Goal: Information Seeking & Learning: Learn about a topic

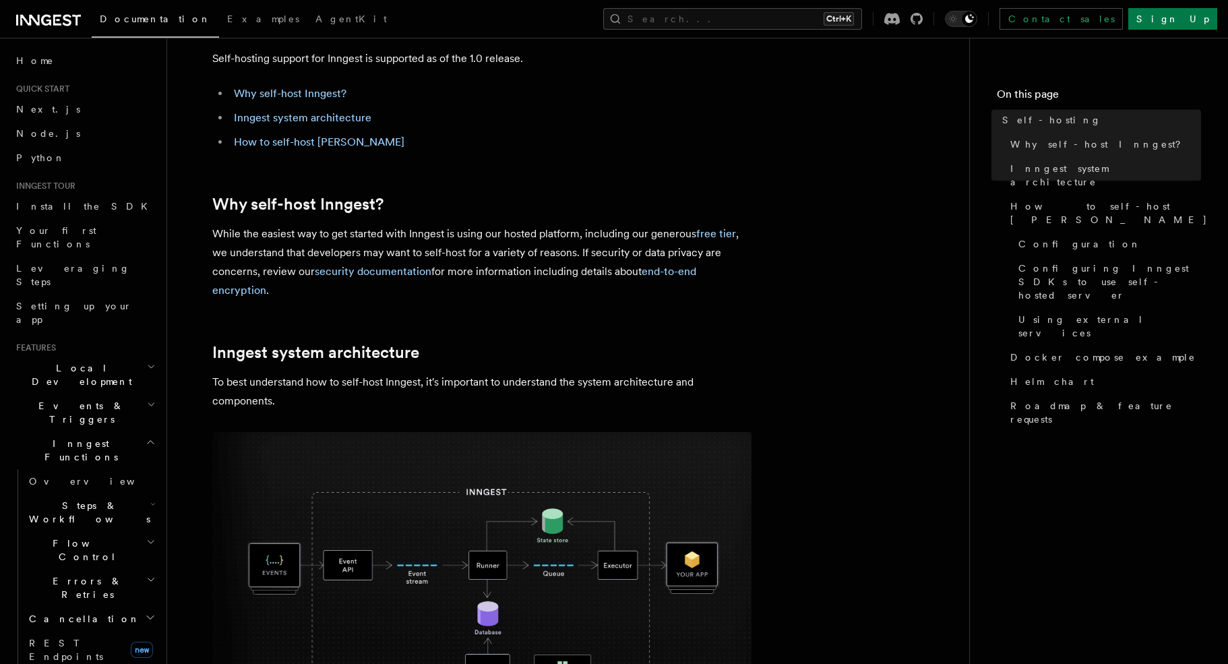
scroll to position [270, 0]
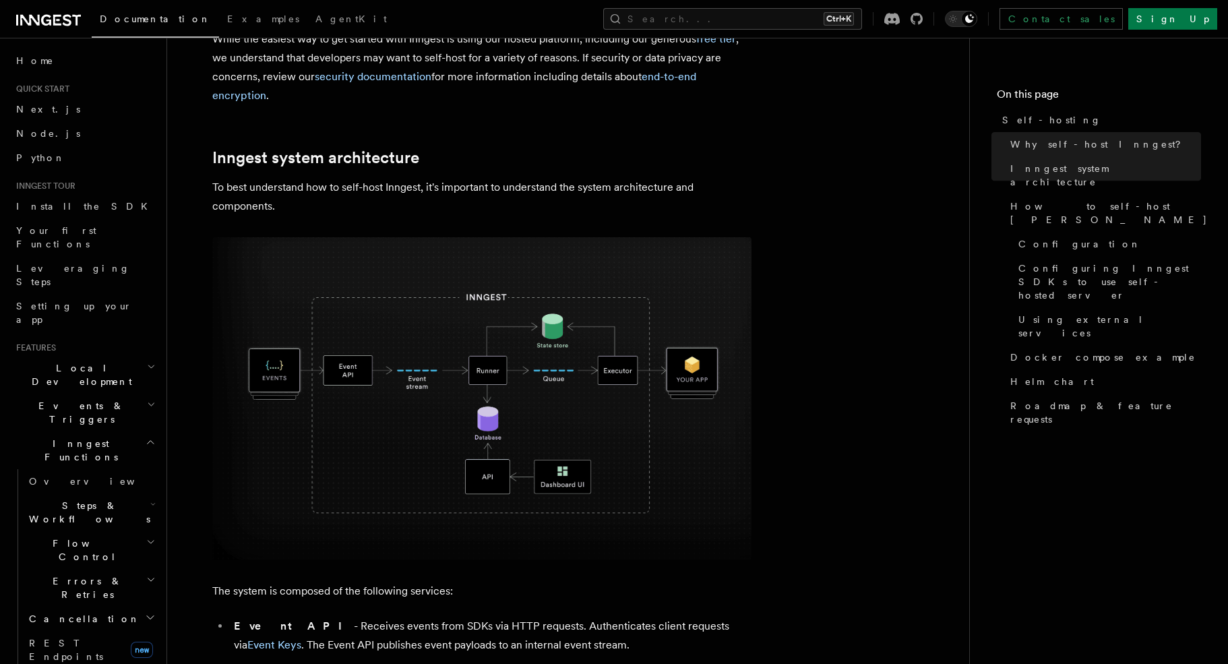
click at [483, 464] on img at bounding box center [481, 398] width 539 height 323
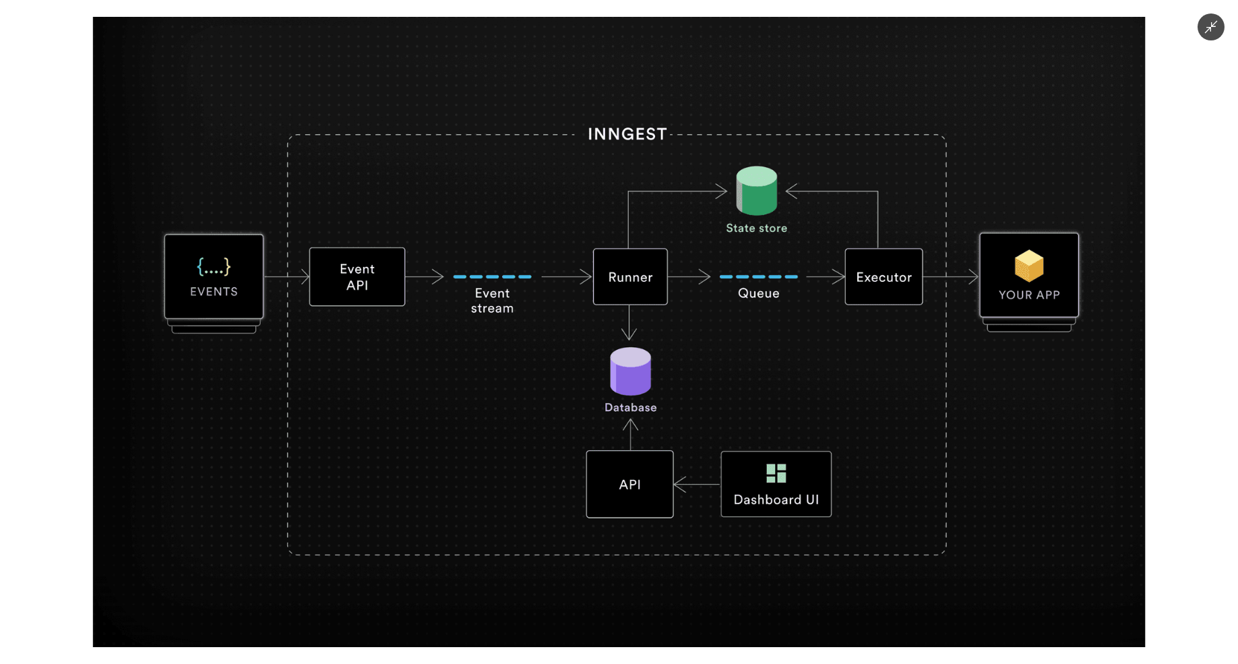
click at [1213, 26] on icon "Minimize image" at bounding box center [1211, 27] width 15 height 15
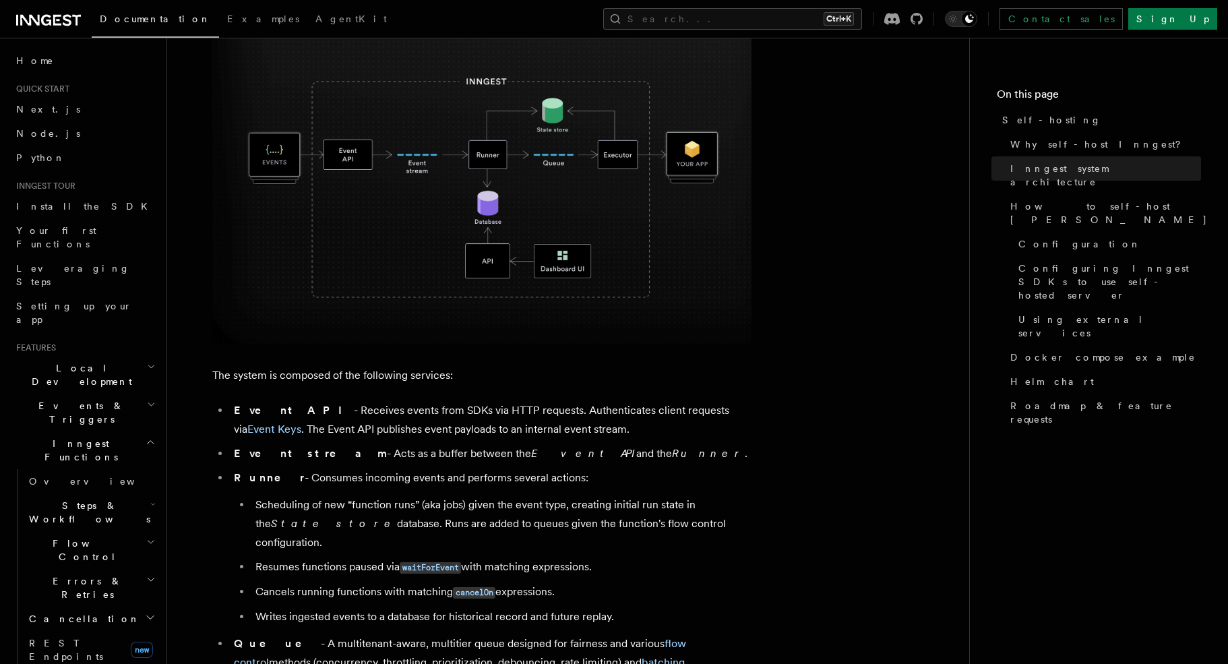
scroll to position [607, 0]
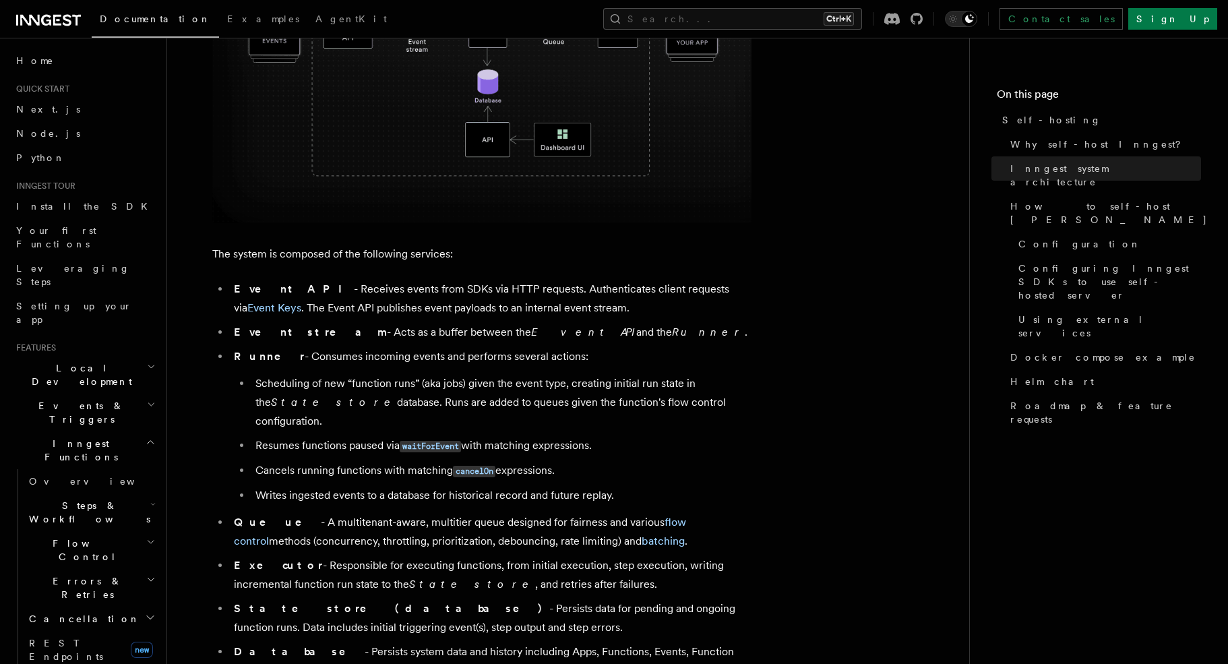
drag, startPoint x: 519, startPoint y: 288, endPoint x: 670, endPoint y: 294, distance: 151.1
click at [670, 294] on li "Event API - Receives events from SDKs via HTTP requests. Authenticates client r…" at bounding box center [491, 299] width 522 height 38
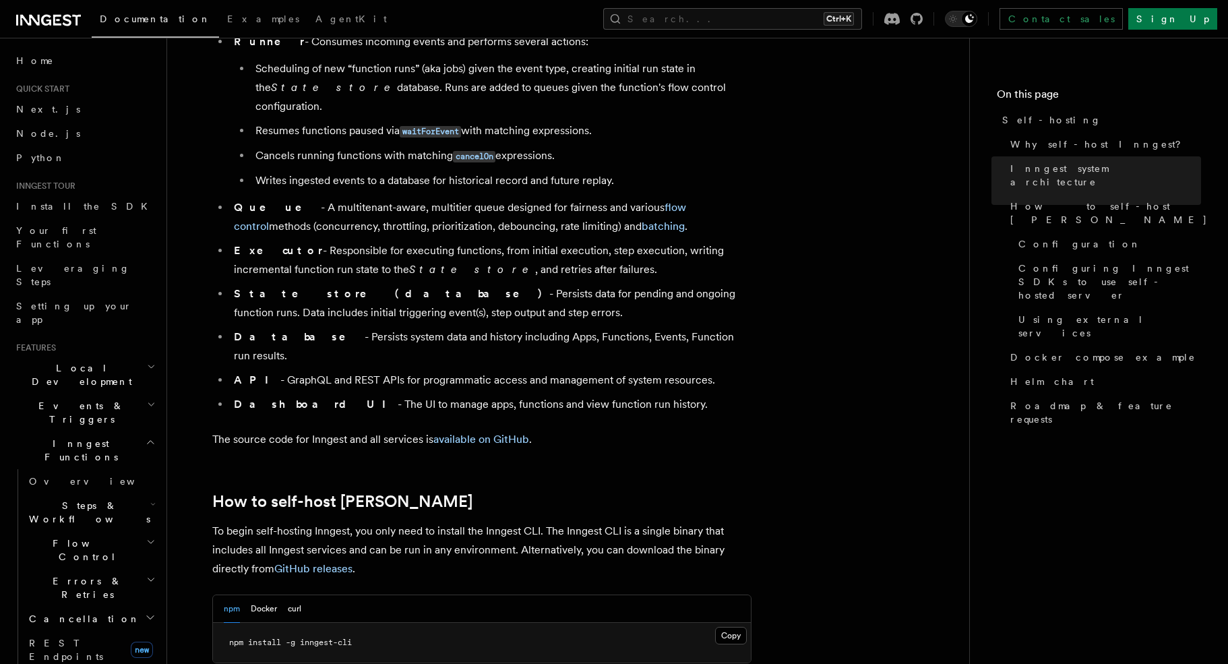
scroll to position [943, 0]
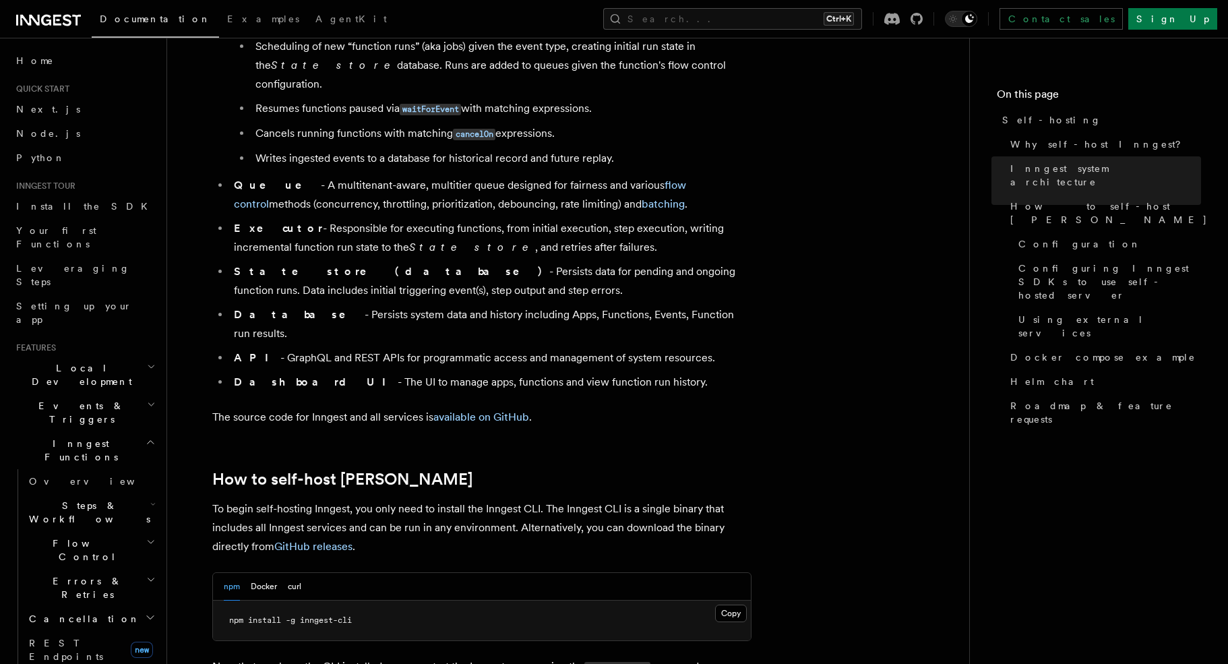
drag, startPoint x: 359, startPoint y: 253, endPoint x: 510, endPoint y: 267, distance: 152.3
click at [510, 267] on li "State store (database) - Persists data for pending and ongoing function runs. D…" at bounding box center [491, 281] width 522 height 38
drag, startPoint x: 291, startPoint y: 295, endPoint x: 683, endPoint y: 308, distance: 392.4
click at [683, 308] on ul "Event API - Receives events from SDKs via HTTP requests. Authenticates client r…" at bounding box center [481, 167] width 539 height 449
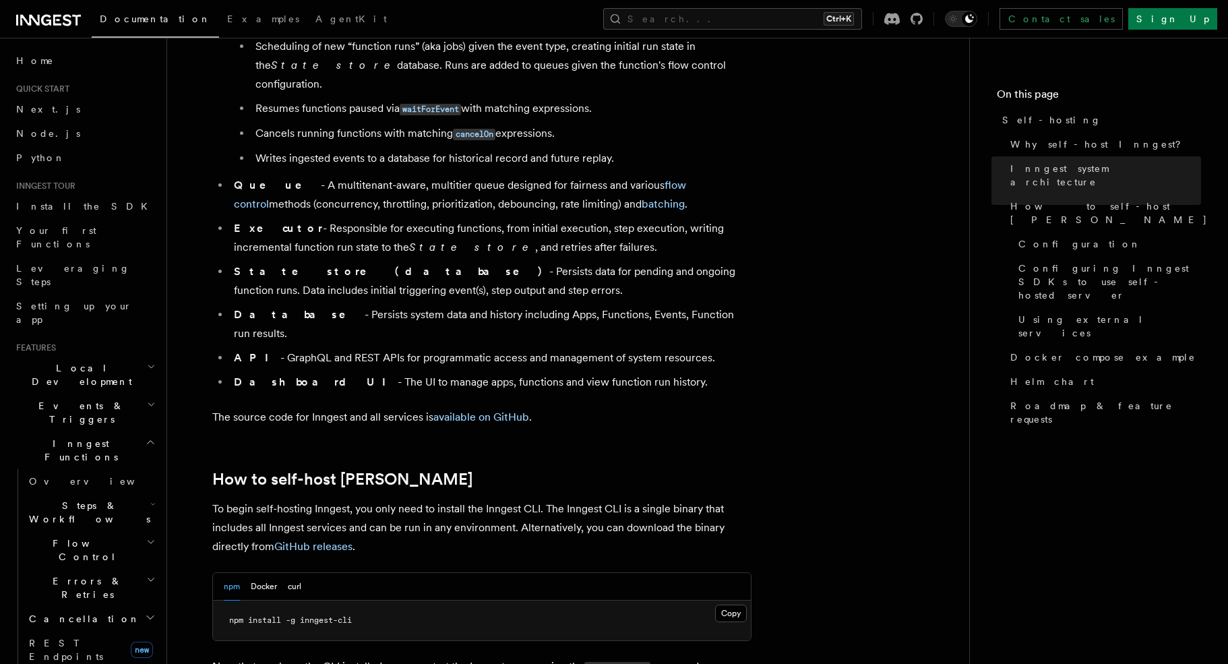
scroll to position [1011, 0]
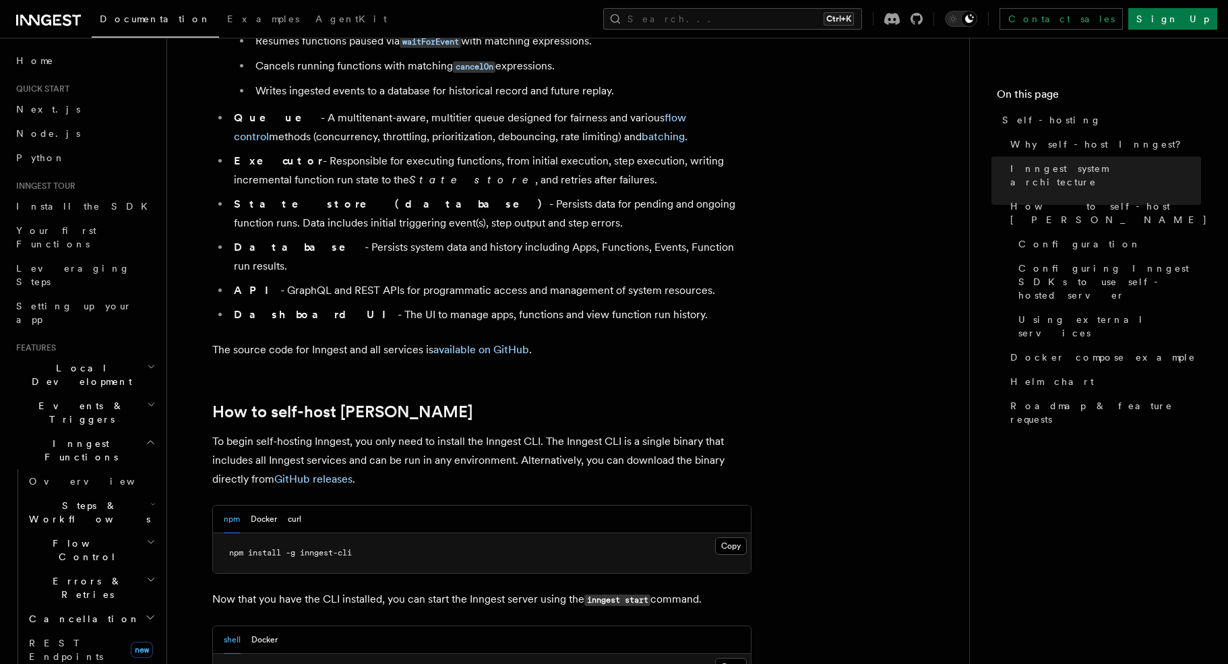
click at [334, 197] on strong "State store (database)" at bounding box center [391, 203] width 315 height 13
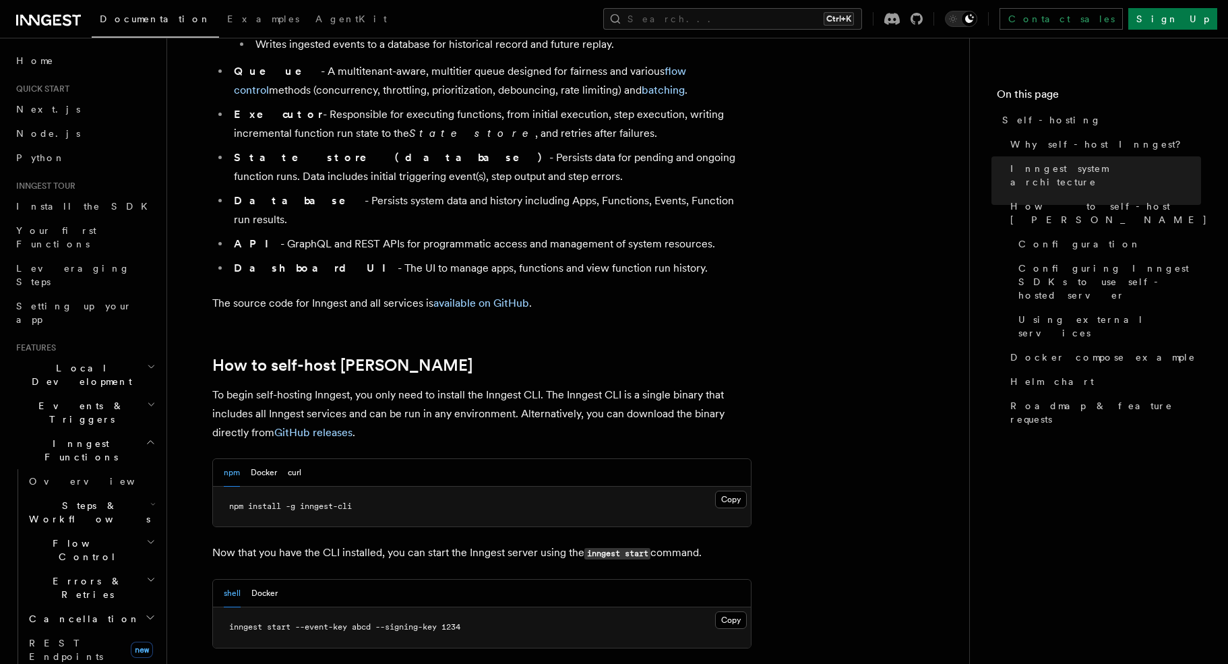
scroll to position [1078, 0]
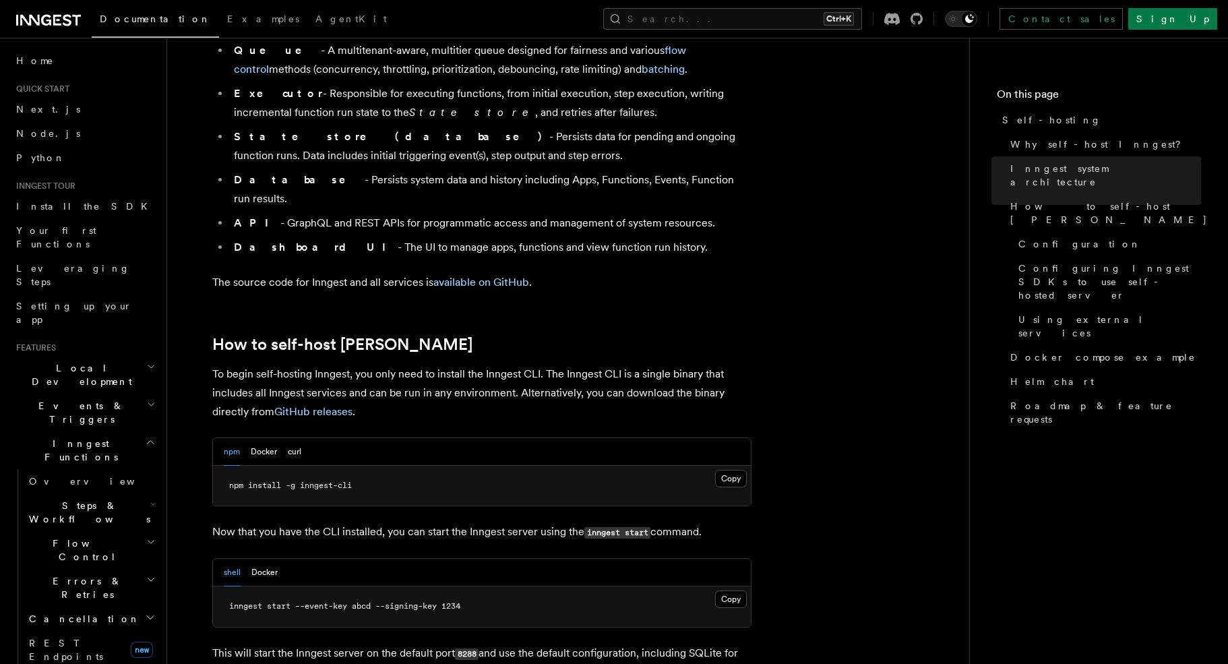
click at [247, 438] on div "npm Docker curl" at bounding box center [263, 452] width 78 height 28
click at [263, 438] on button "Docker" at bounding box center [264, 452] width 26 height 28
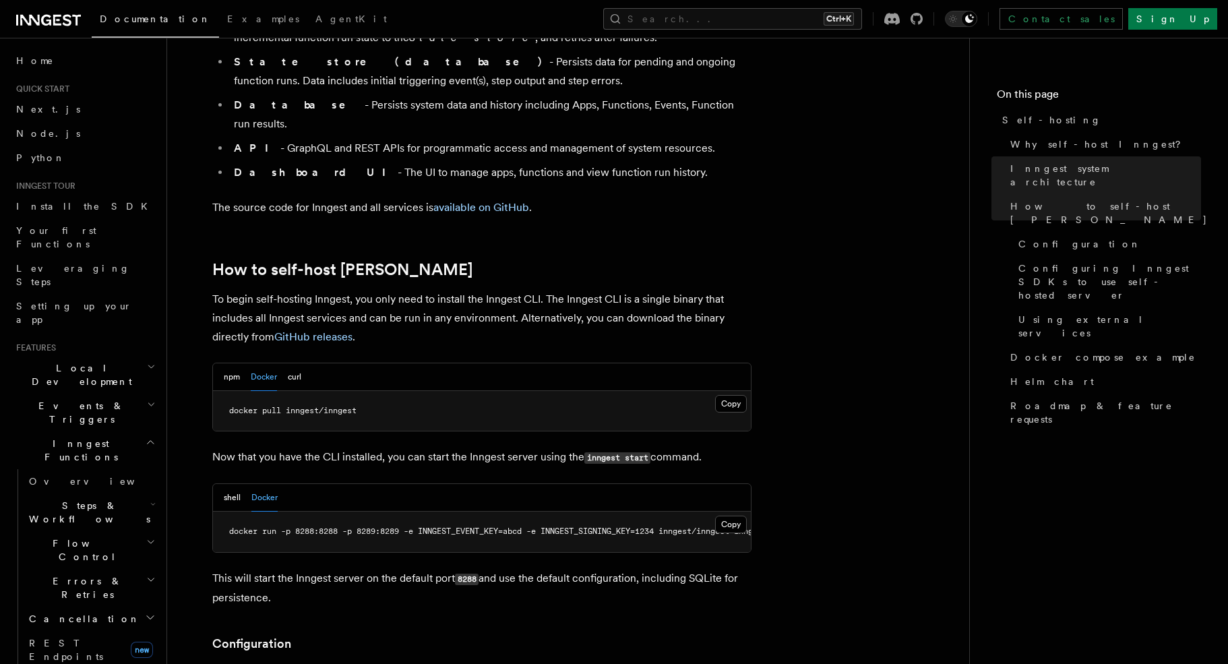
scroll to position [1348, 0]
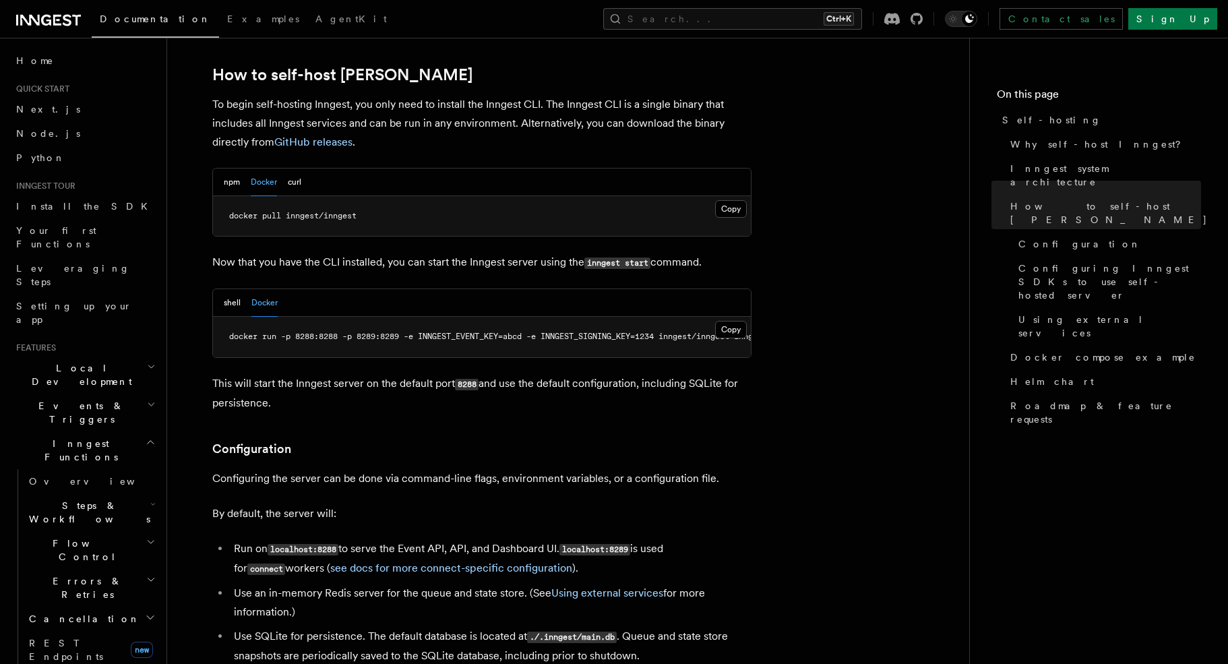
drag, startPoint x: 361, startPoint y: 330, endPoint x: 563, endPoint y: 330, distance: 202.2
click at [563, 330] on div "shell Docker Copy Copied docker run -p 8288:8288 -p 8289:8289 -e INNGEST_EVENT_…" at bounding box center [481, 322] width 539 height 69
click at [264, 211] on span "docker pull inngest/inngest" at bounding box center [292, 215] width 127 height 9
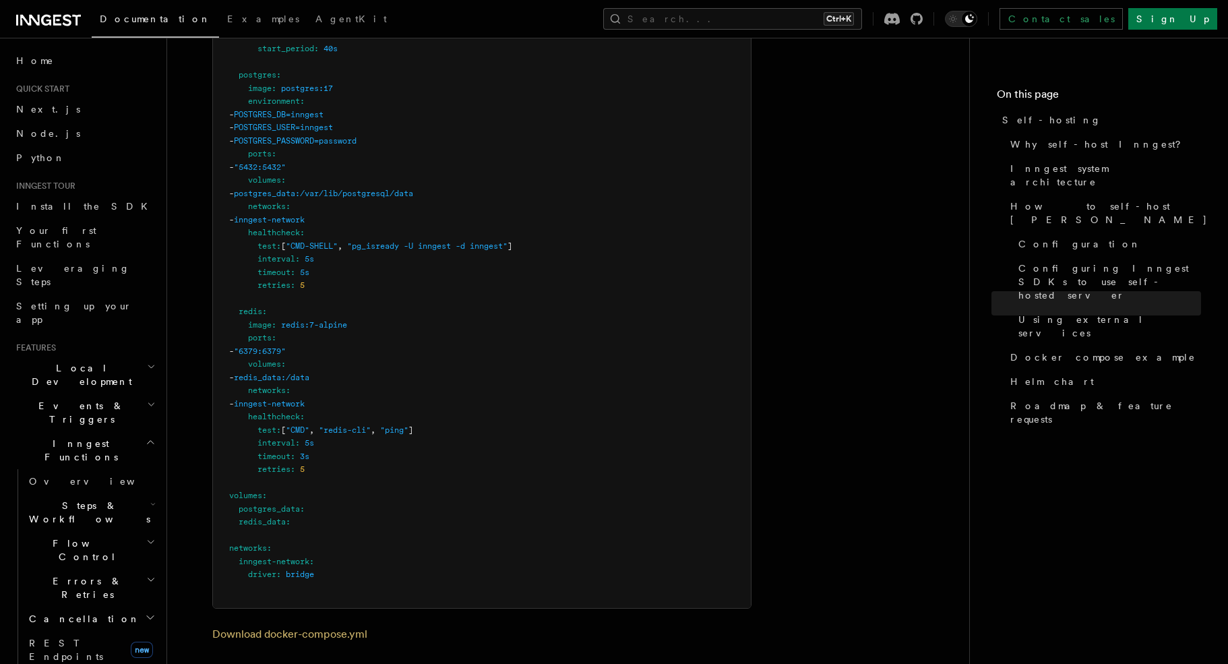
scroll to position [4044, 0]
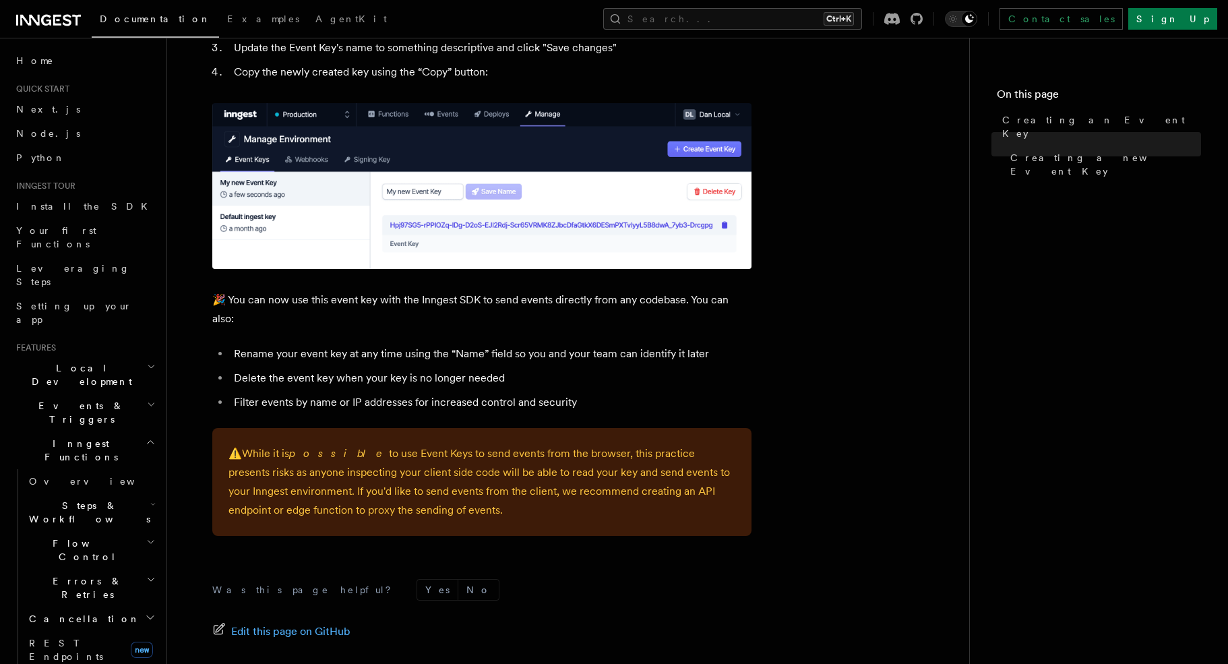
scroll to position [875, 0]
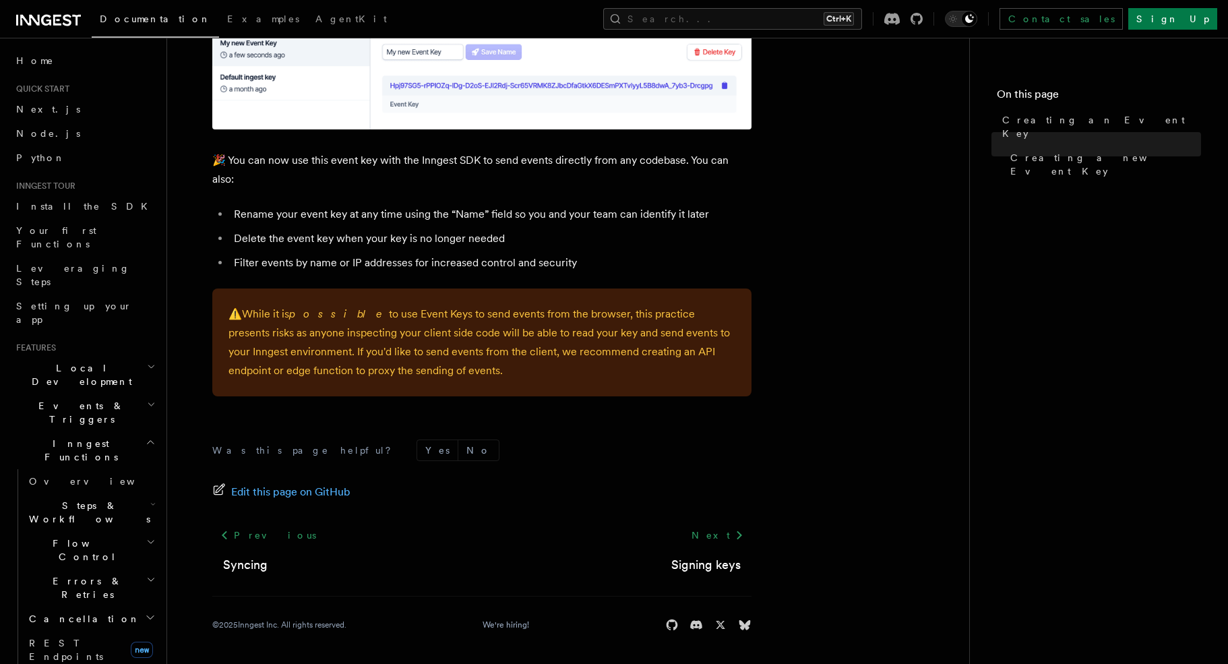
click at [423, 330] on p "⚠️ While it is possible to use Event Keys to send events from the browser, this…" at bounding box center [481, 342] width 507 height 75
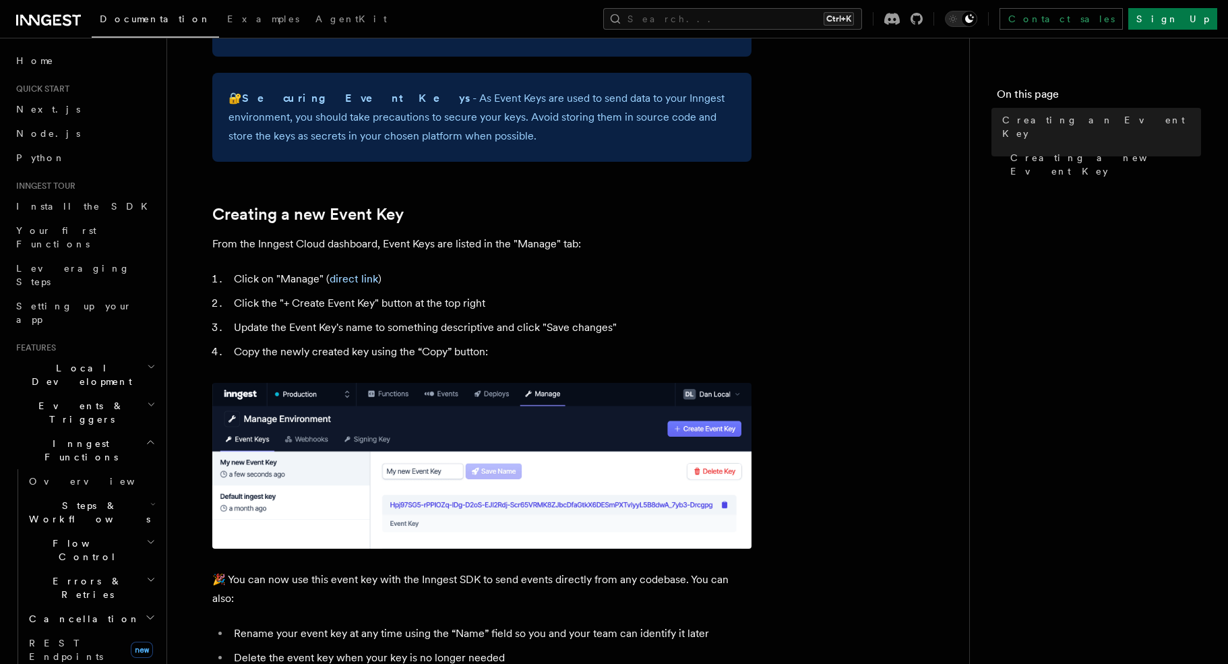
scroll to position [538, 0]
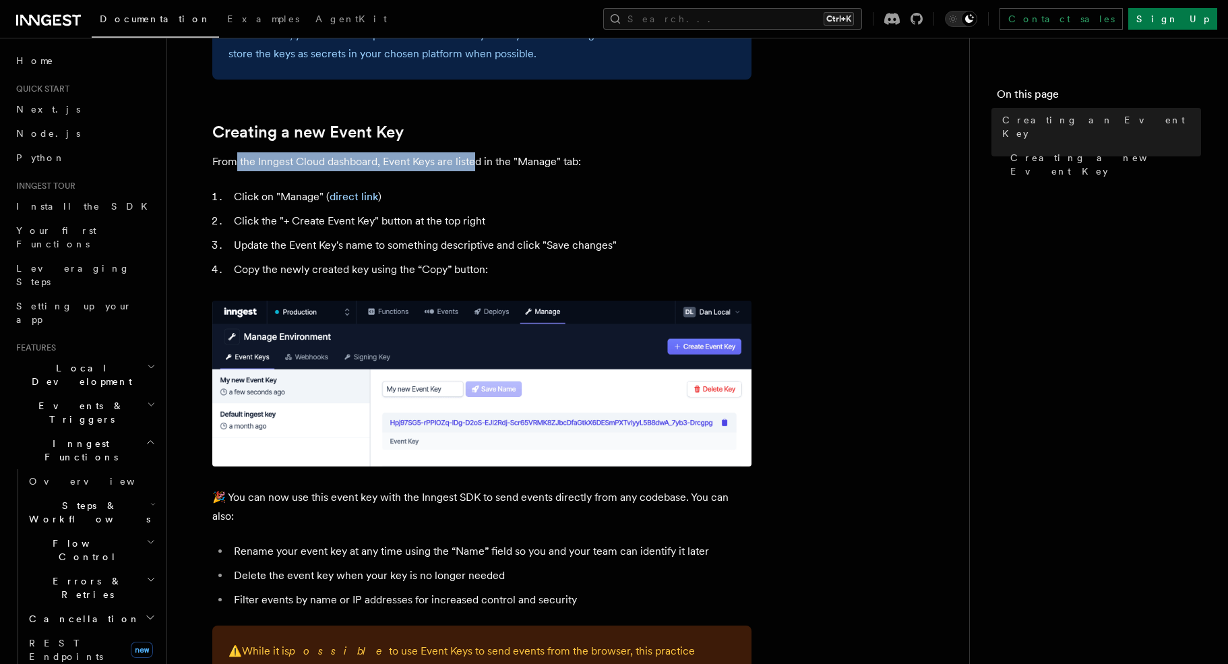
drag, startPoint x: 233, startPoint y: 162, endPoint x: 489, endPoint y: 170, distance: 256.9
click at [474, 162] on p "From the Inngest Cloud dashboard, Event Keys are listed in the "Manage" tab:" at bounding box center [481, 161] width 539 height 19
click at [71, 18] on icon at bounding box center [48, 20] width 65 height 16
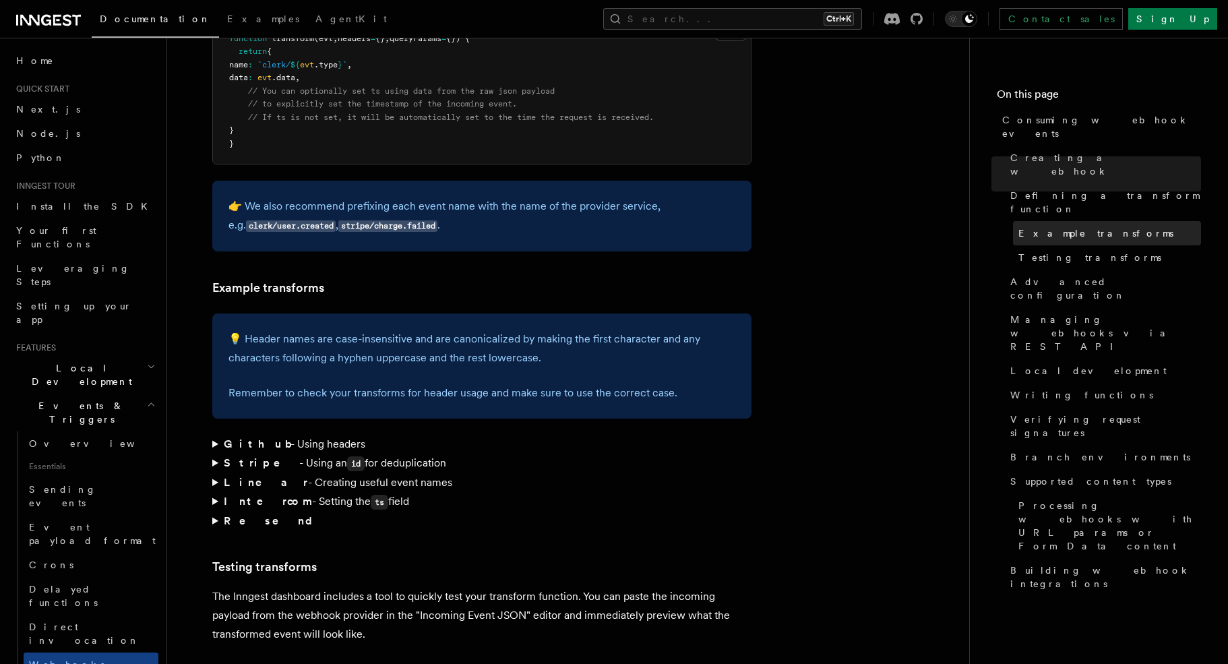
scroll to position [1820, 0]
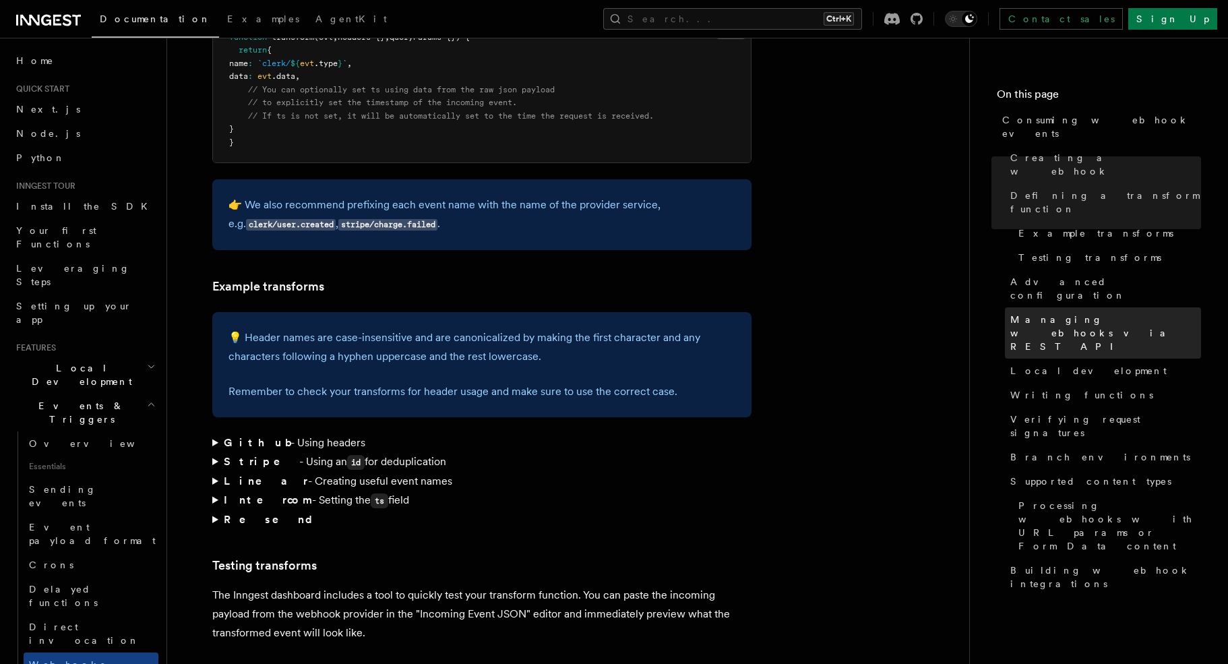
click at [1108, 313] on span "Managing webhooks via REST API" at bounding box center [1105, 333] width 191 height 40
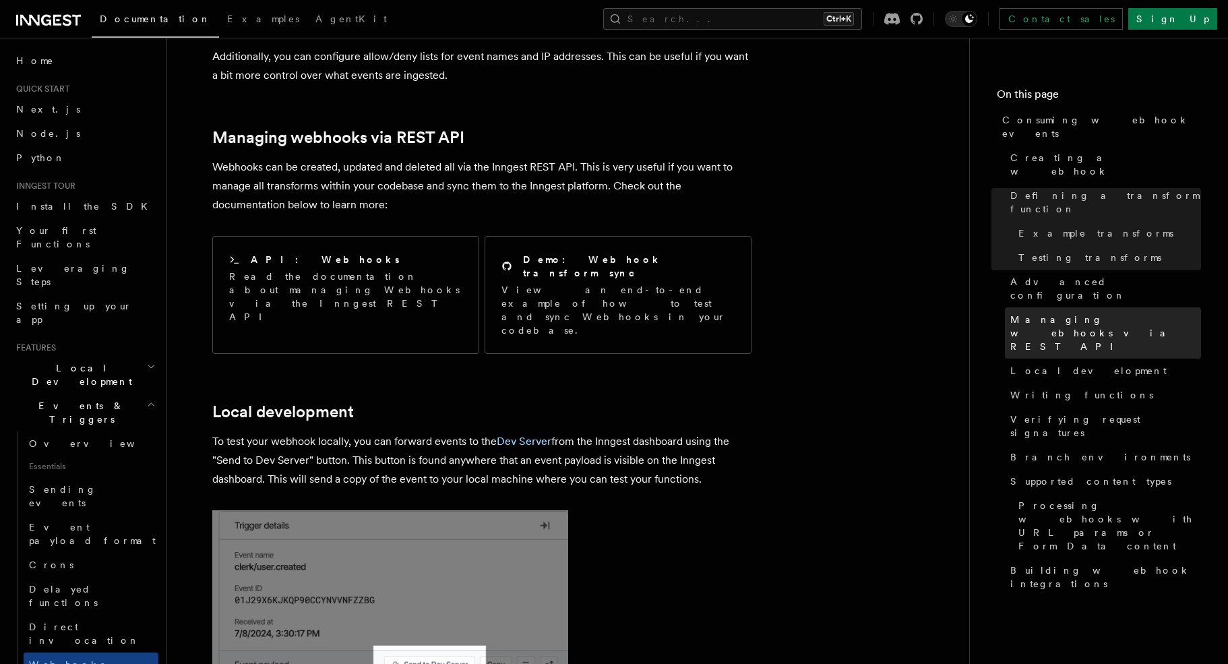
scroll to position [2784, 0]
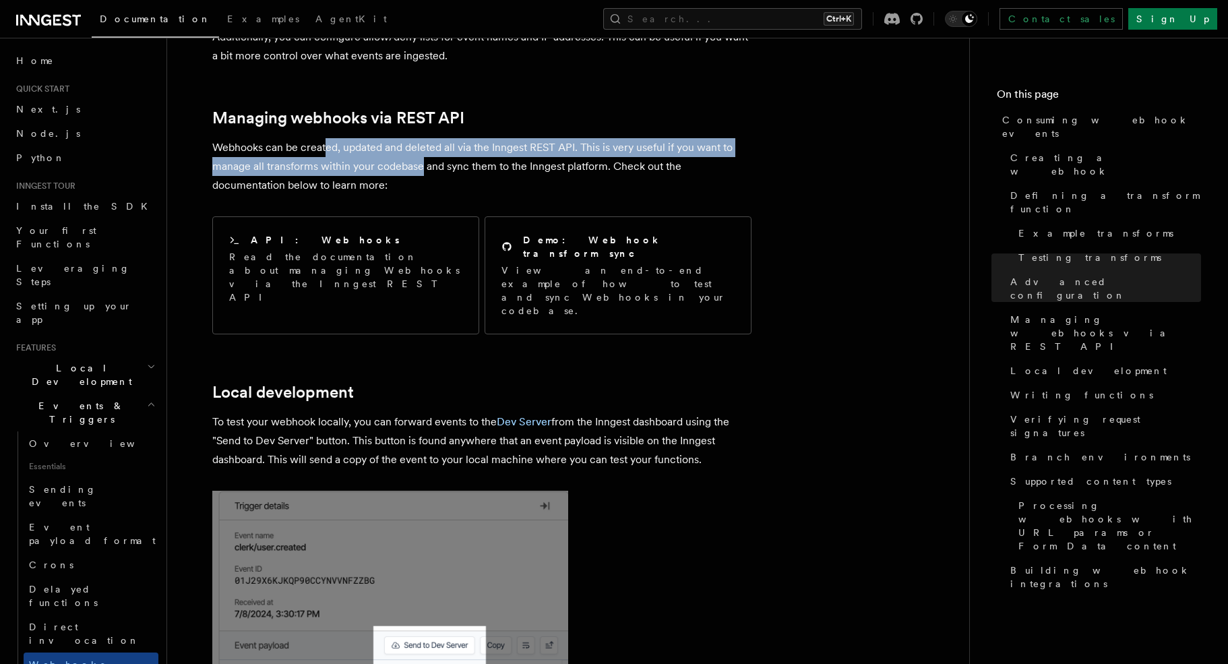
drag, startPoint x: 325, startPoint y: 101, endPoint x: 420, endPoint y: 131, distance: 99.5
click at [420, 138] on p "Webhooks can be created, updated and deleted all via the Inngest REST API. This…" at bounding box center [481, 166] width 539 height 57
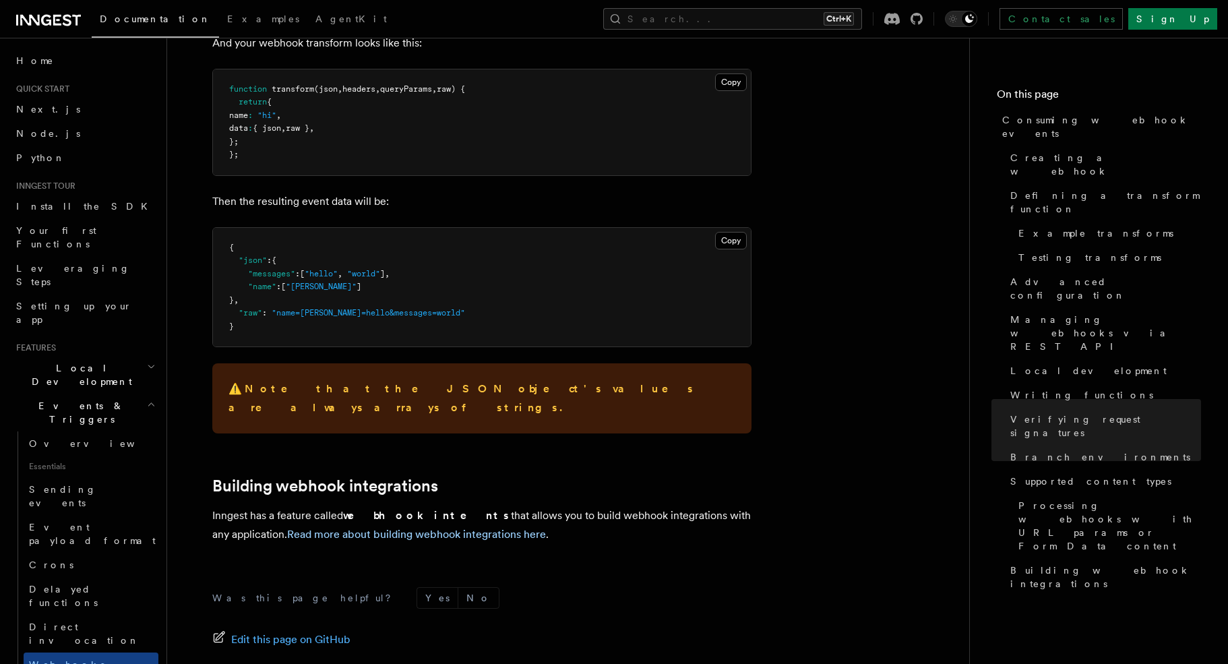
scroll to position [5277, 0]
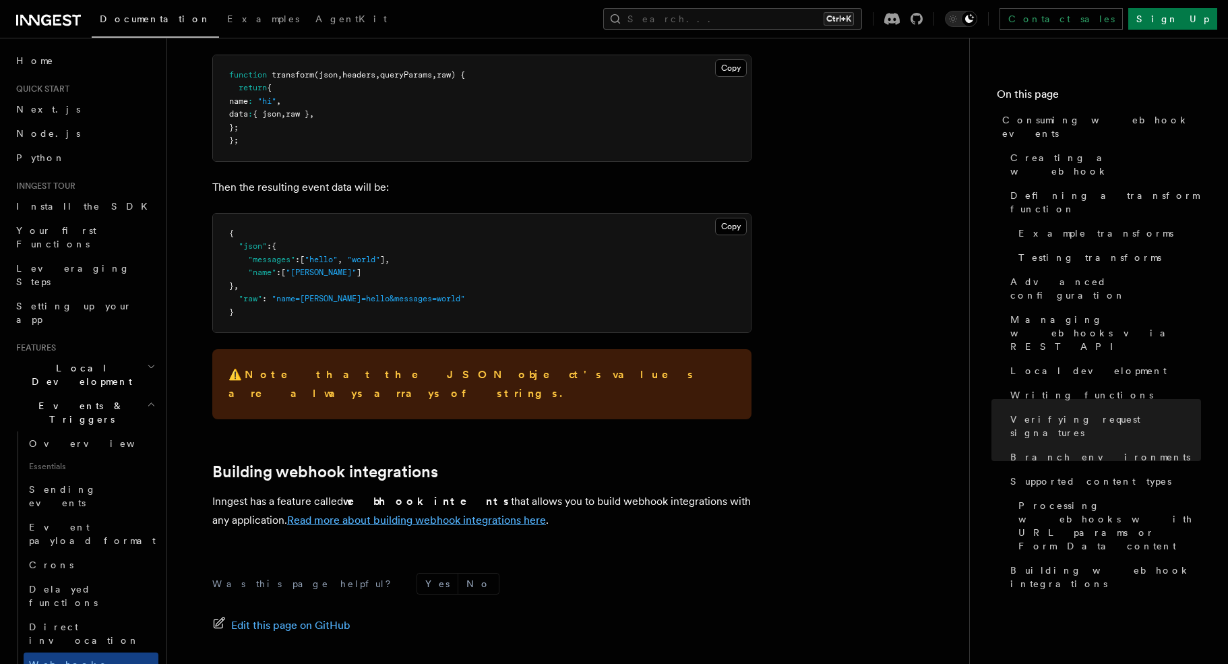
click at [398, 514] on link "Read more about building webhook integrations here" at bounding box center [416, 520] width 259 height 13
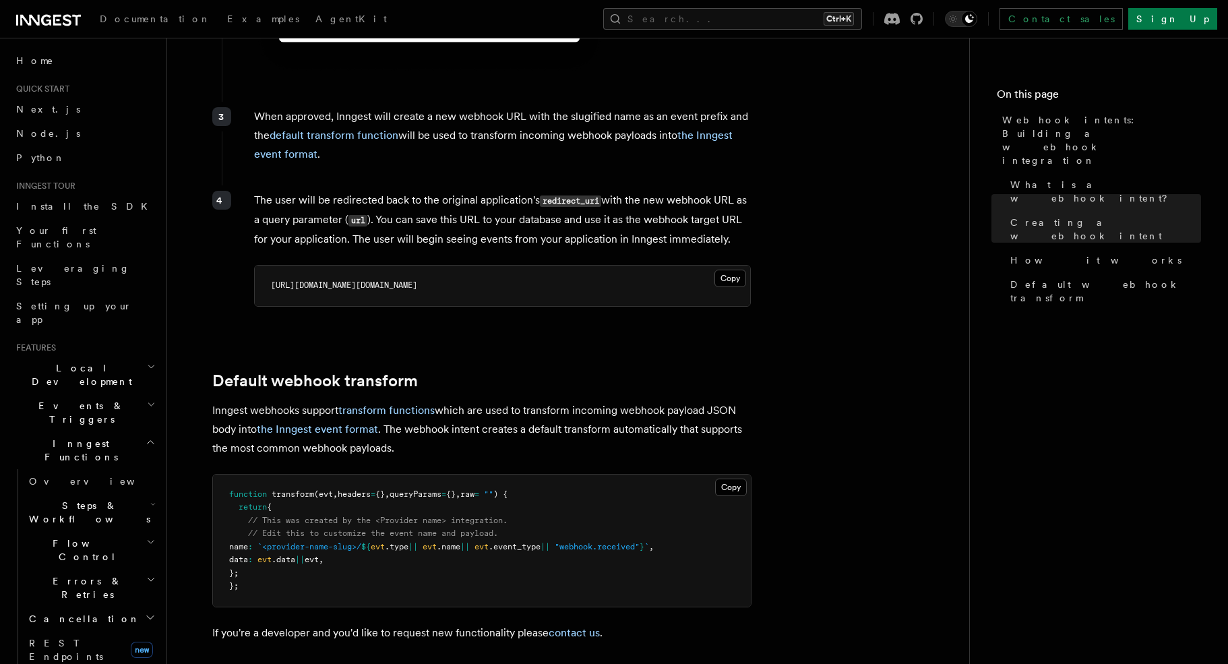
scroll to position [1433, 0]
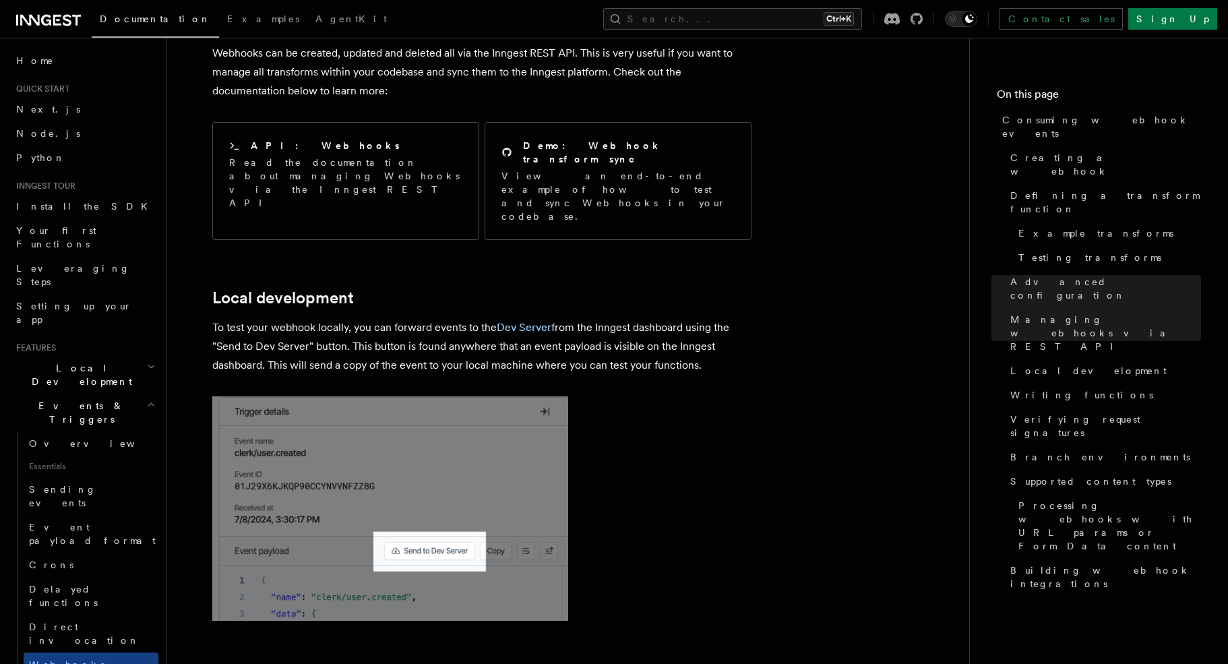
scroll to position [2784, 0]
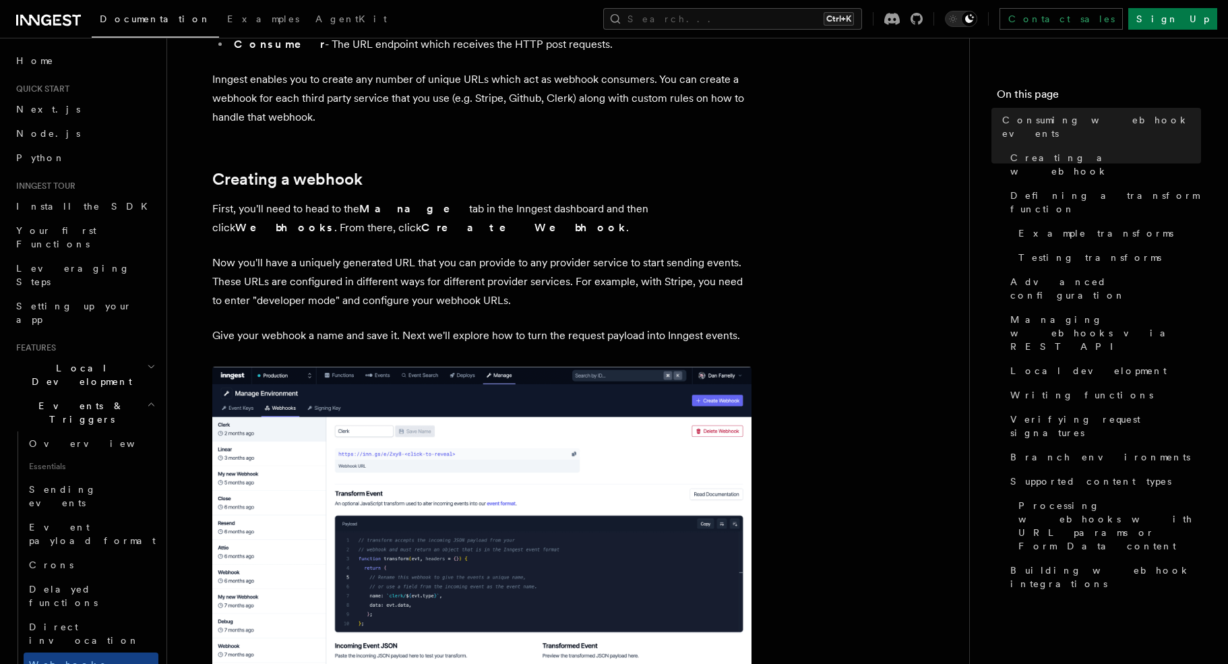
scroll to position [135, 0]
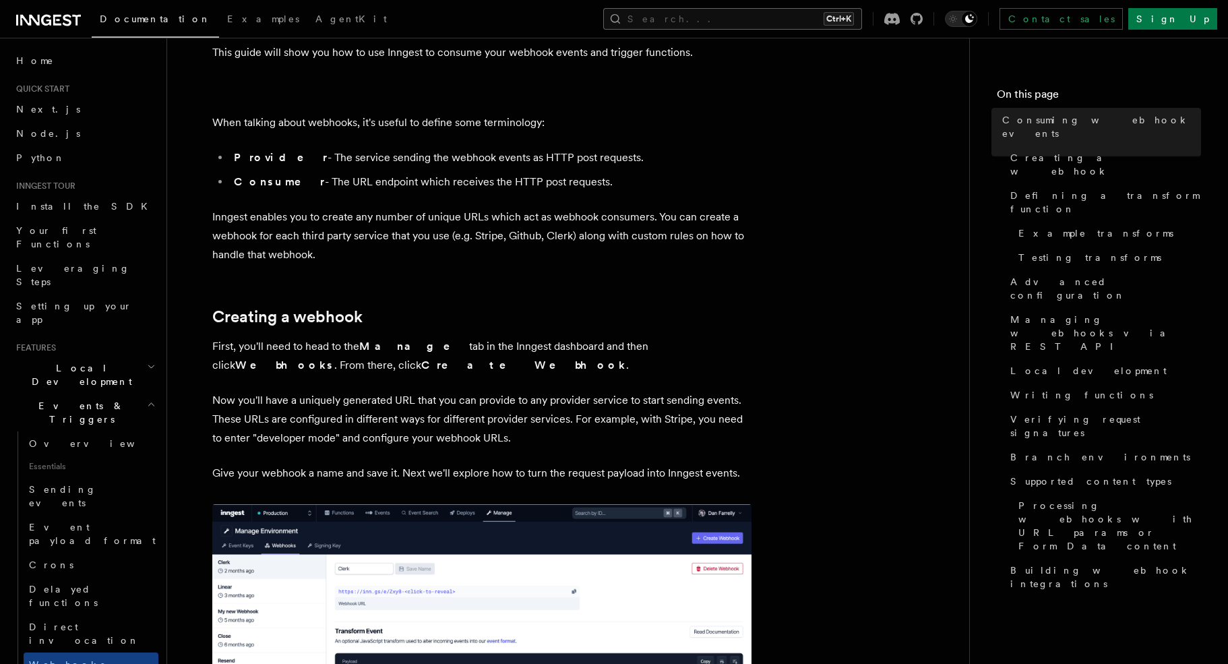
click at [830, 16] on button "Search... Ctrl+K" at bounding box center [732, 19] width 259 height 22
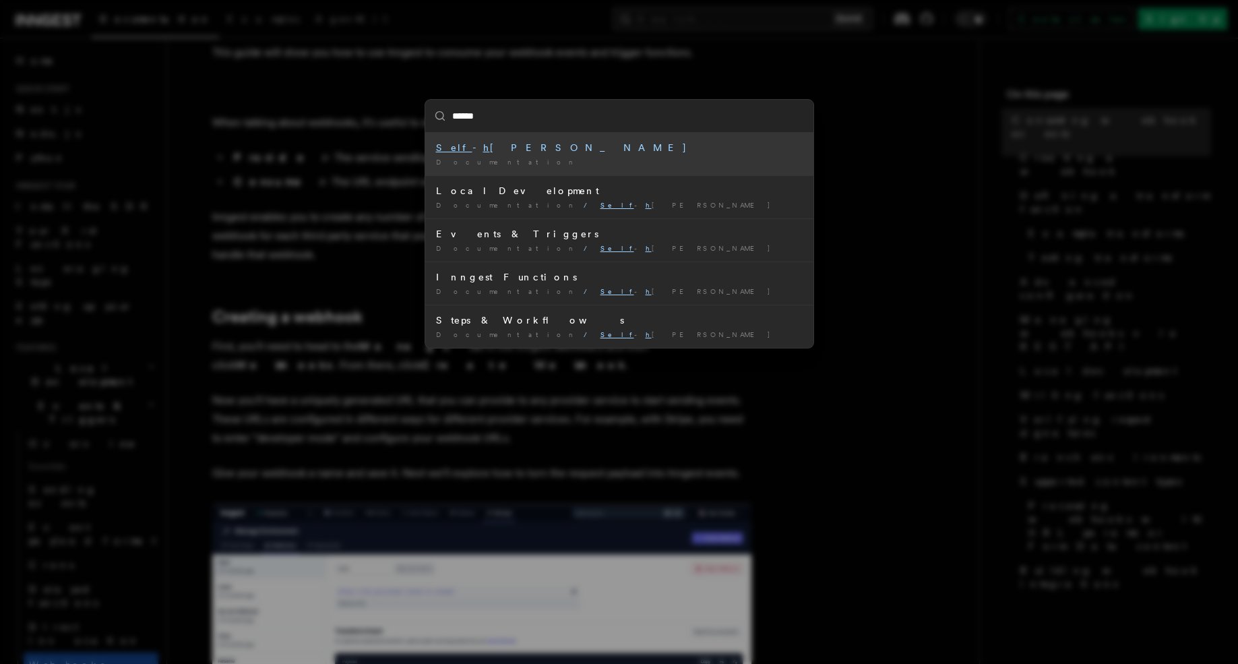
type input "*******"
click at [633, 143] on div "Self - ho sting" at bounding box center [619, 147] width 367 height 13
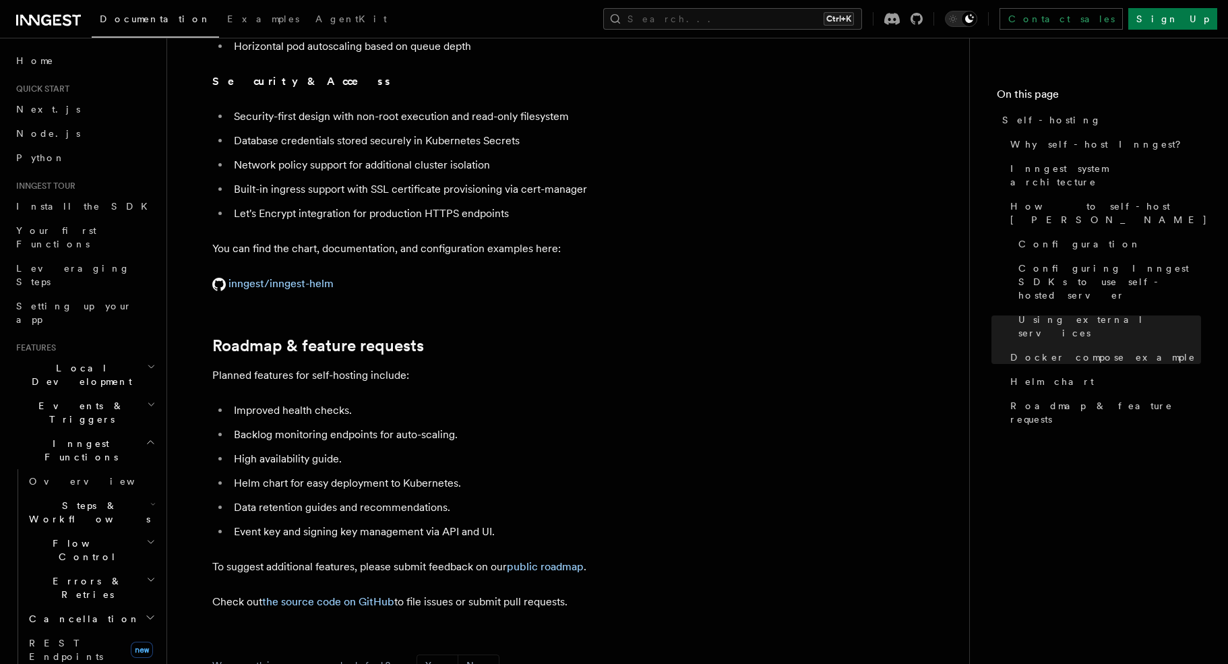
scroll to position [5129, 0]
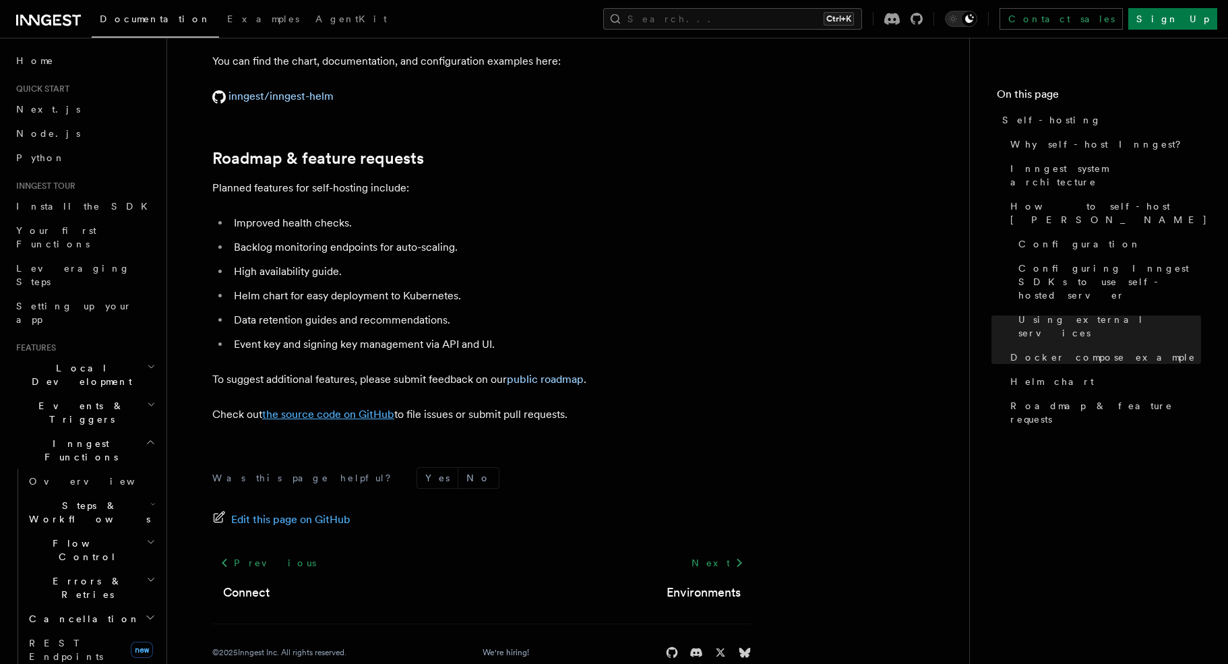
click at [375, 408] on link "the source code on GitHub" at bounding box center [328, 414] width 132 height 13
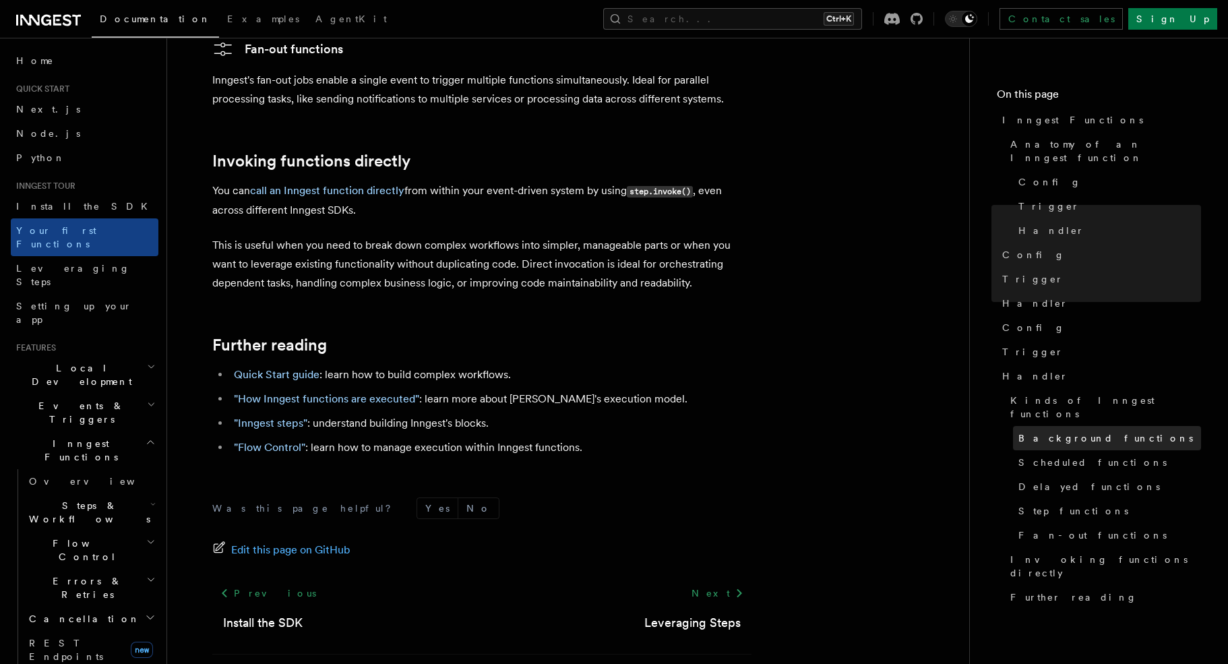
scroll to position [2639, 0]
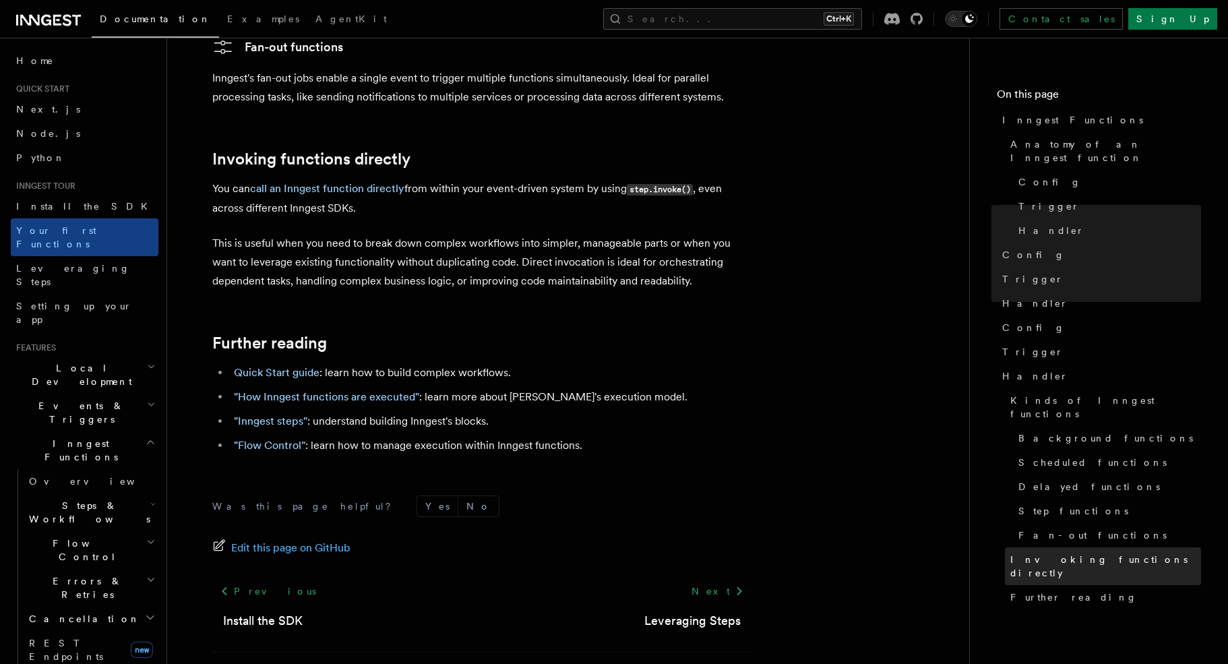
click at [1090, 553] on span "Invoking functions directly" at bounding box center [1105, 566] width 191 height 27
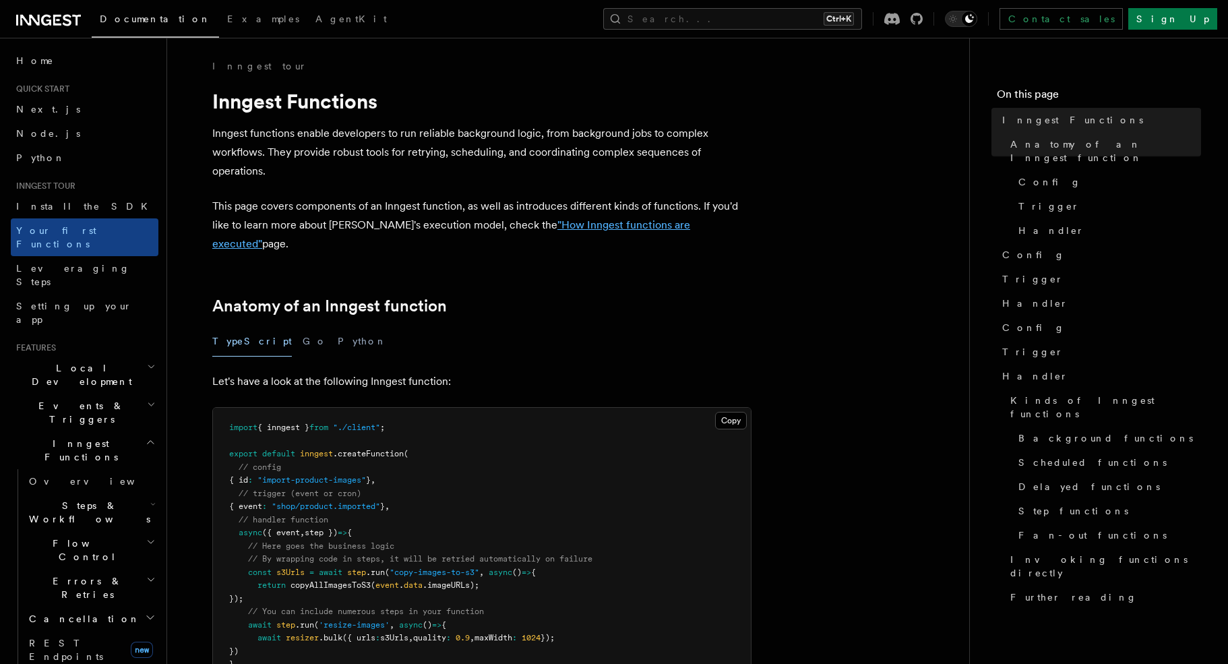
click at [649, 226] on link ""How Inngest functions are executed"" at bounding box center [451, 234] width 478 height 32
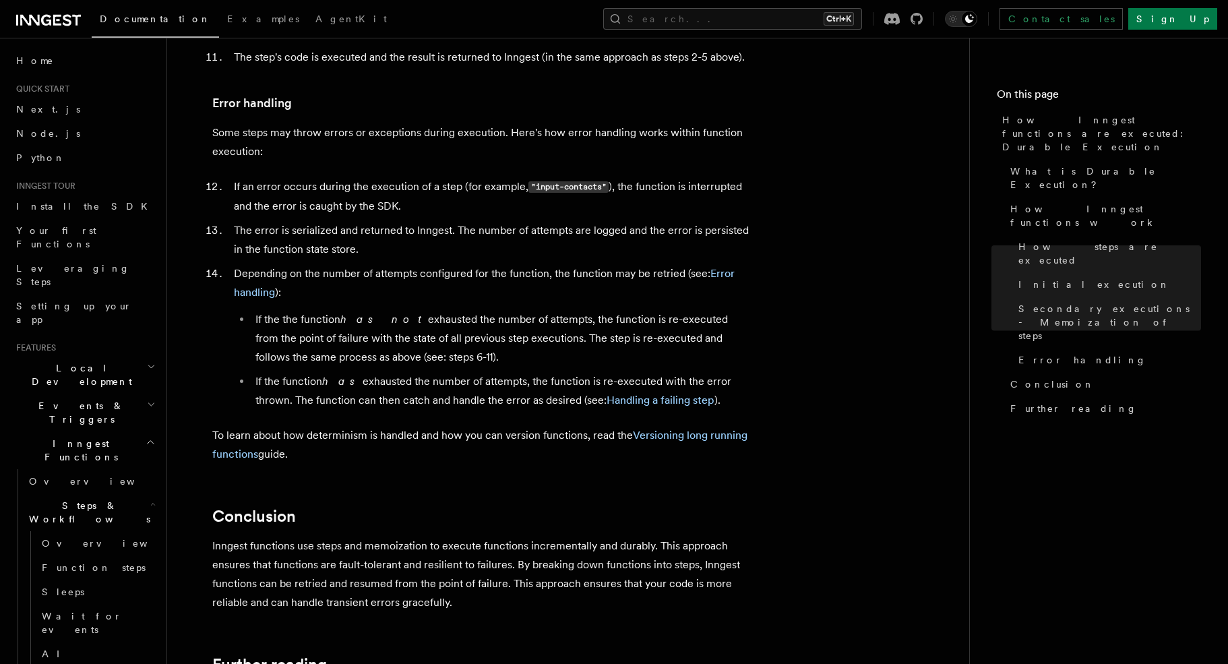
scroll to position [2291, 0]
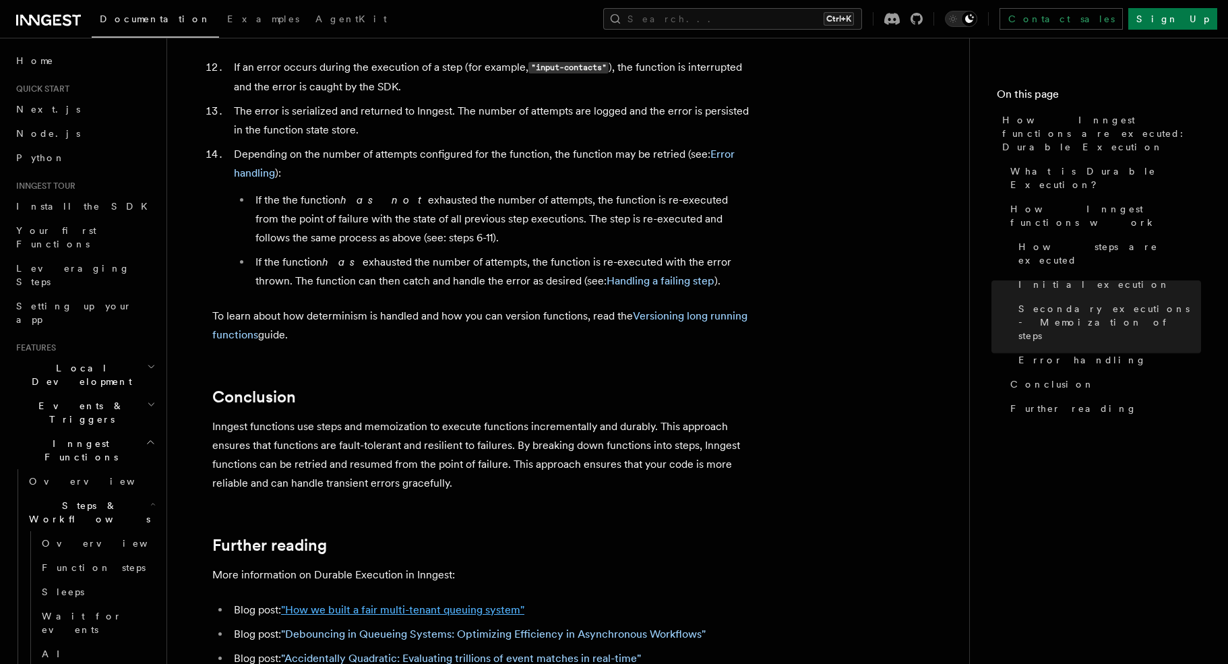
click at [455, 603] on link ""How we built a fair multi-tenant queuing system"" at bounding box center [402, 609] width 243 height 13
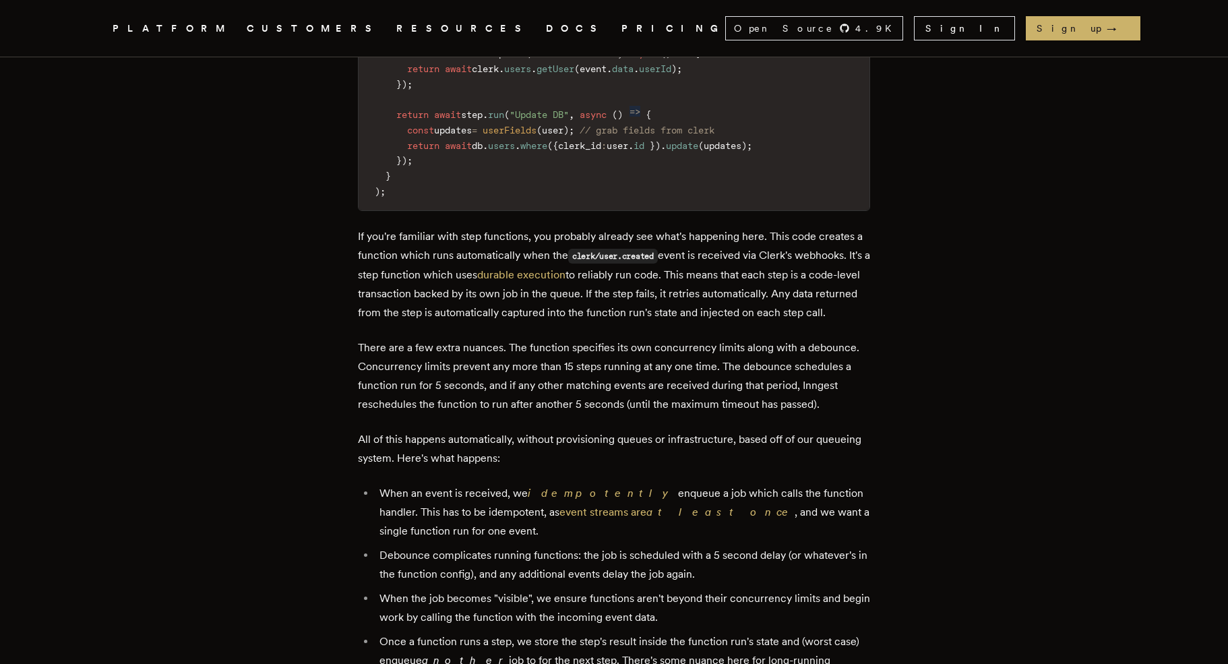
scroll to position [2022, 0]
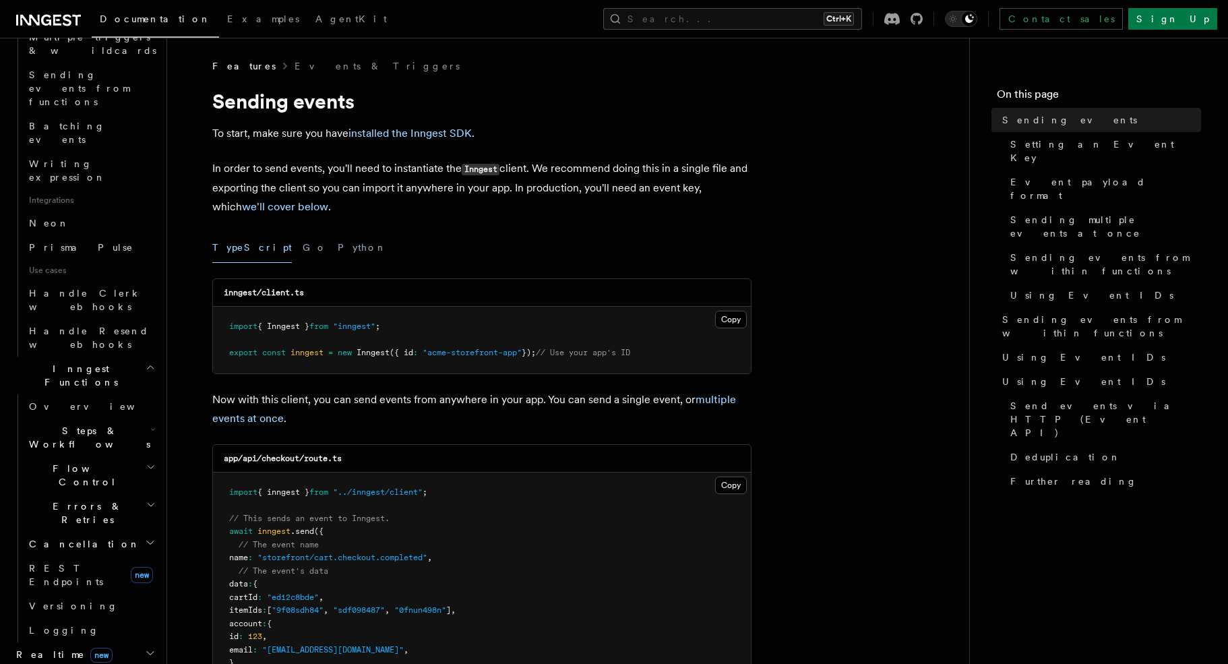
scroll to position [967, 0]
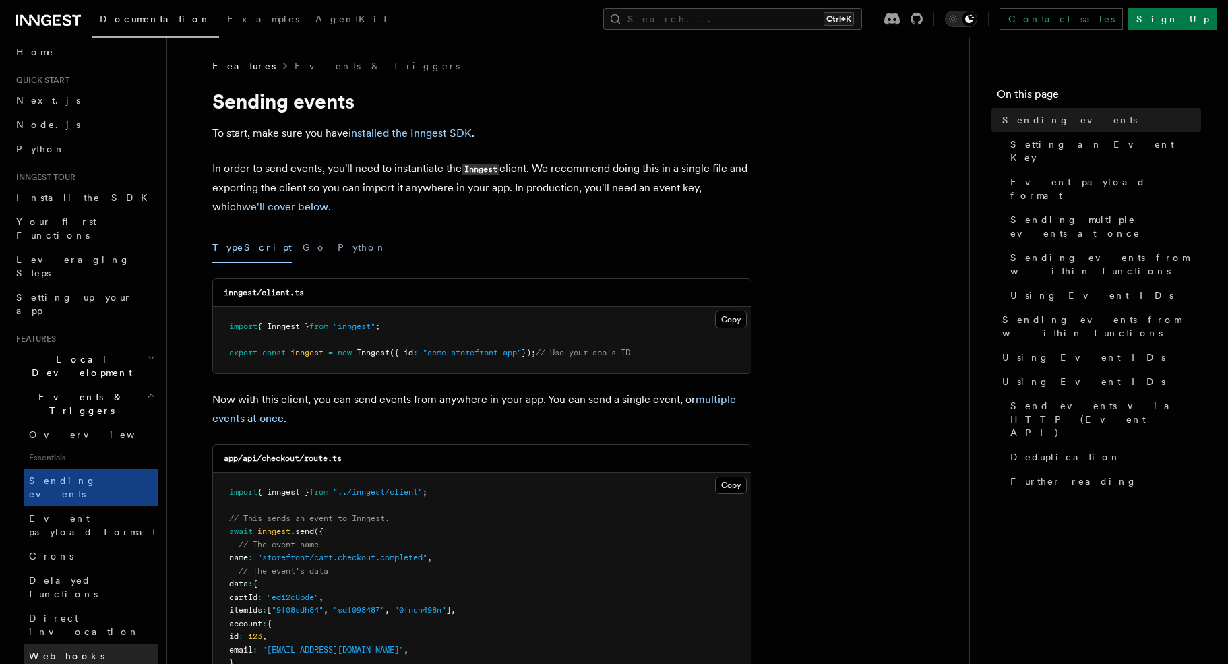
scroll to position [0, 0]
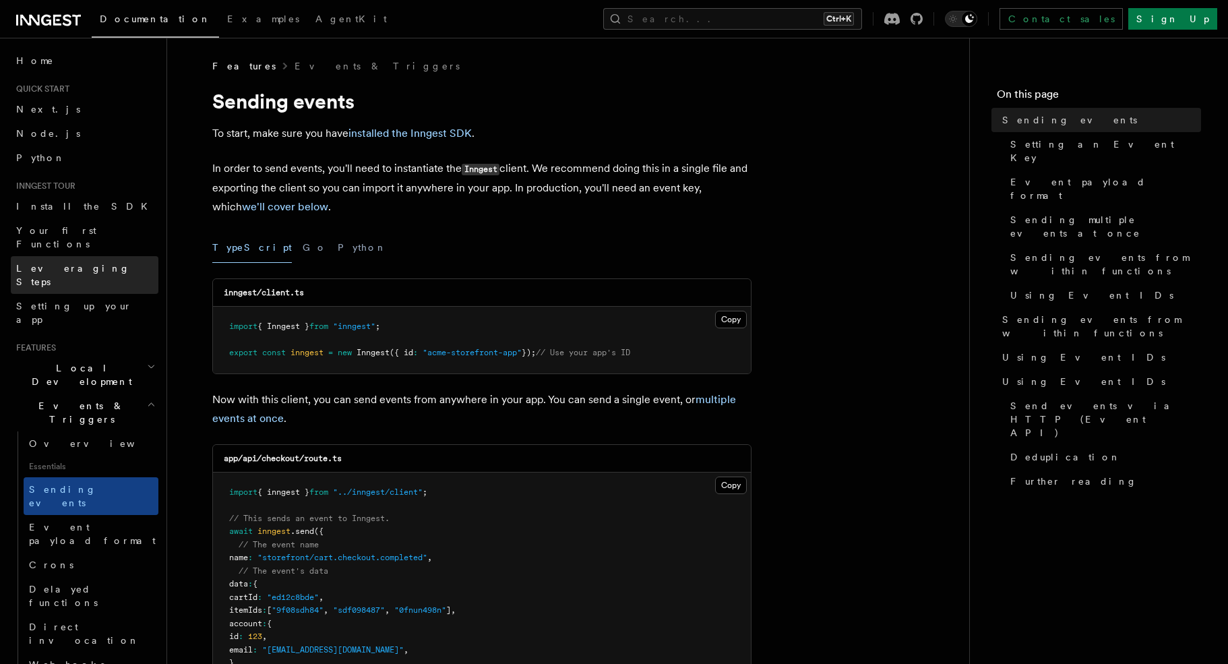
click at [70, 261] on span "Leveraging Steps" at bounding box center [87, 274] width 142 height 27
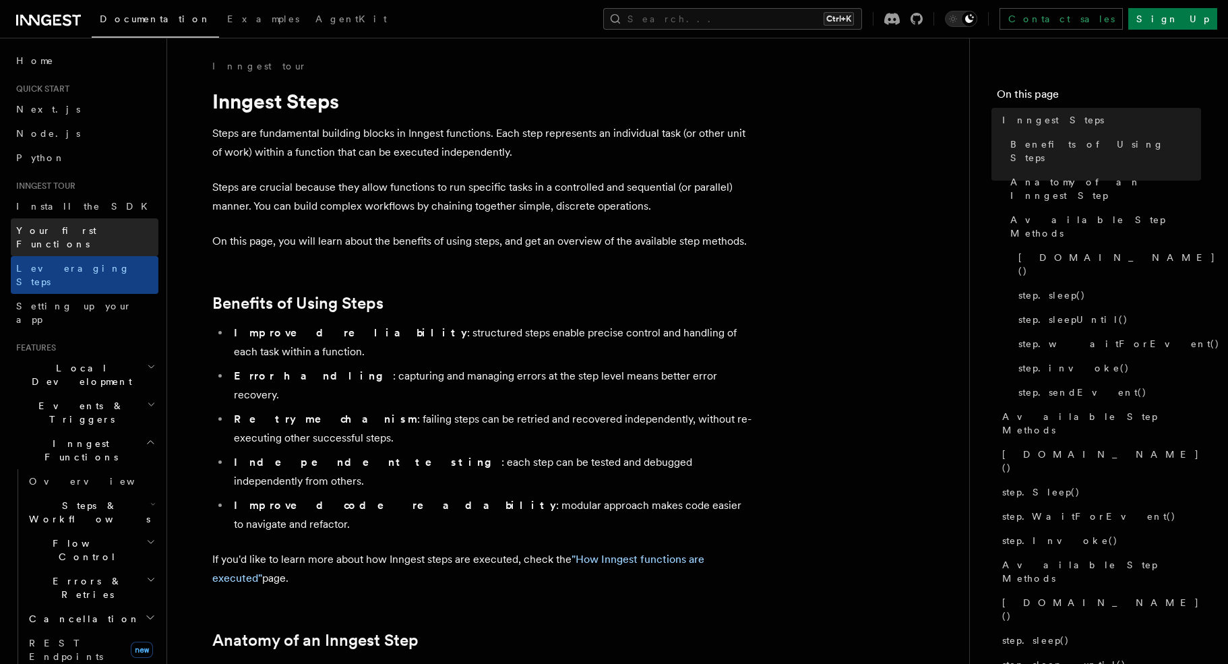
click at [74, 236] on span "Your first Functions" at bounding box center [87, 237] width 142 height 27
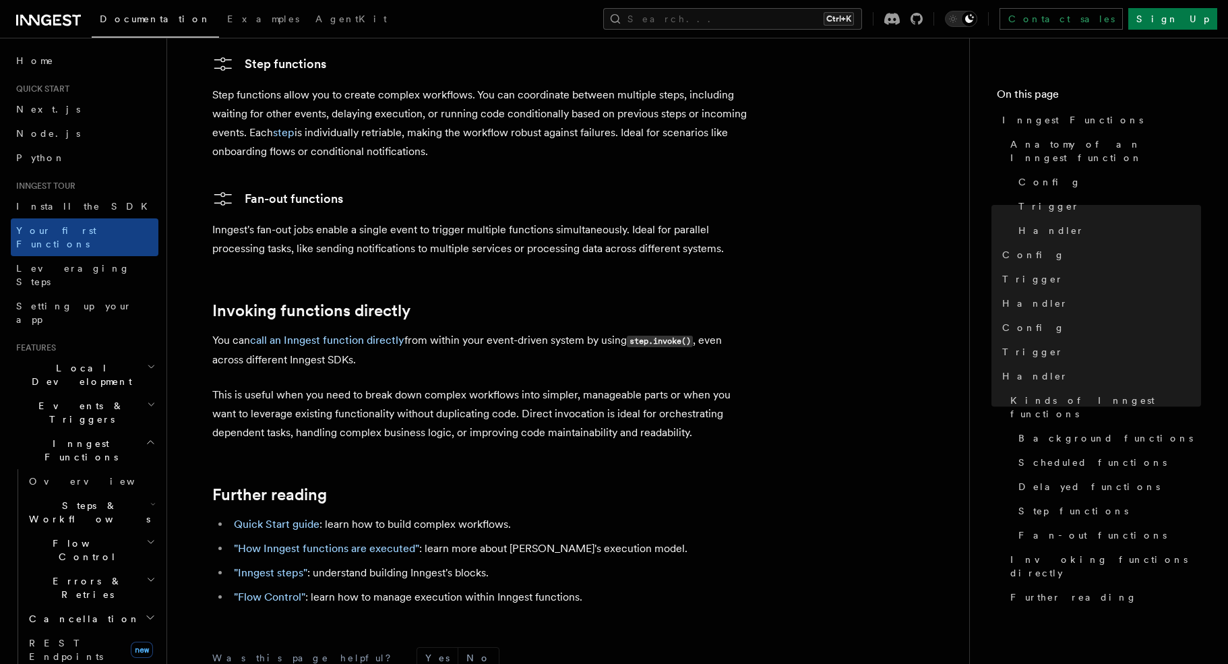
scroll to position [2494, 0]
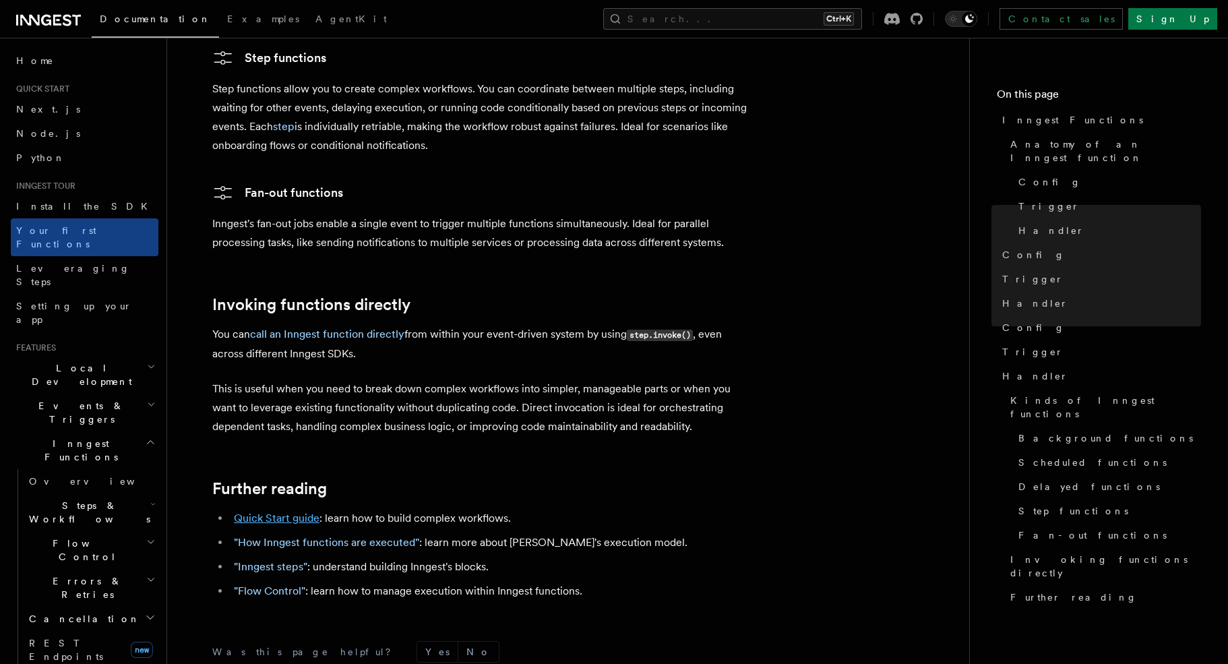
click at [296, 512] on link "Quick Start guide" at bounding box center [277, 518] width 86 height 13
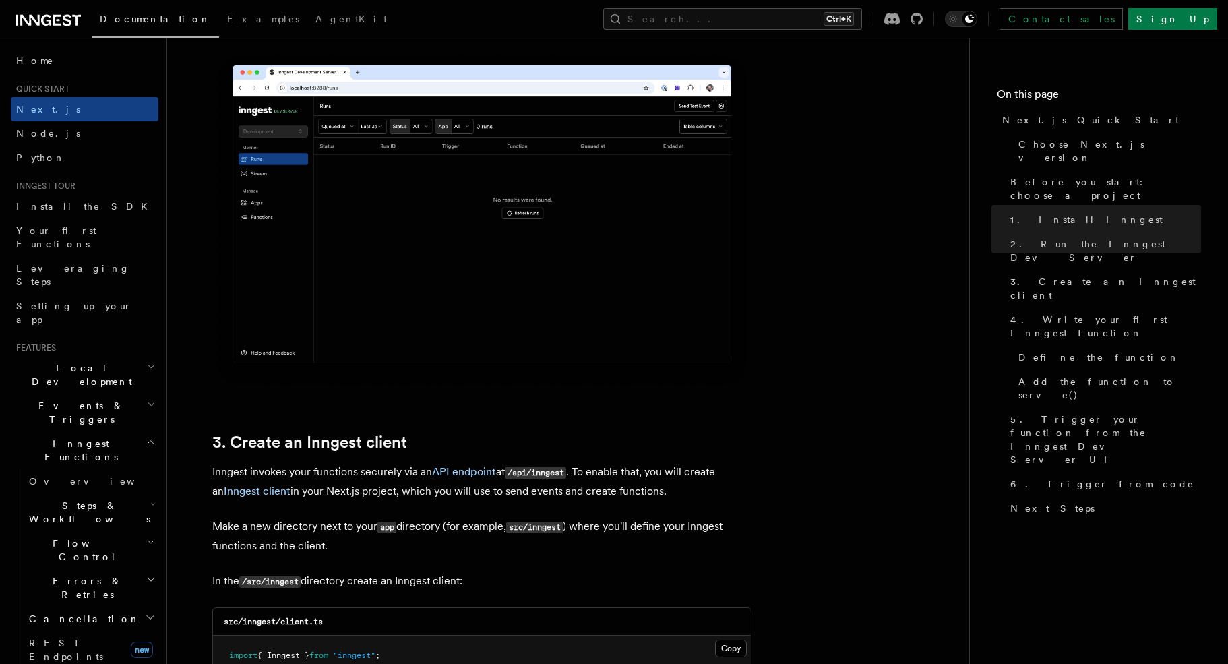
scroll to position [1348, 0]
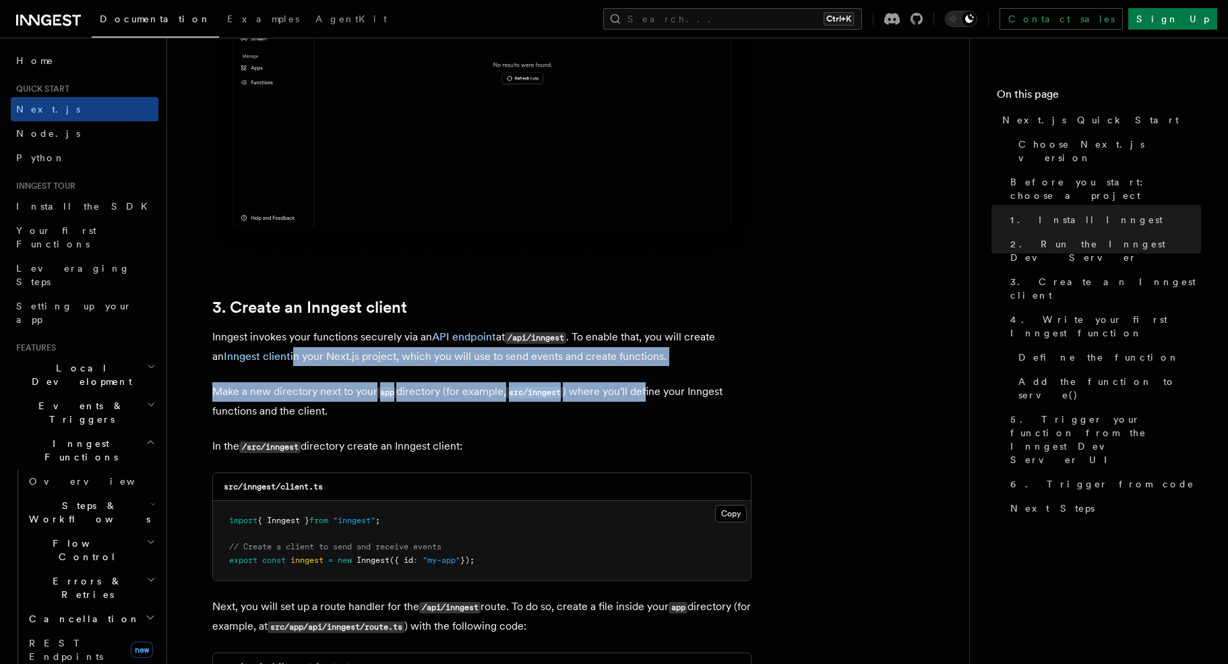
drag, startPoint x: 301, startPoint y: 353, endPoint x: 651, endPoint y: 383, distance: 351.7
click at [651, 383] on p "Make a new directory next to your app directory (for example, src/inngest ) whe…" at bounding box center [481, 401] width 539 height 38
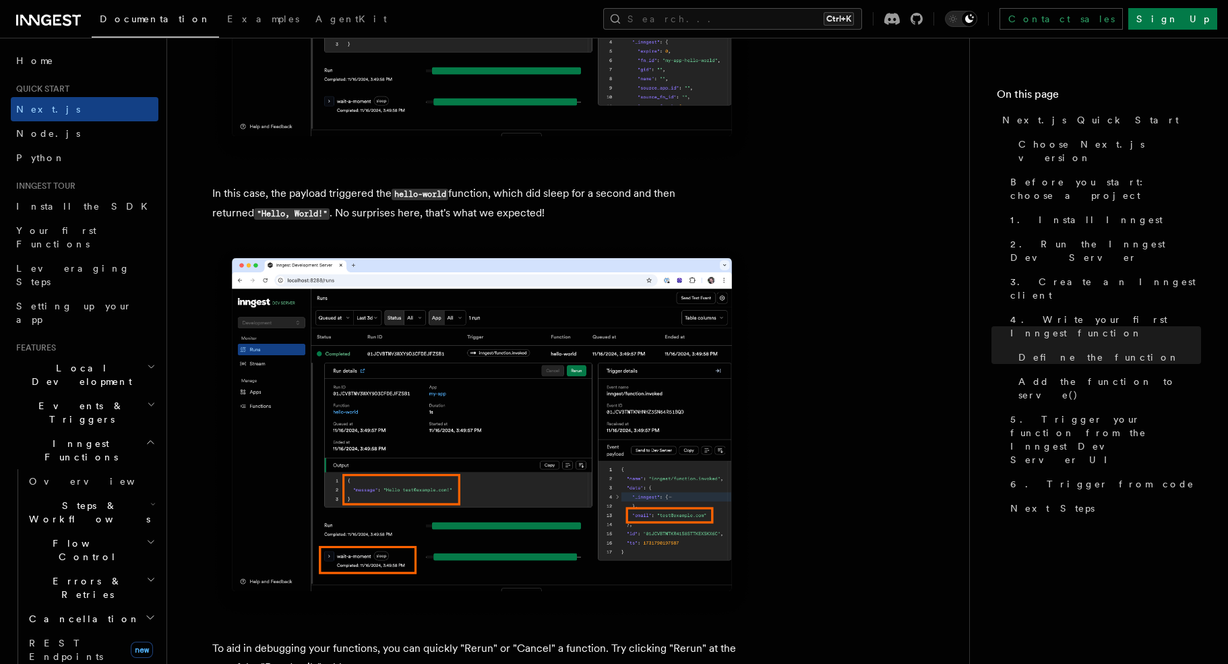
scroll to position [5391, 0]
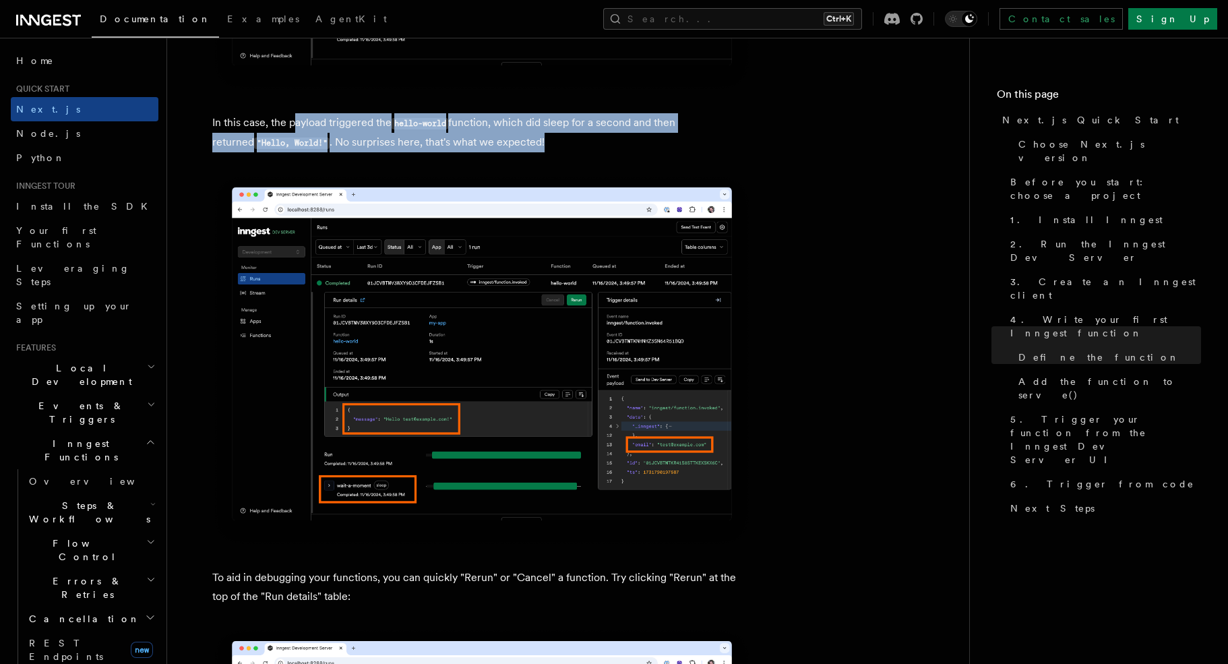
drag, startPoint x: 293, startPoint y: 117, endPoint x: 518, endPoint y: 140, distance: 225.5
click at [518, 140] on p "In this case, the payload triggered the hello-world function, which did sleep f…" at bounding box center [481, 132] width 539 height 39
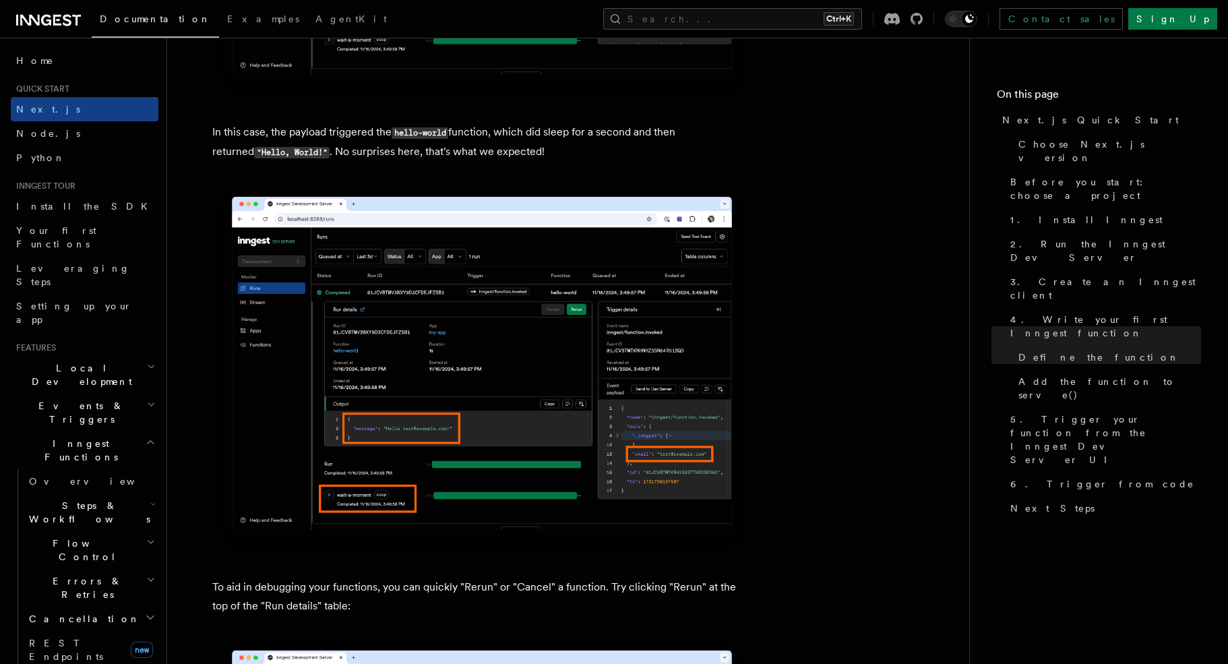
scroll to position [5324, 0]
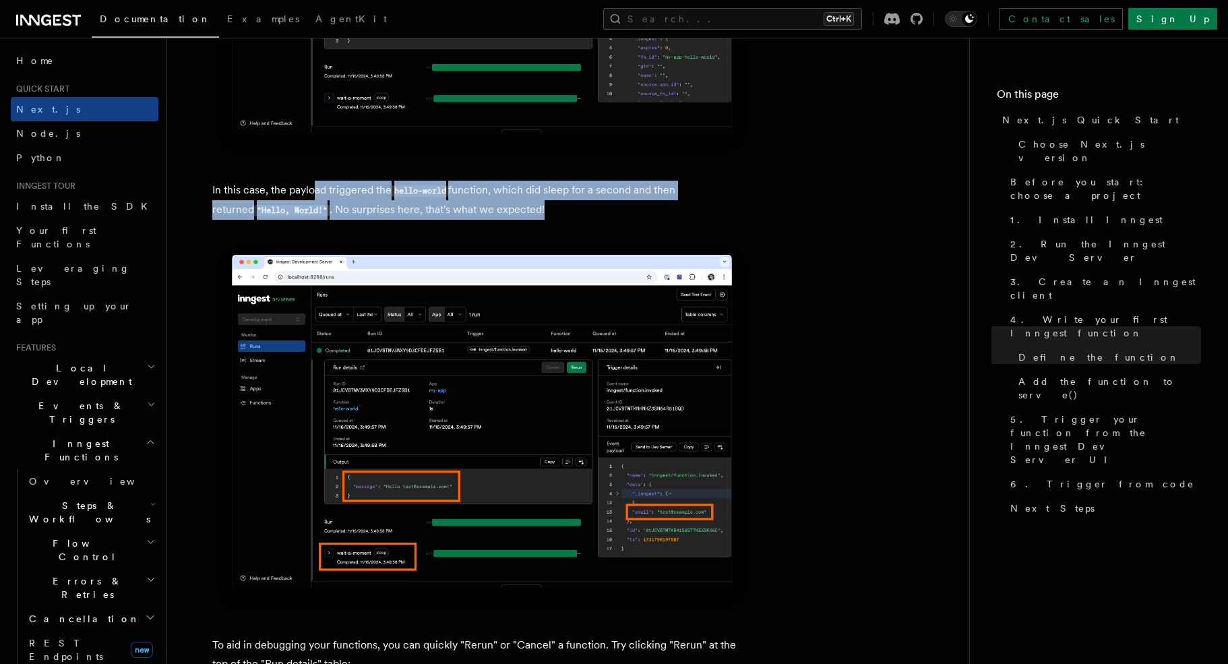
drag, startPoint x: 317, startPoint y: 188, endPoint x: 540, endPoint y: 203, distance: 223.6
click at [540, 203] on p "In this case, the payload triggered the hello-world function, which did sleep f…" at bounding box center [481, 200] width 539 height 39
drag, startPoint x: 293, startPoint y: 187, endPoint x: 508, endPoint y: 204, distance: 215.6
click at [508, 204] on p "In this case, the payload triggered the hello-world function, which did sleep f…" at bounding box center [481, 200] width 539 height 39
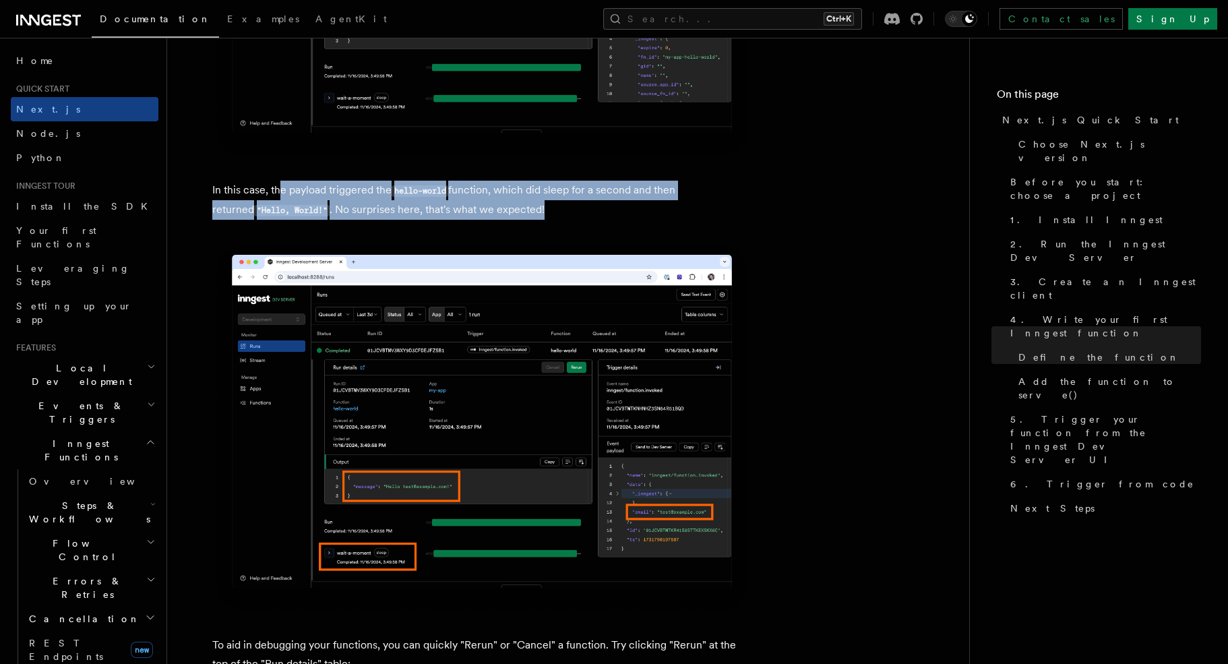
click at [508, 204] on p "In this case, the payload triggered the hello-world function, which did sleep f…" at bounding box center [481, 200] width 539 height 39
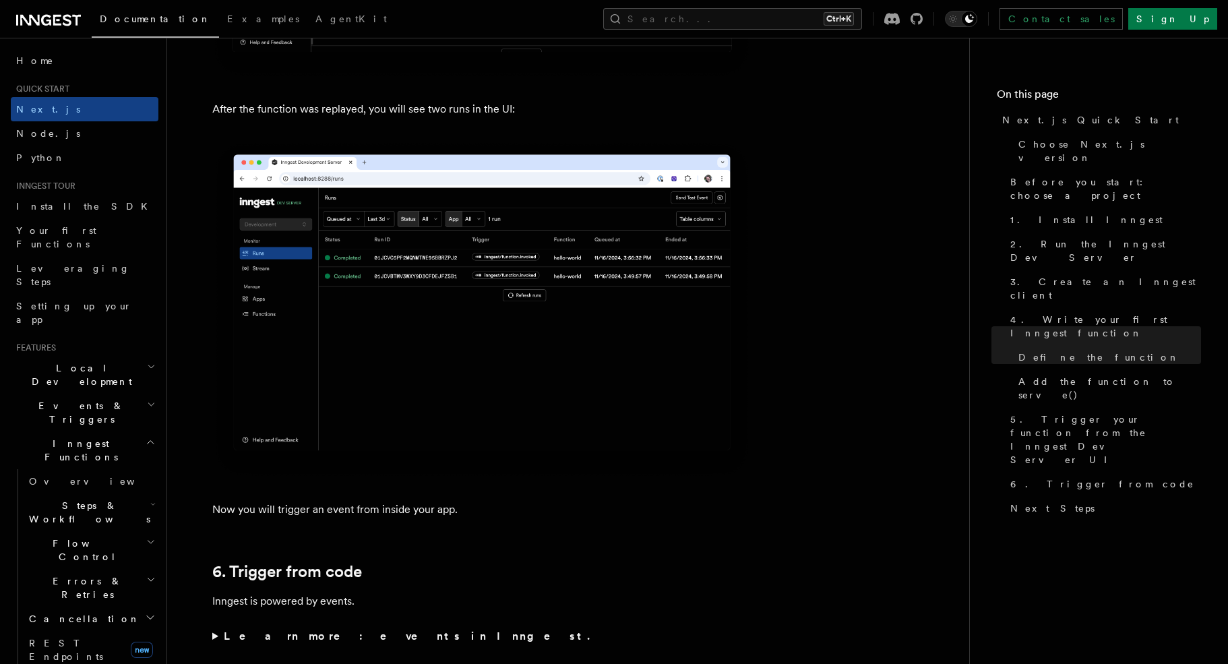
scroll to position [6335, 0]
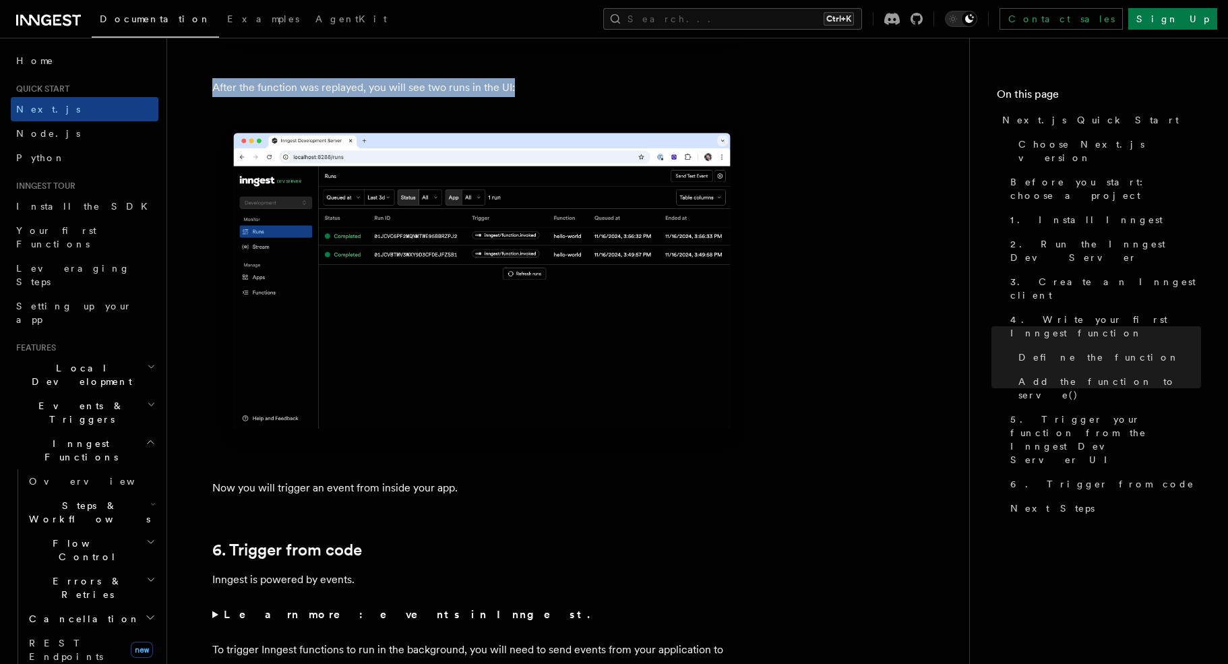
drag, startPoint x: 212, startPoint y: 84, endPoint x: 532, endPoint y: 87, distance: 320.1
click at [532, 87] on p "After the function was replayed, you will see two runs in the UI:" at bounding box center [481, 87] width 539 height 19
click at [532, 86] on p "After the function was replayed, you will see two runs in the UI:" at bounding box center [481, 87] width 539 height 19
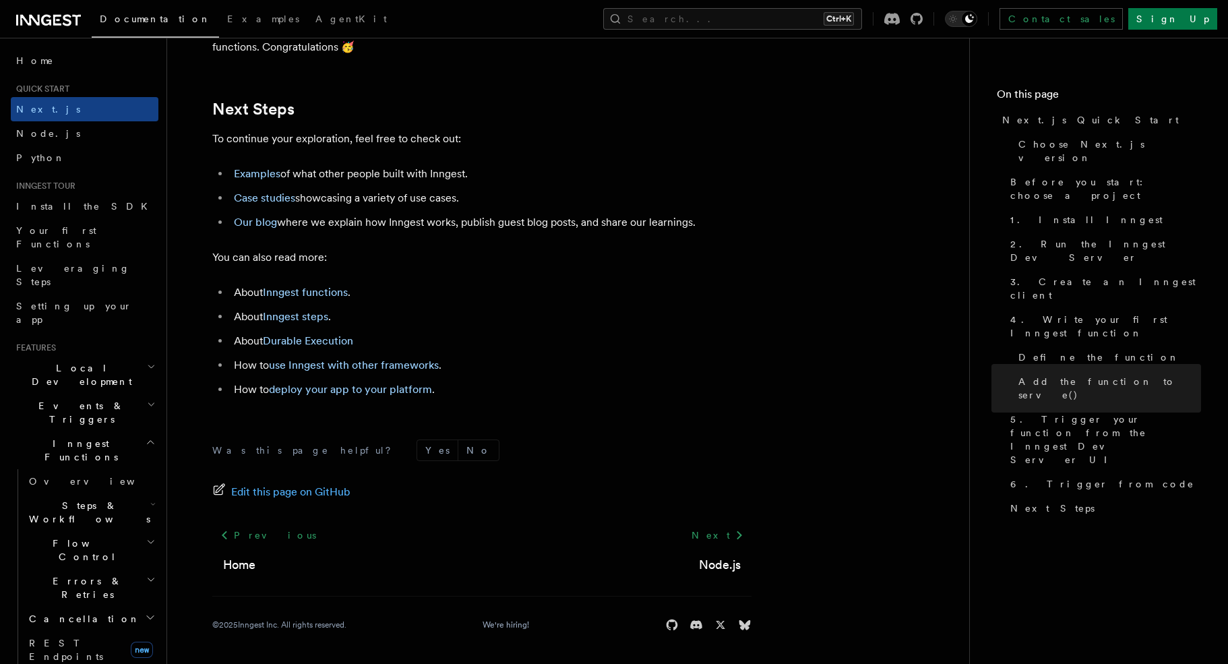
scroll to position [8413, 0]
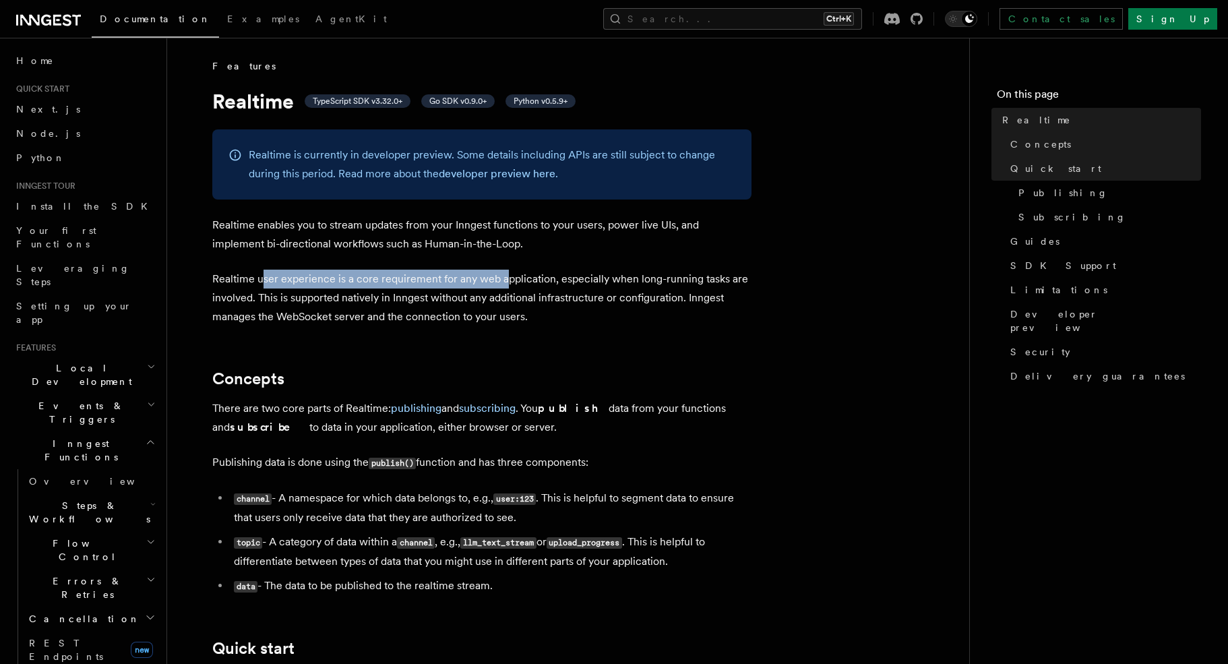
drag, startPoint x: 264, startPoint y: 279, endPoint x: 512, endPoint y: 280, distance: 247.3
click at [503, 278] on p "Realtime user experience is a core requirement for any web application, especia…" at bounding box center [481, 298] width 539 height 57
click at [534, 280] on p "Realtime user experience is a core requirement for any web application, especia…" at bounding box center [481, 298] width 539 height 57
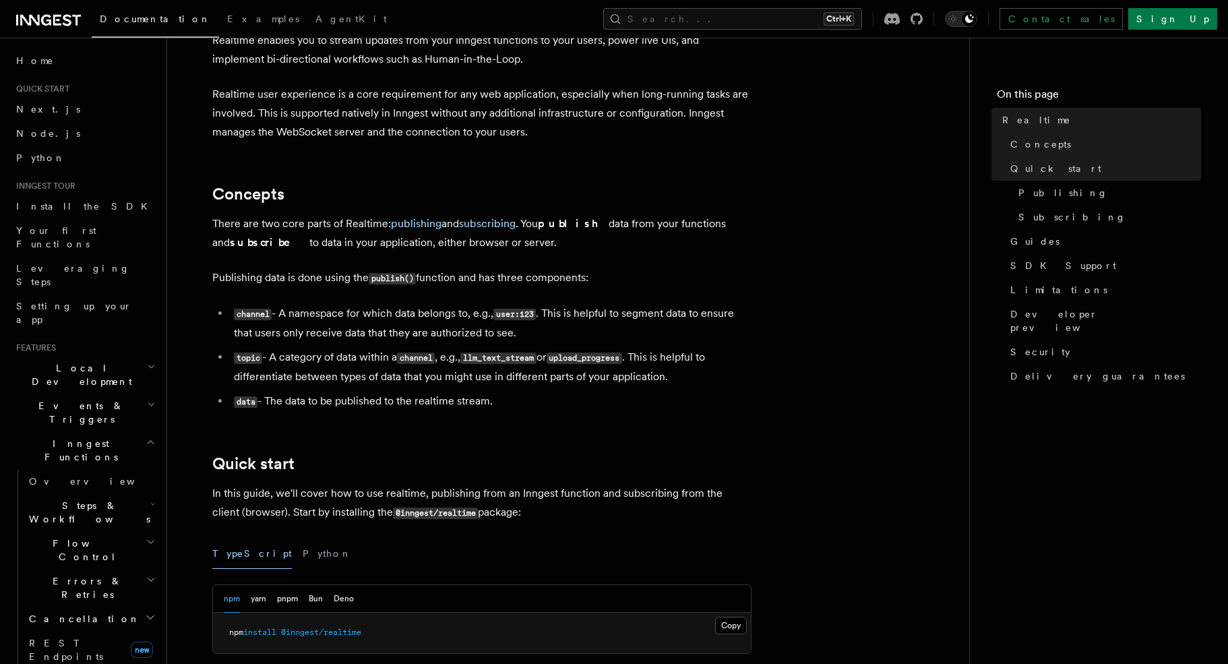
scroll to position [202, 0]
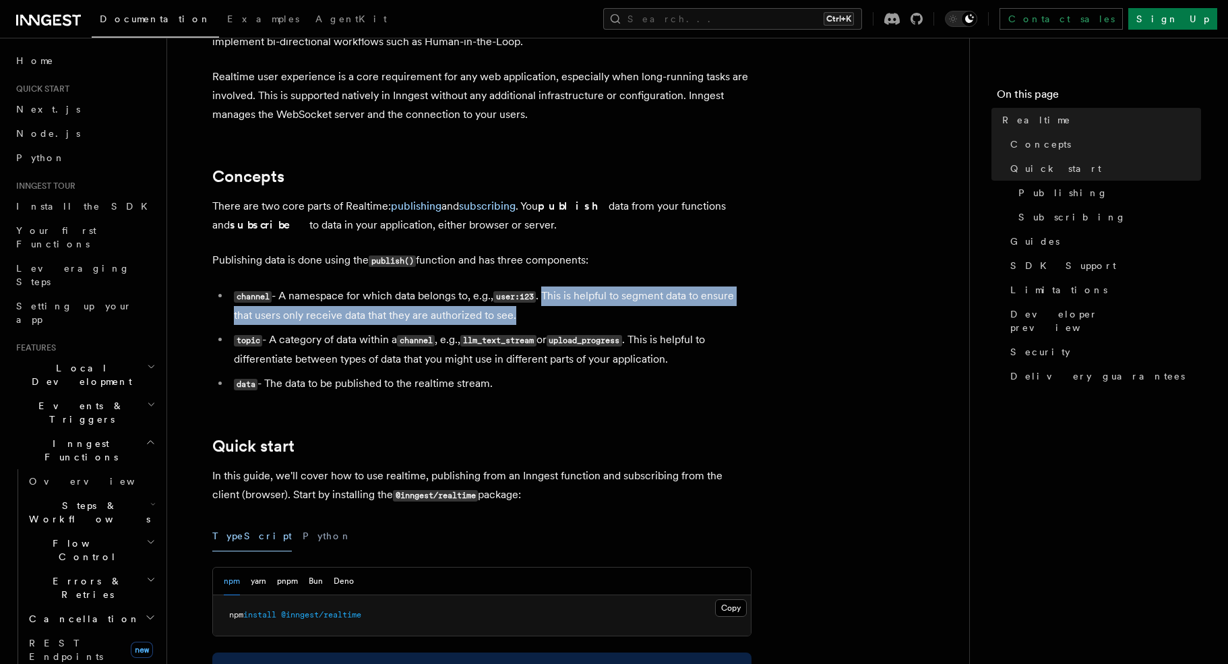
drag, startPoint x: 547, startPoint y: 297, endPoint x: 644, endPoint y: 307, distance: 96.9
click at [644, 307] on li "channel - A namespace for which data belongs to, e.g., user:123 . This is helpf…" at bounding box center [491, 305] width 522 height 38
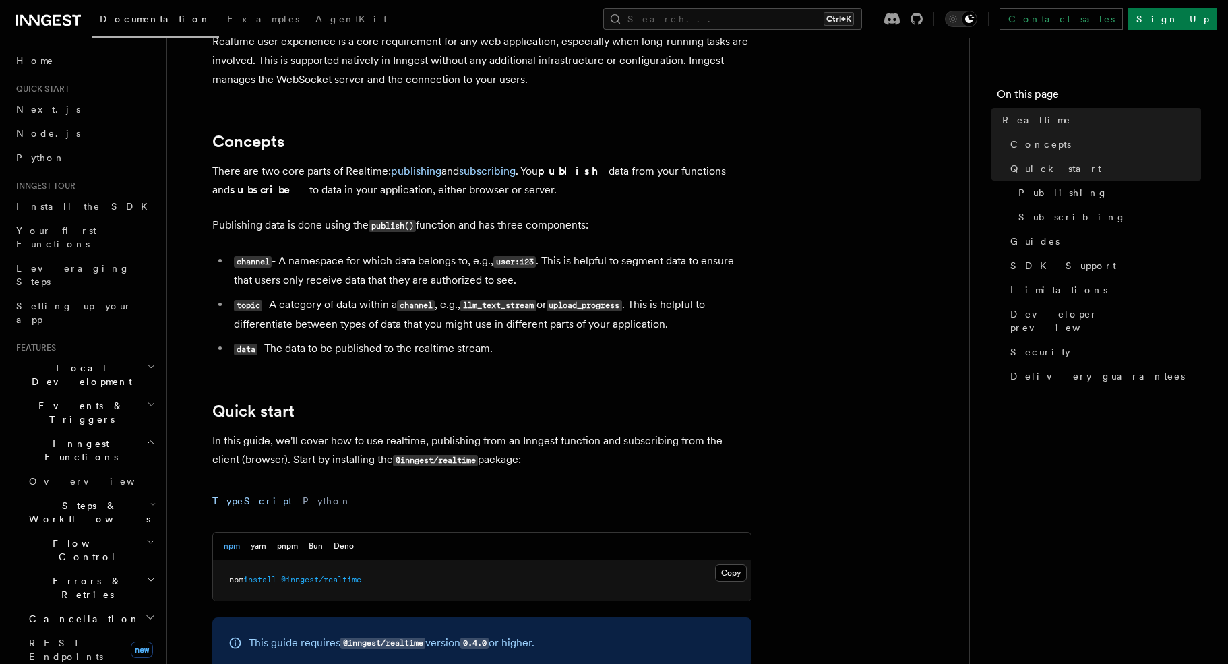
scroll to position [270, 0]
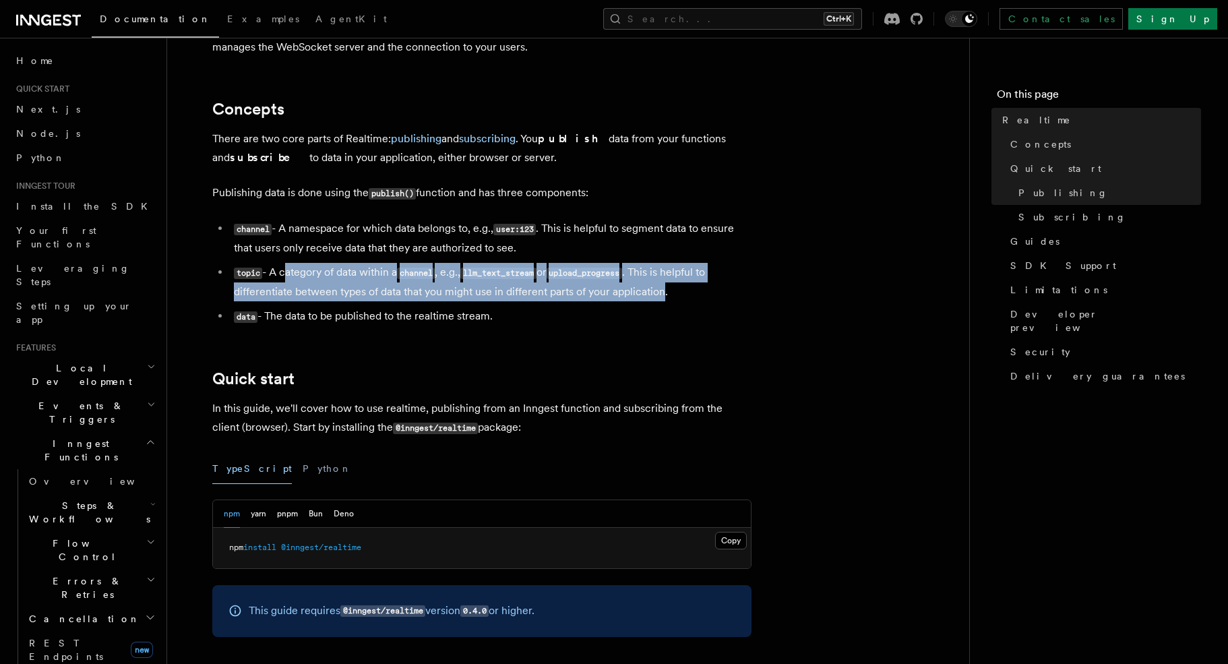
drag, startPoint x: 282, startPoint y: 273, endPoint x: 662, endPoint y: 286, distance: 380.3
click at [662, 286] on li "topic - A category of data within a channel , e.g., llm_text_stream or upload_p…" at bounding box center [491, 282] width 522 height 38
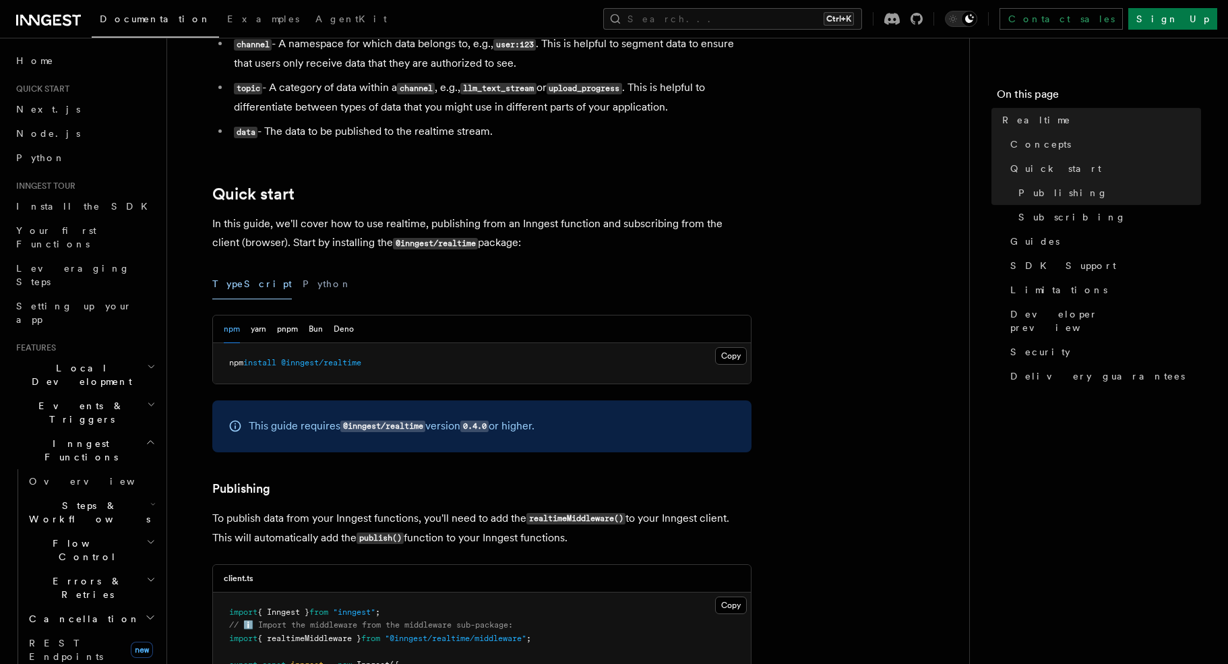
scroll to position [472, 0]
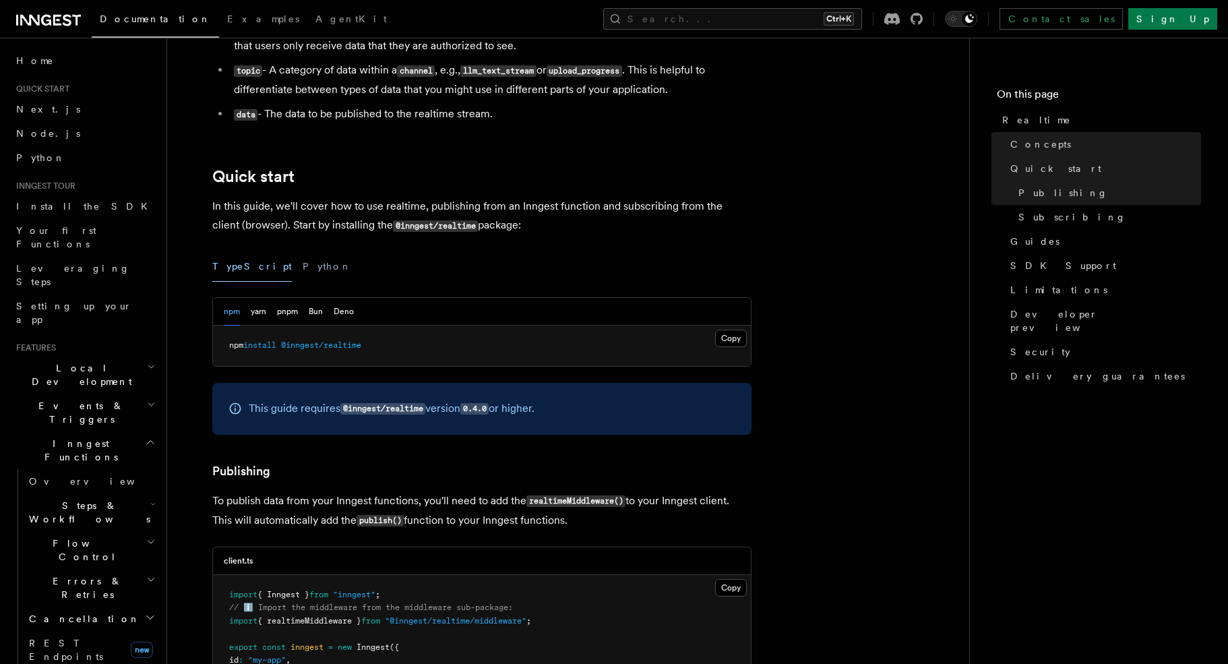
drag, startPoint x: 243, startPoint y: 206, endPoint x: 598, endPoint y: 232, distance: 356.8
click at [598, 232] on p "In this guide, we'll cover how to use realtime, publishing from an Inngest func…" at bounding box center [481, 216] width 539 height 38
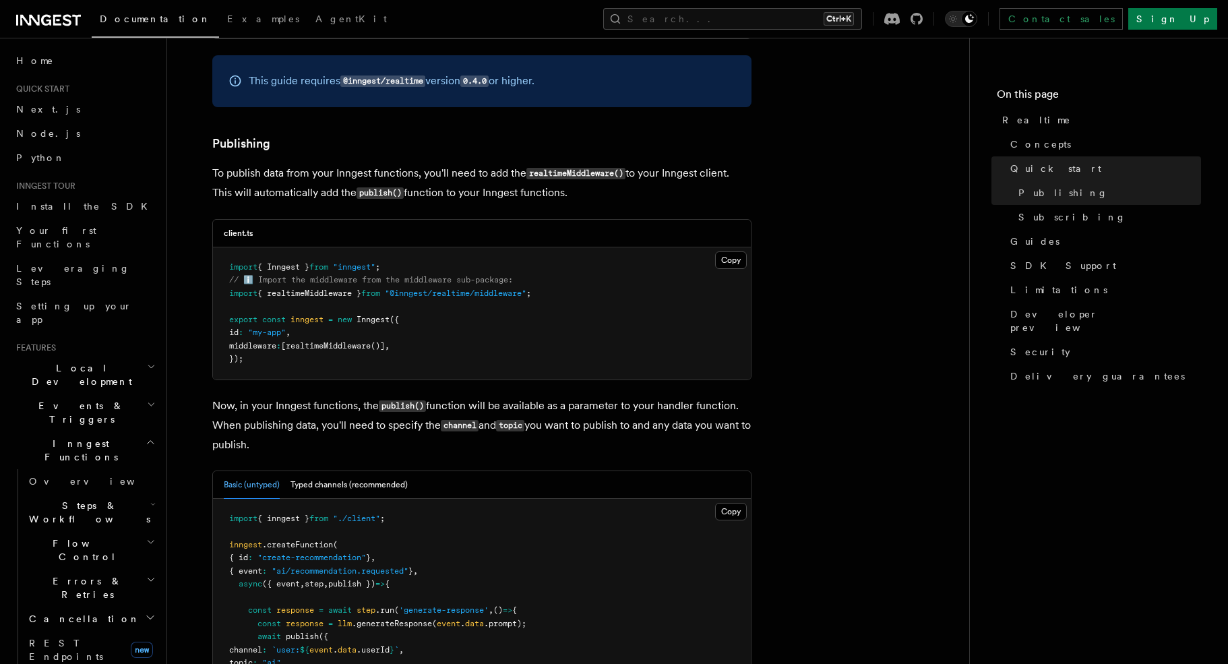
scroll to position [1011, 0]
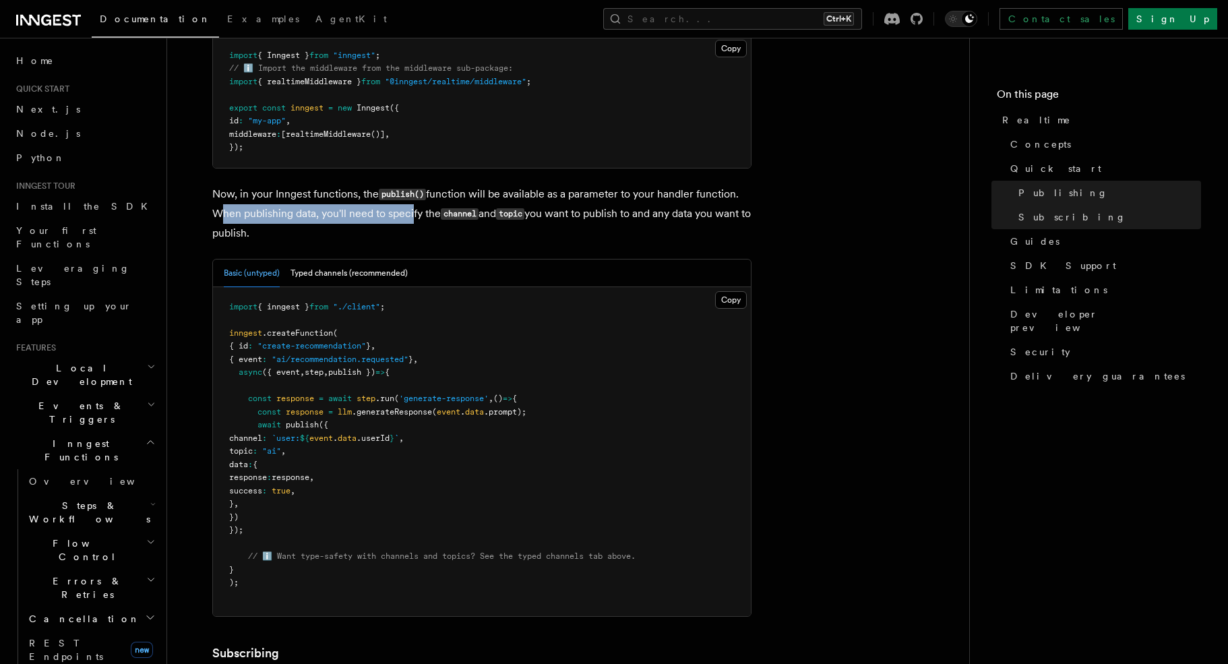
drag, startPoint x: 214, startPoint y: 213, endPoint x: 411, endPoint y: 222, distance: 197.0
click at [411, 222] on p "Now, in your Inngest functions, the publish() function will be available as a p…" at bounding box center [481, 214] width 539 height 58
click at [243, 218] on p "Now, in your Inngest functions, the publish() function will be available as a p…" at bounding box center [481, 214] width 539 height 58
drag, startPoint x: 213, startPoint y: 214, endPoint x: 333, endPoint y: 228, distance: 120.9
click at [333, 228] on p "Now, in your Inngest functions, the publish() function will be available as a p…" at bounding box center [481, 214] width 539 height 58
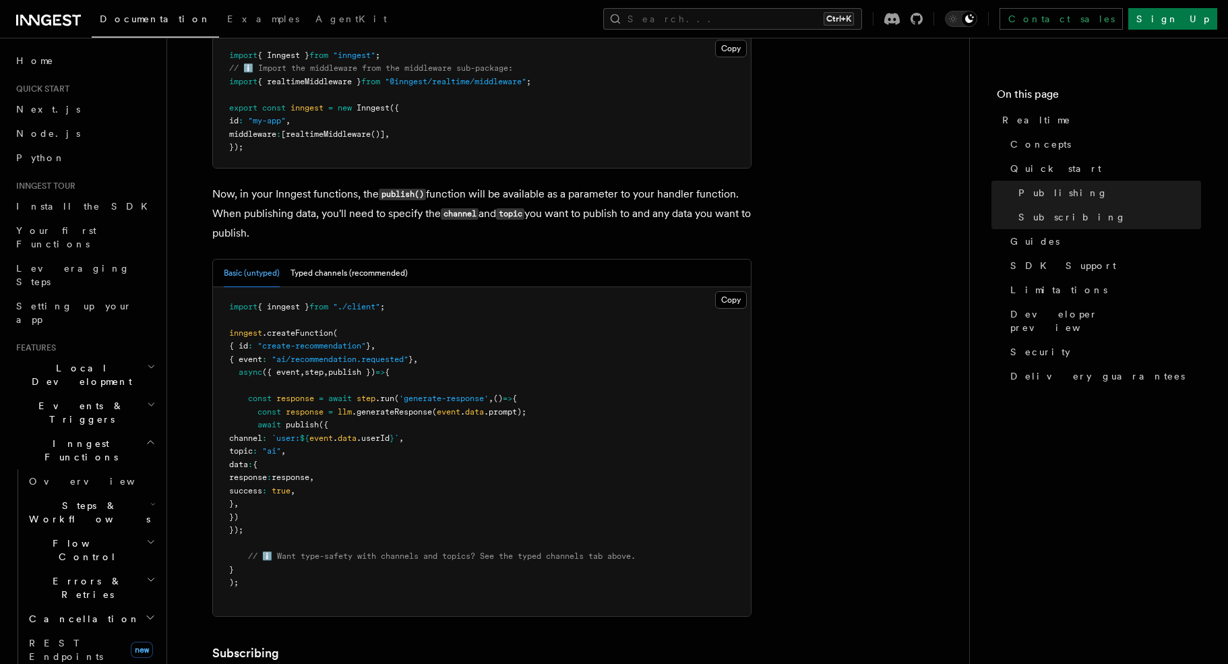
click at [216, 215] on p "Now, in your Inngest functions, the publish() function will be available as a p…" at bounding box center [481, 214] width 539 height 58
drag, startPoint x: 216, startPoint y: 215, endPoint x: 430, endPoint y: 224, distance: 213.8
click at [430, 224] on p "Now, in your Inngest functions, the publish() function will be available as a p…" at bounding box center [481, 214] width 539 height 58
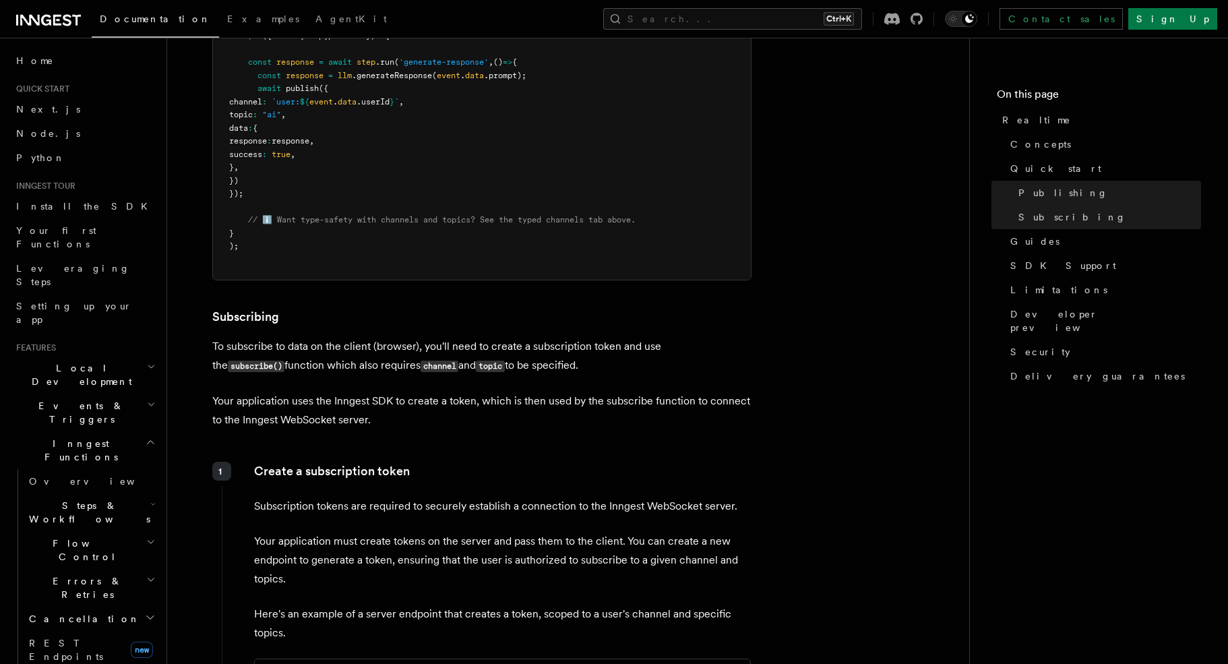
scroll to position [1348, 0]
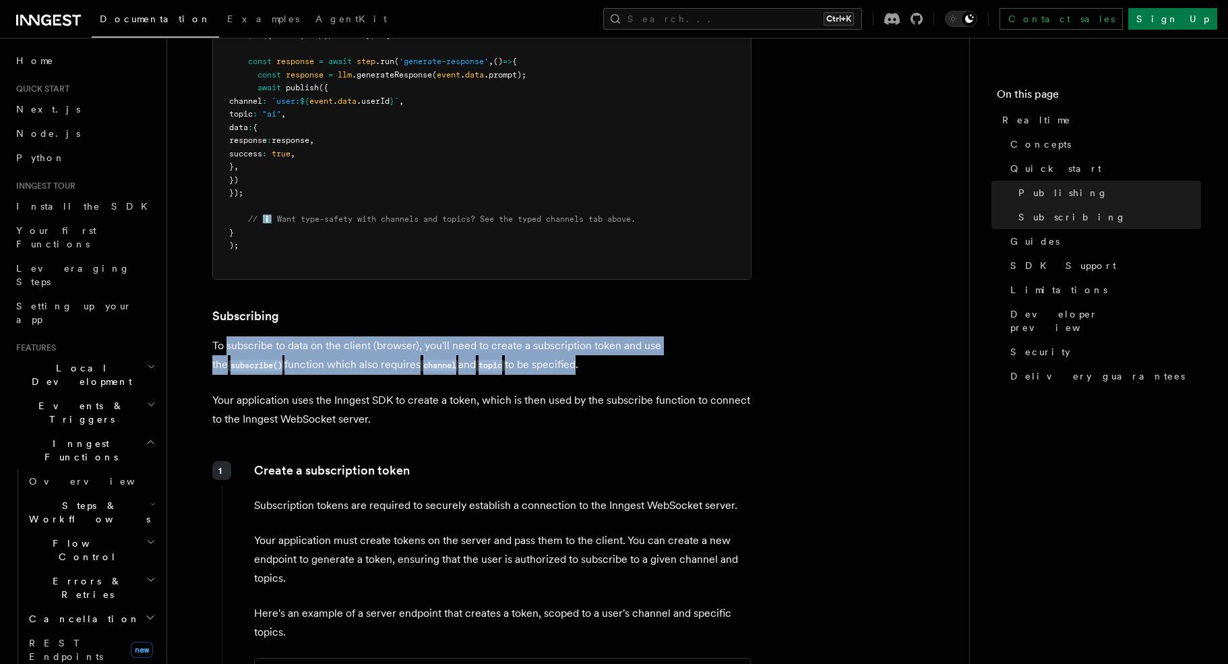
drag, startPoint x: 234, startPoint y: 341, endPoint x: 515, endPoint y: 373, distance: 282.8
click at [515, 373] on p "To subscribe to data on the client (browser), you'll need to create a subscript…" at bounding box center [481, 355] width 539 height 38
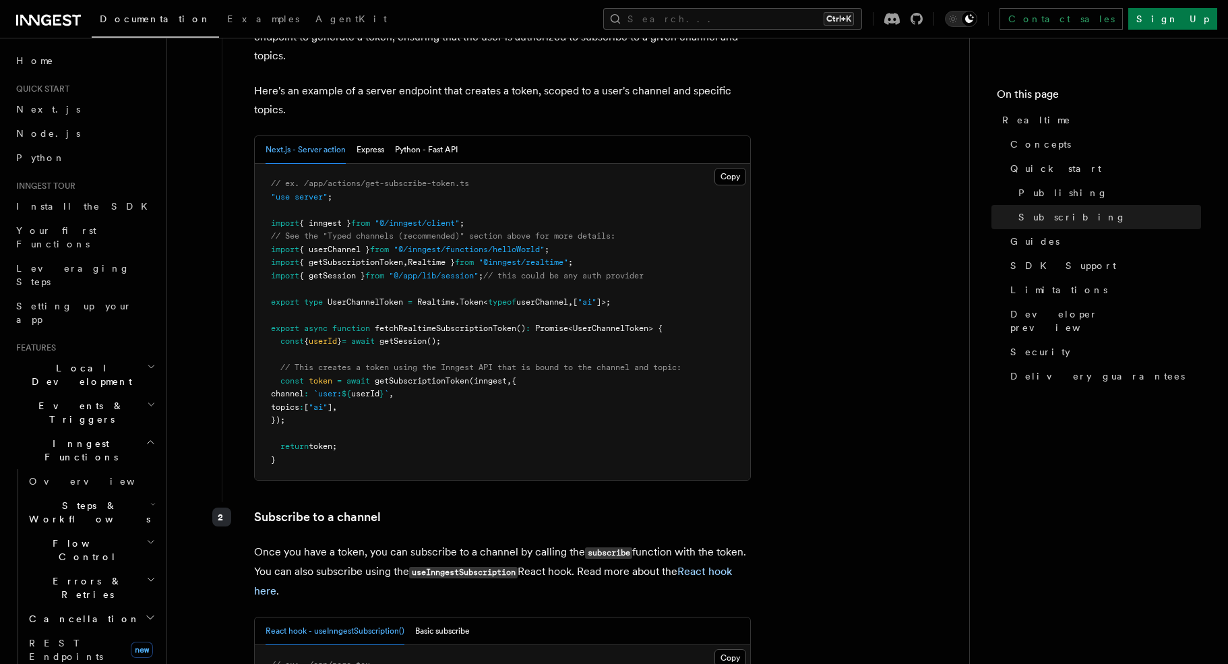
scroll to position [2224, 0]
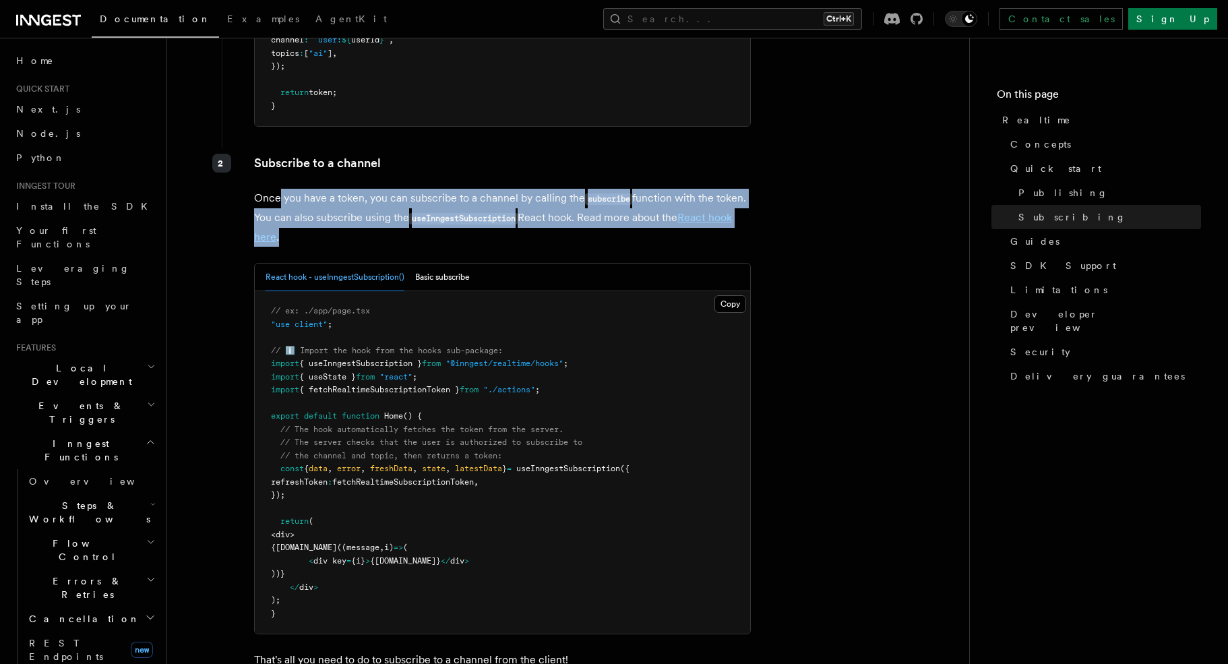
drag, startPoint x: 279, startPoint y: 198, endPoint x: 441, endPoint y: 239, distance: 166.9
click at [441, 239] on p "Once you have a token, you can subscribe to a channel by calling the subscribe …" at bounding box center [502, 218] width 497 height 58
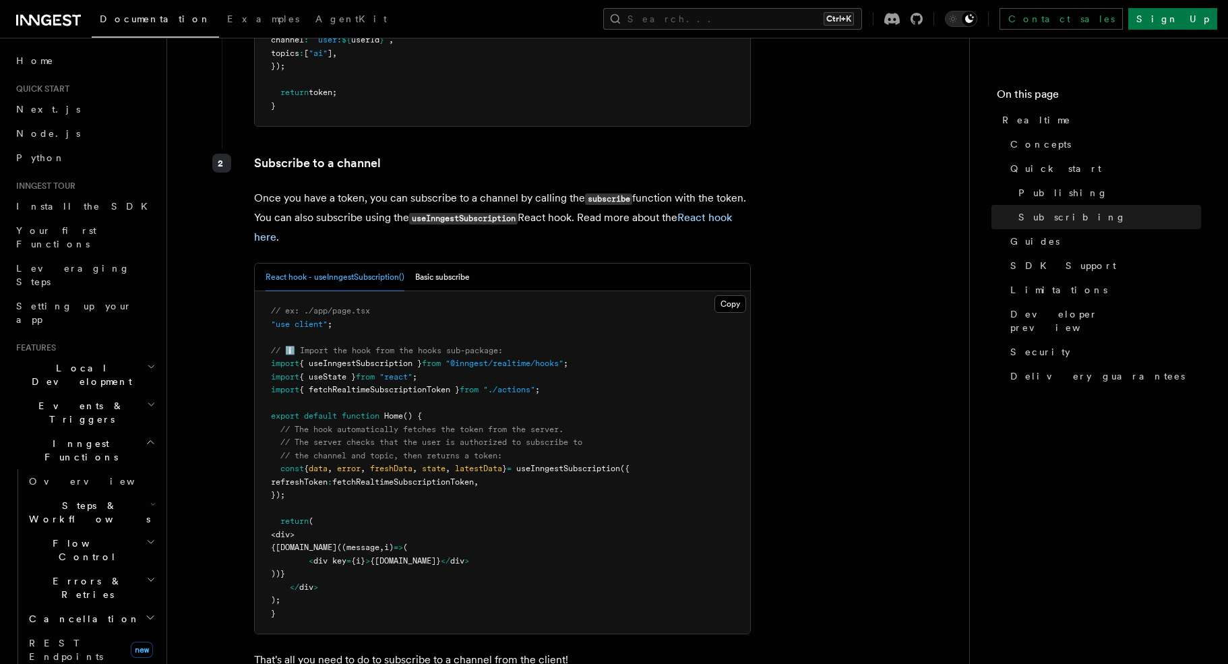
scroll to position [2291, 0]
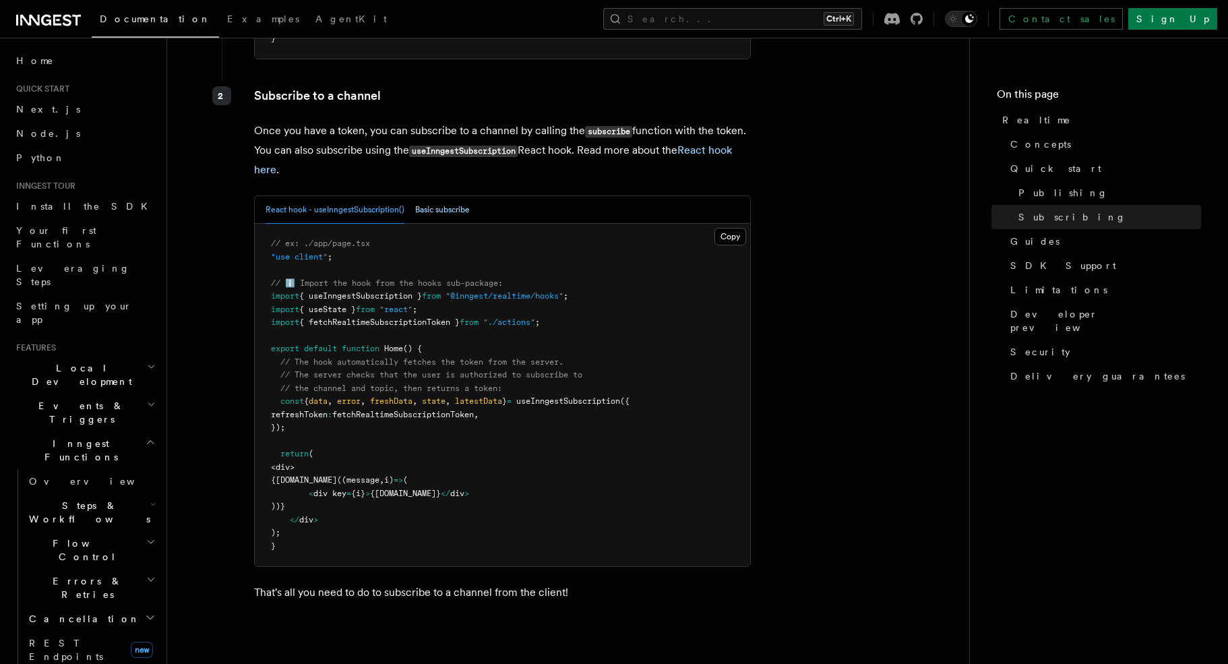
click at [463, 214] on button "Basic subscribe" at bounding box center [442, 210] width 55 height 28
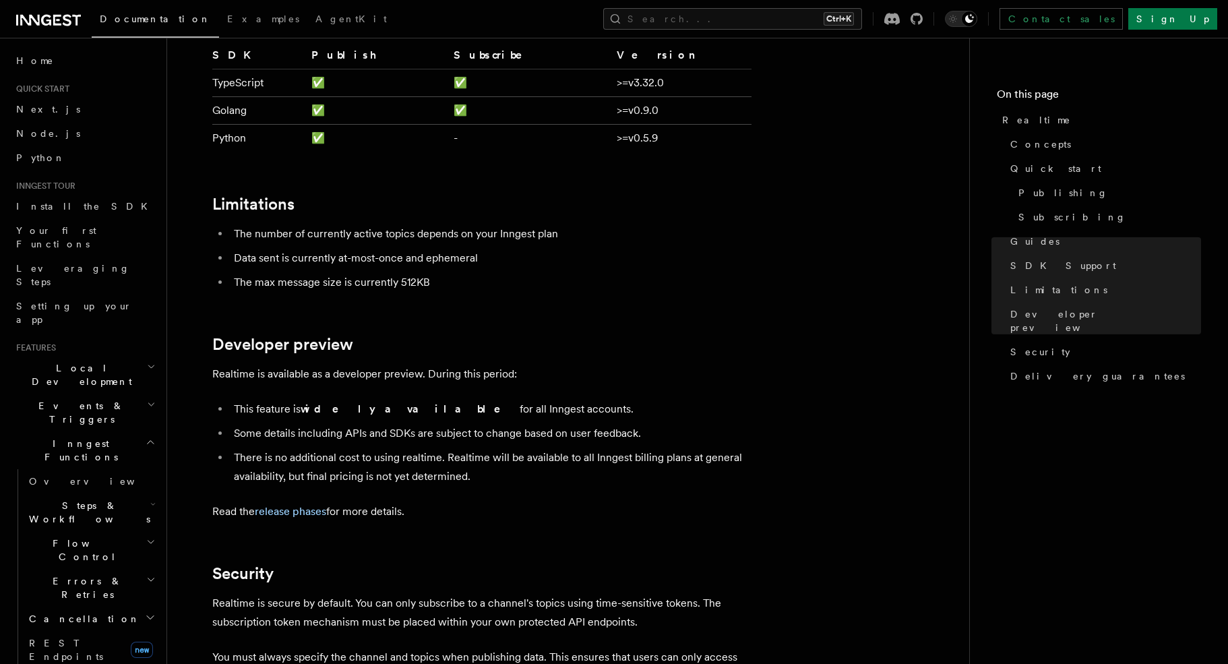
scroll to position [3235, 0]
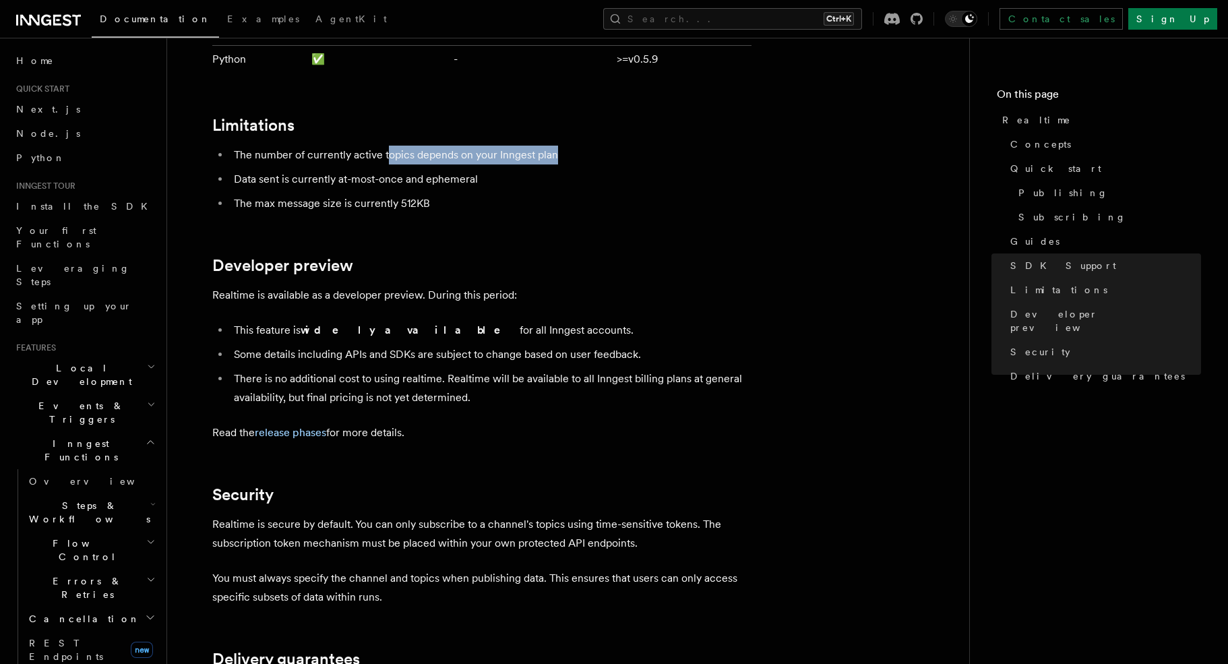
drag, startPoint x: 387, startPoint y: 113, endPoint x: 602, endPoint y: 113, distance: 215.0
click at [600, 146] on li "The number of currently active topics depends on your Inngest plan" at bounding box center [491, 155] width 522 height 19
click at [602, 146] on li "The number of currently active topics depends on your Inngest plan" at bounding box center [491, 155] width 522 height 19
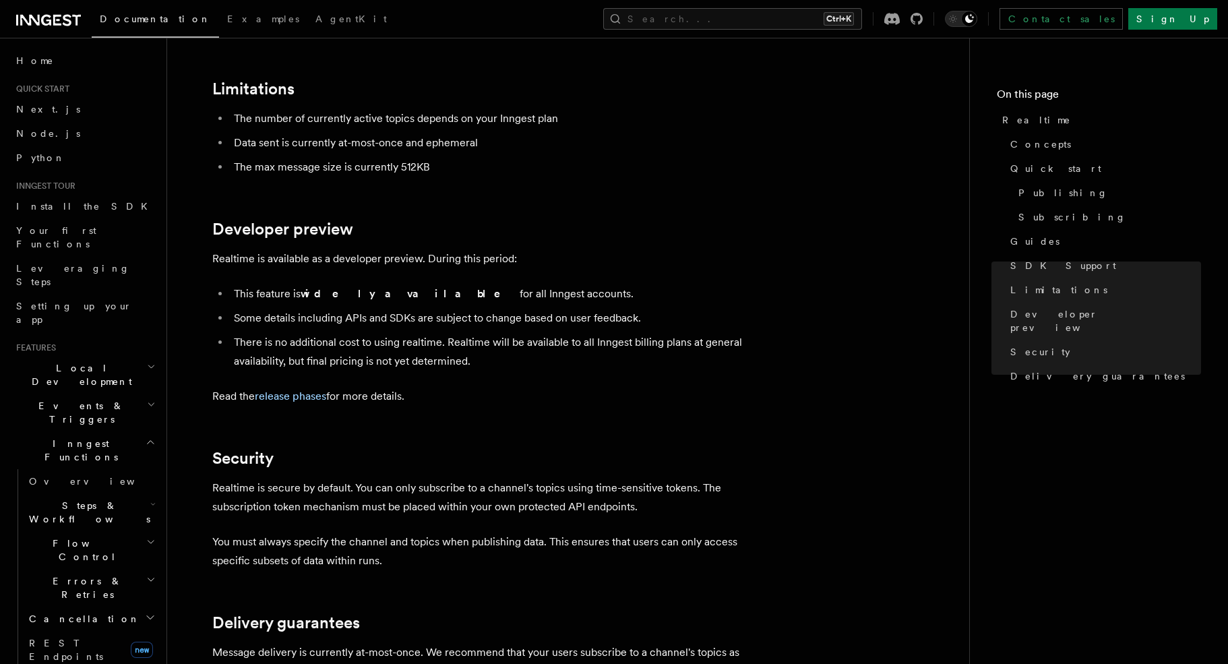
scroll to position [3302, 0]
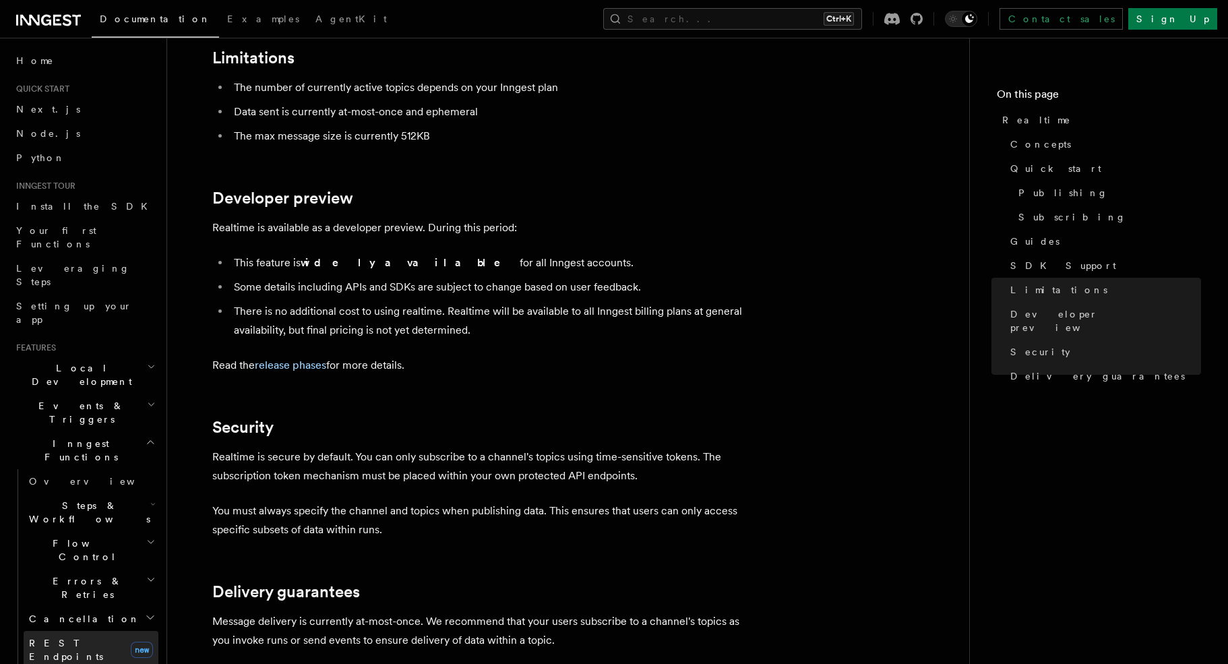
click at [66, 631] on link "REST Endpoints new" at bounding box center [91, 650] width 135 height 38
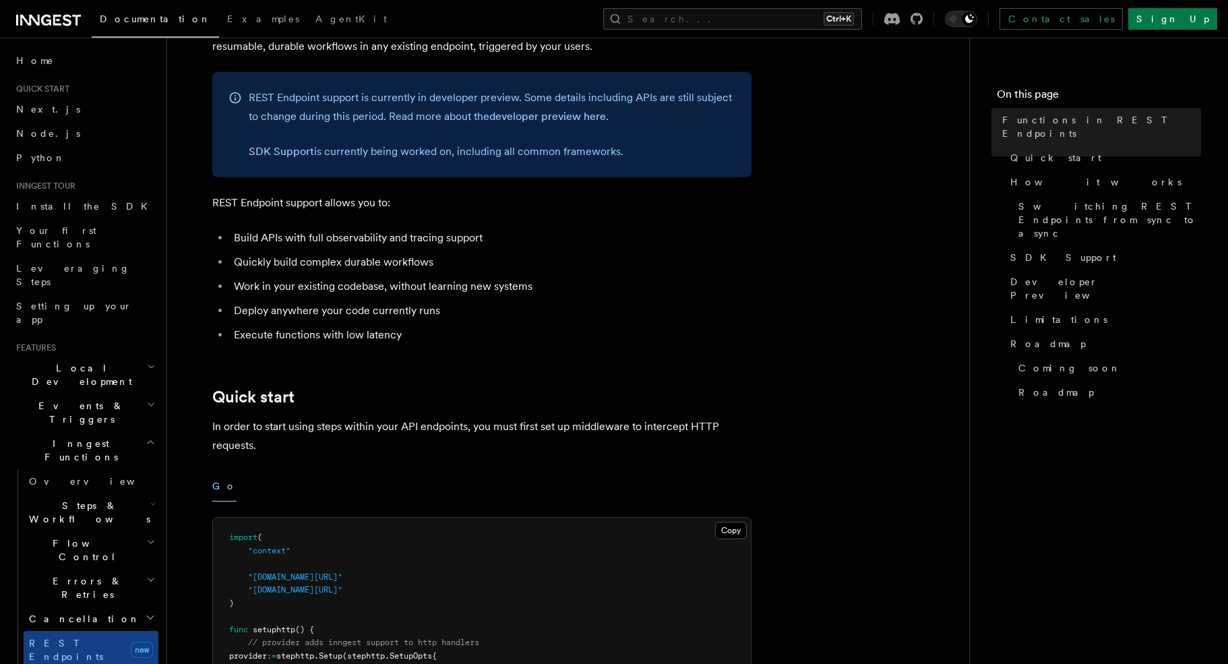
scroll to position [472, 0]
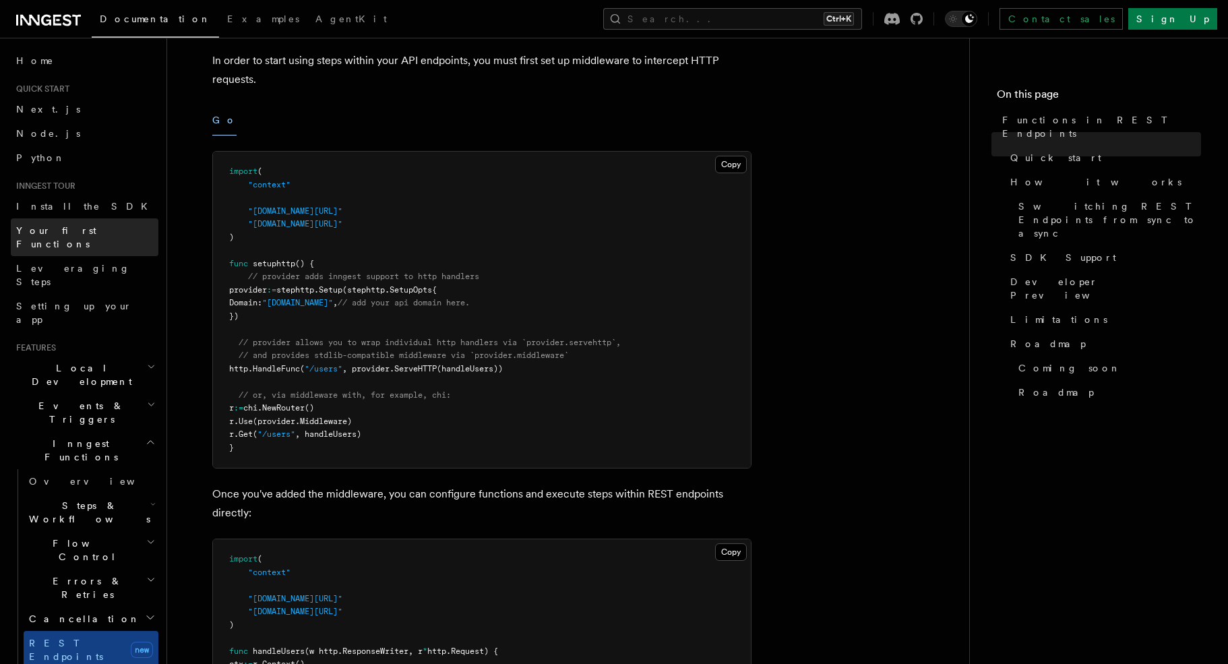
click at [77, 223] on link "Your first Functions" at bounding box center [85, 237] width 148 height 38
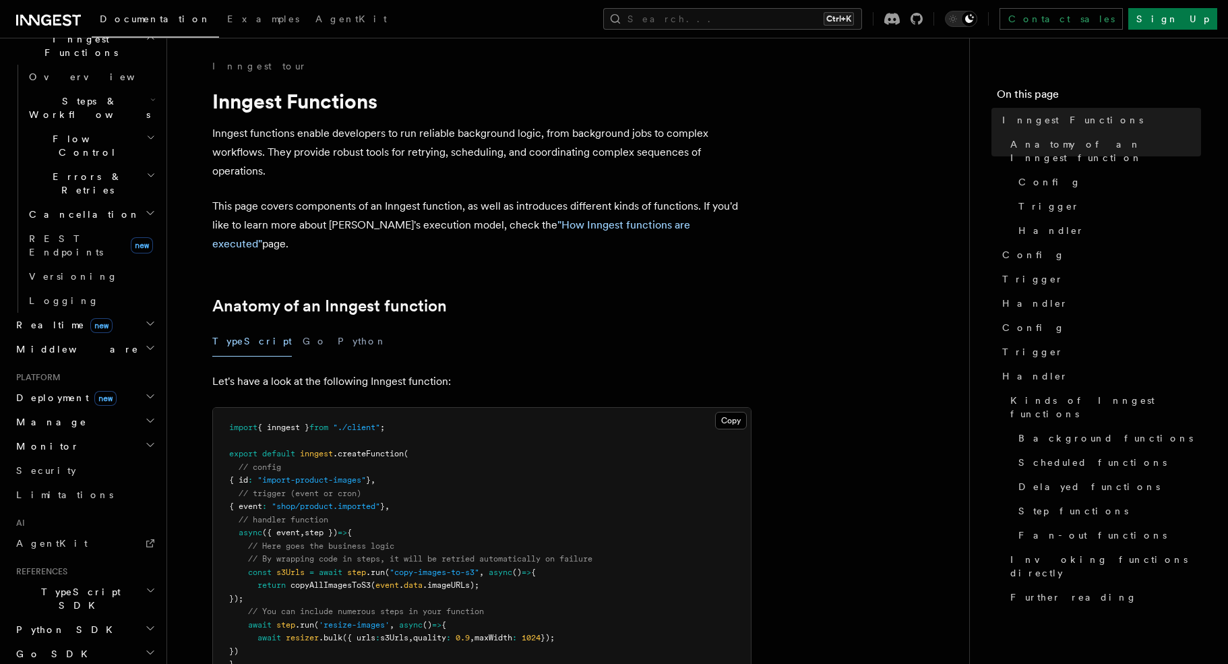
scroll to position [441, 0]
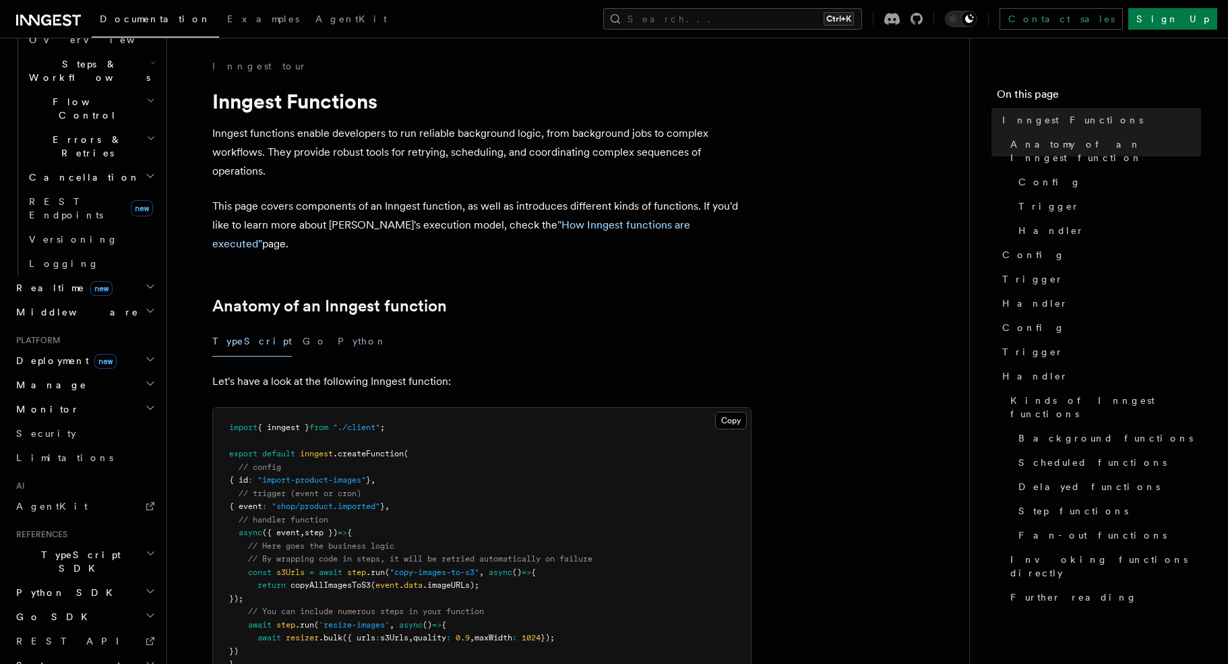
click at [131, 653] on h2 "System events" at bounding box center [85, 665] width 148 height 24
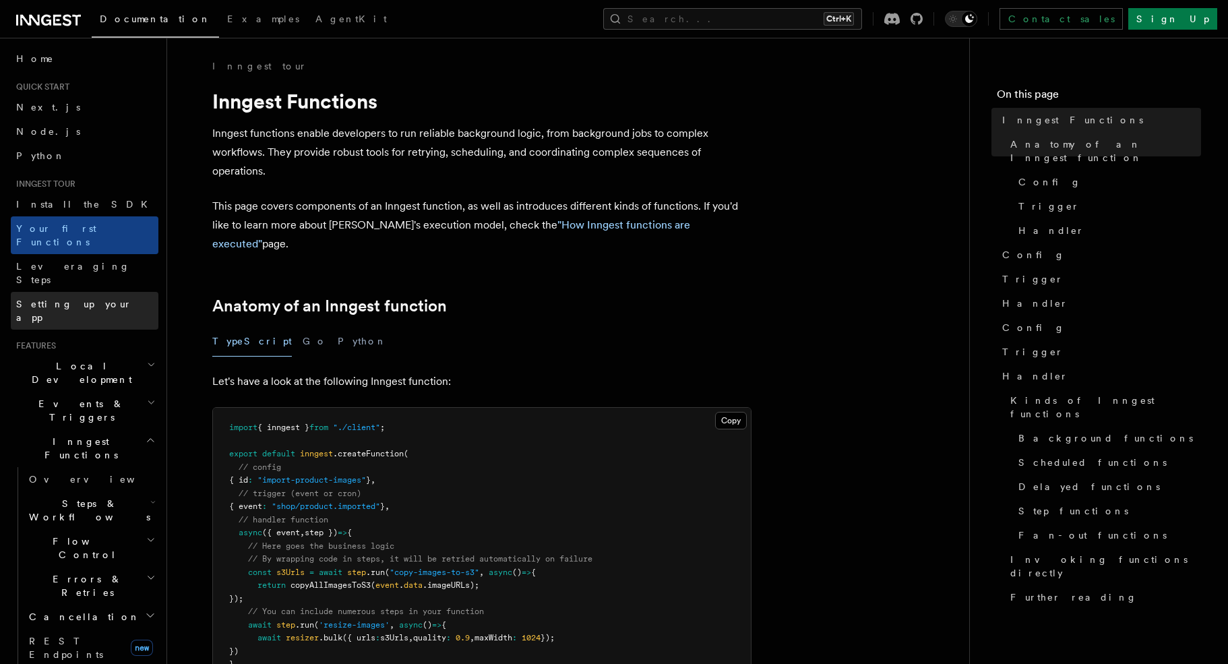
scroll to position [0, 0]
click at [103, 294] on link "Setting up your app" at bounding box center [85, 313] width 148 height 38
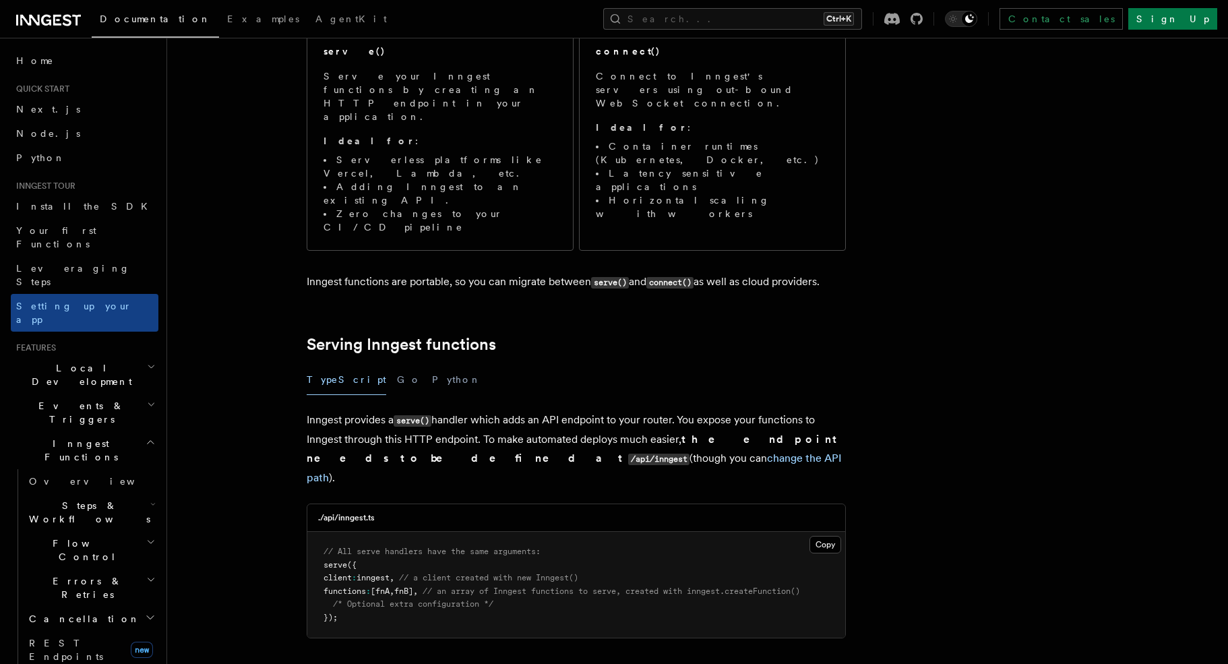
scroll to position [337, 0]
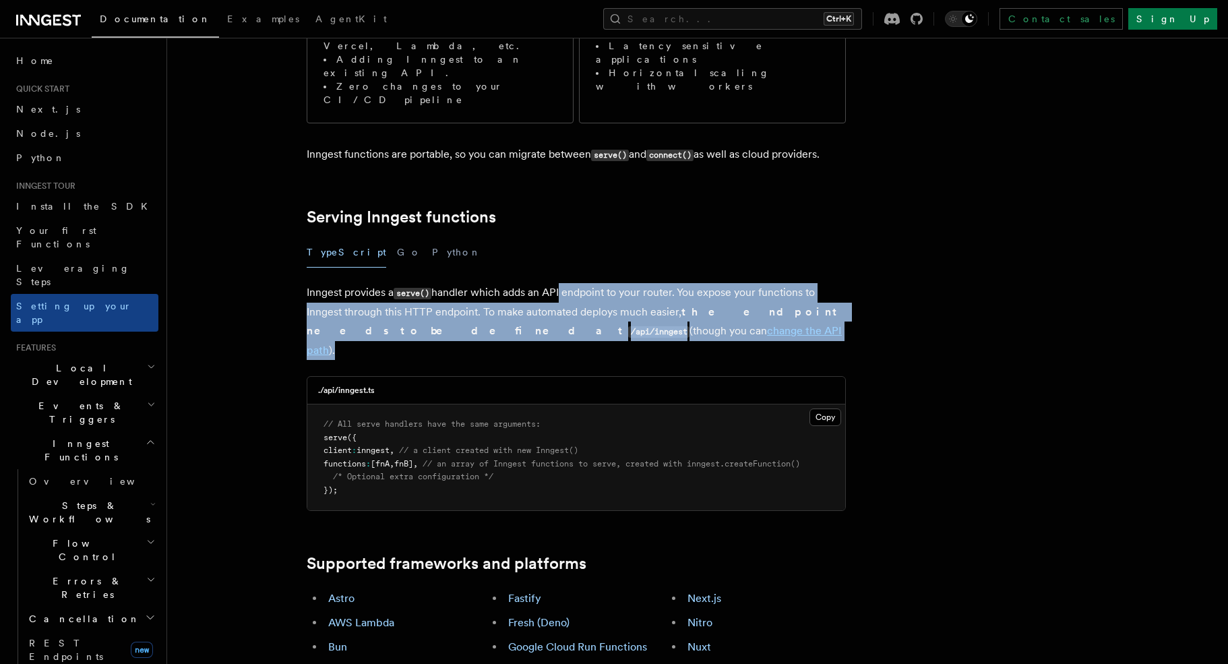
drag, startPoint x: 564, startPoint y: 220, endPoint x: 683, endPoint y: 267, distance: 127.4
click at [683, 283] on p "Inngest provides a serve() handler which adds an API endpoint to your router. Y…" at bounding box center [576, 321] width 539 height 77
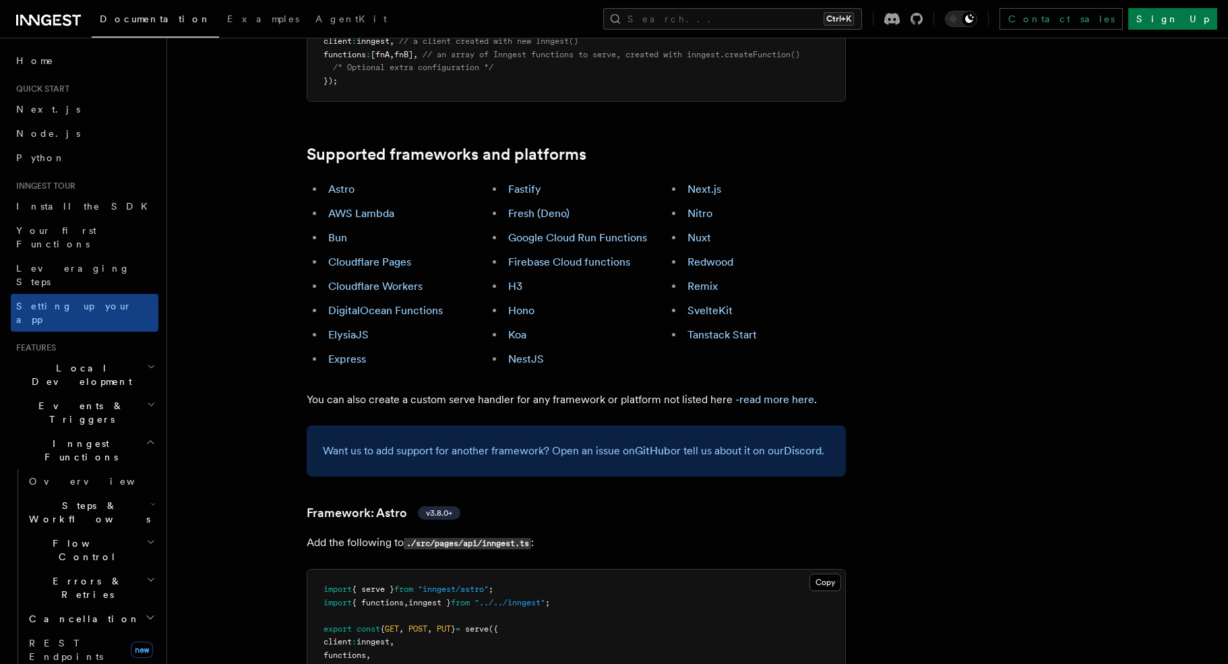
scroll to position [607, 0]
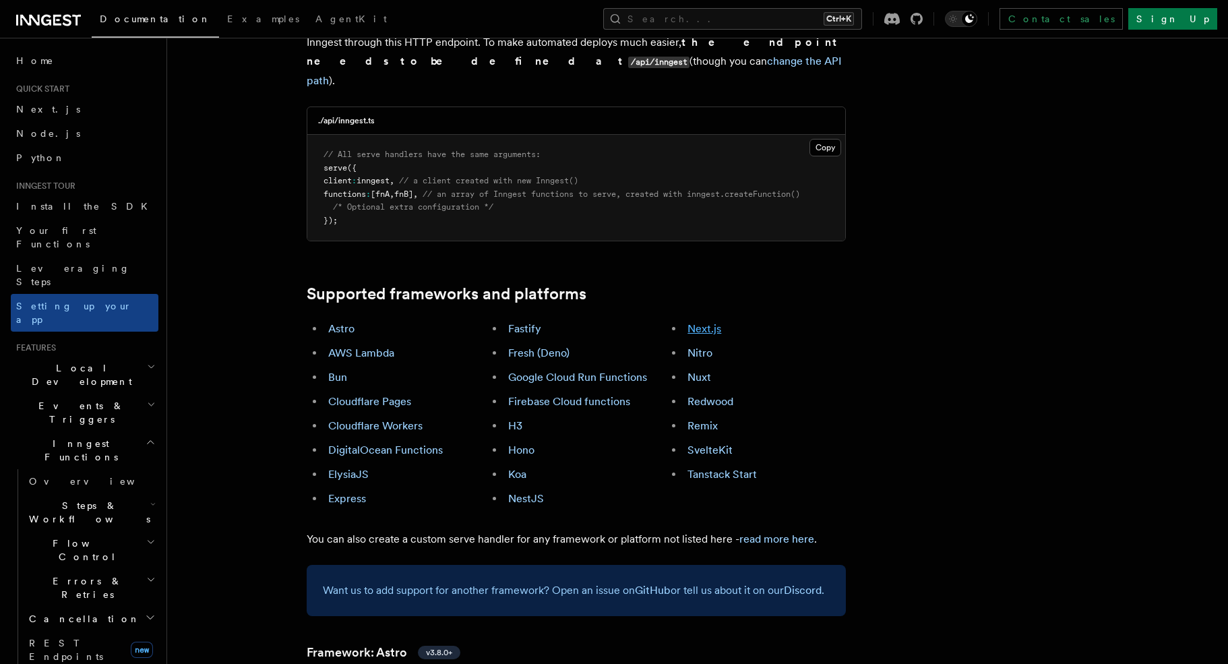
click at [704, 322] on link "Next.js" at bounding box center [704, 328] width 34 height 13
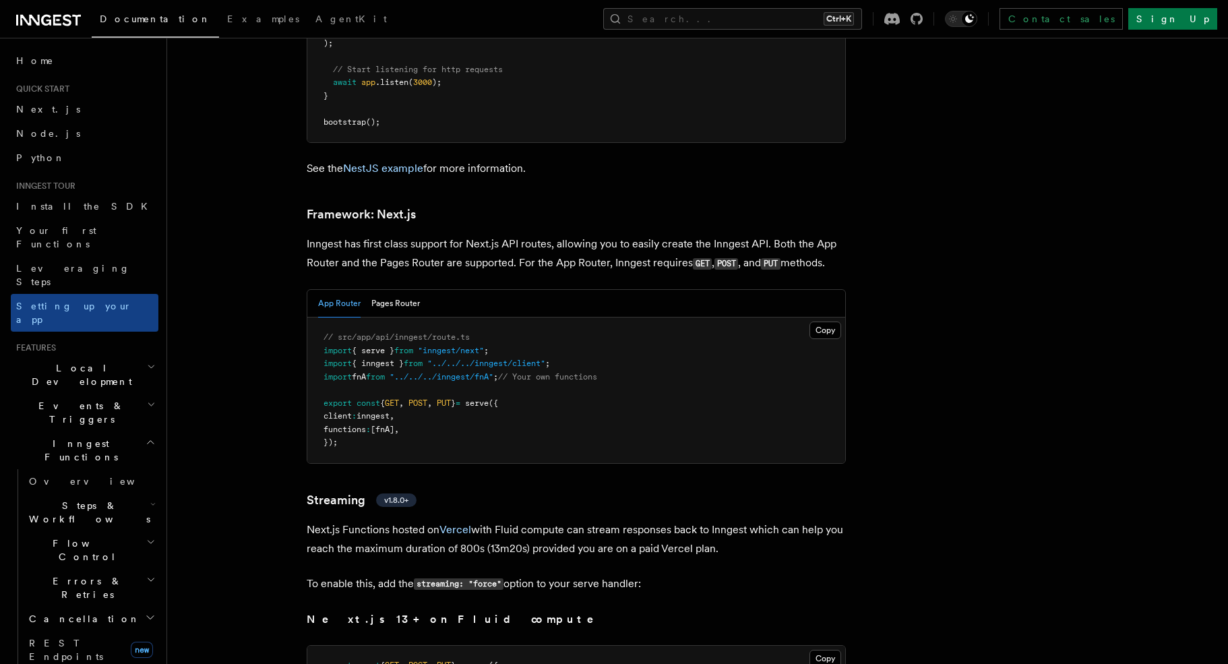
scroll to position [8774, 0]
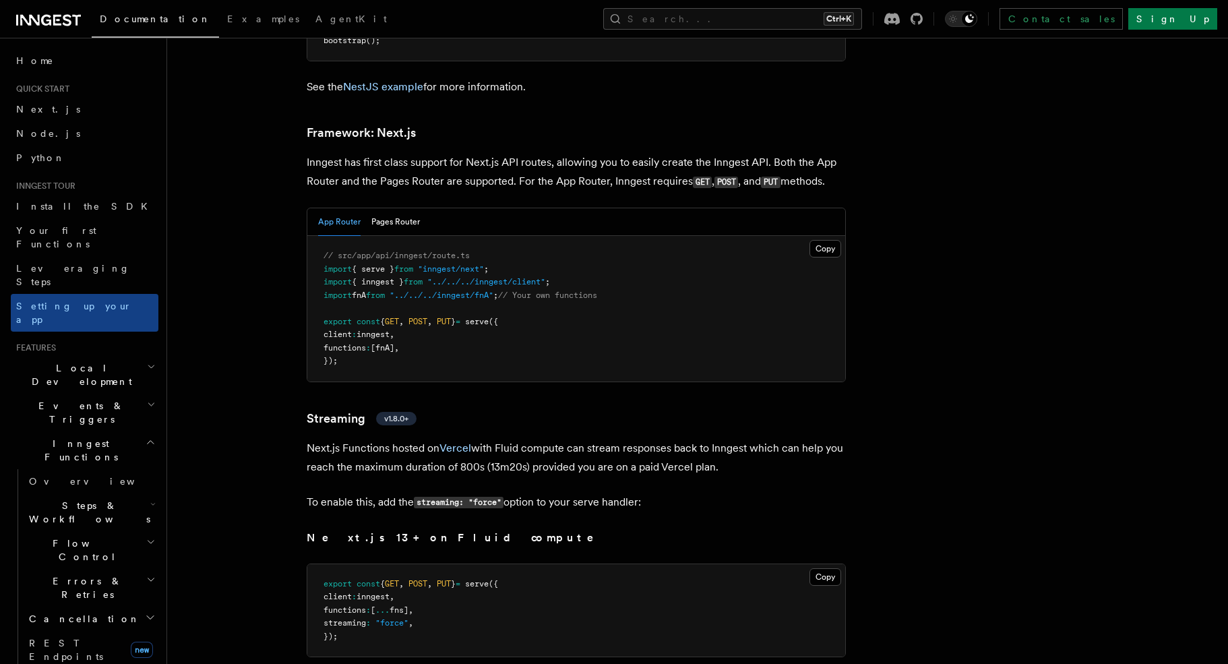
drag, startPoint x: 307, startPoint y: 102, endPoint x: 850, endPoint y: 125, distance: 543.6
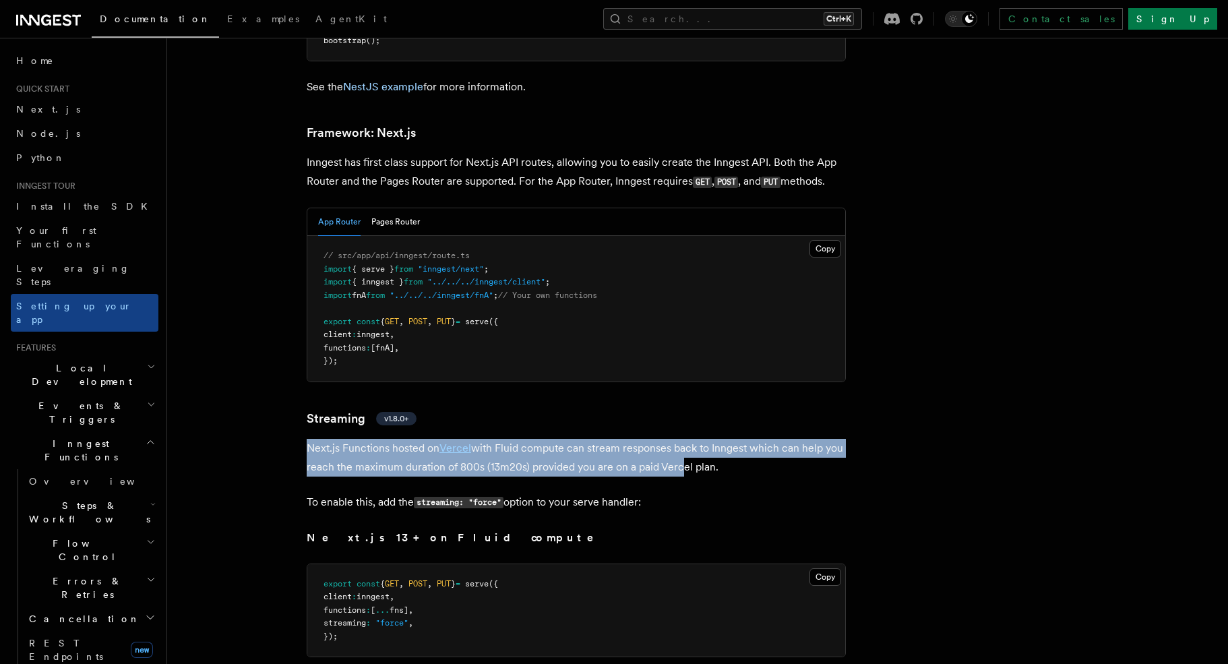
drag, startPoint x: 310, startPoint y: 386, endPoint x: 677, endPoint y: 416, distance: 368.5
click at [677, 439] on p "Next.js Functions hosted on Vercel with Fluid compute can stream responses back…" at bounding box center [576, 458] width 539 height 38
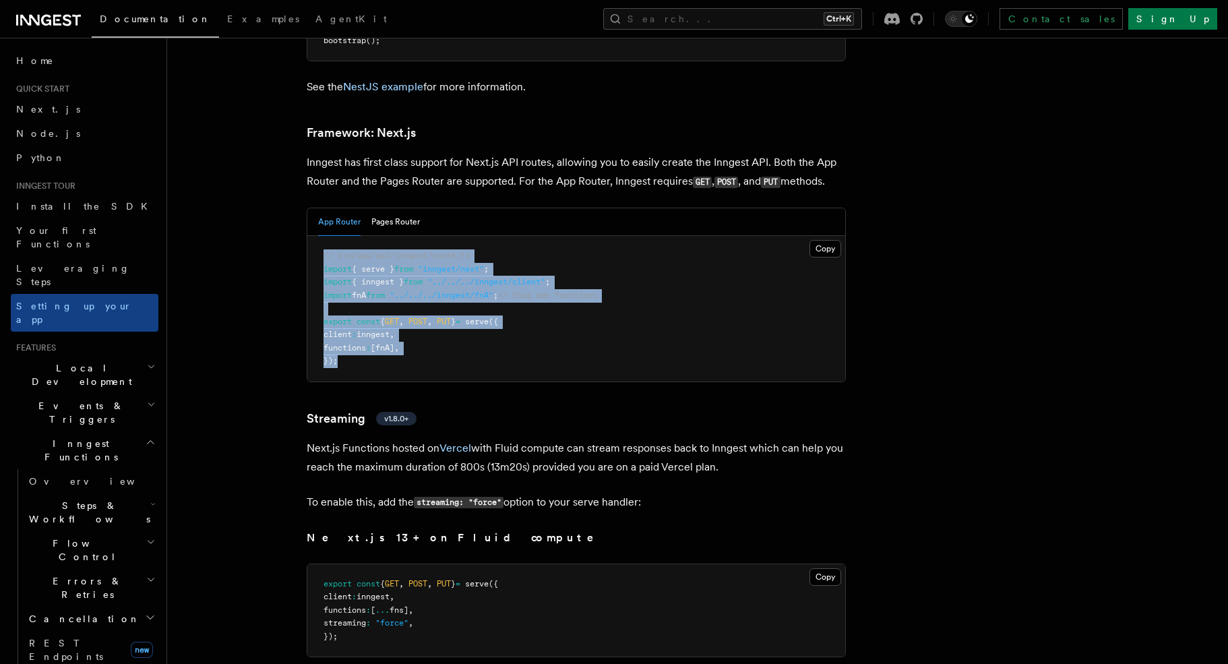
drag, startPoint x: 322, startPoint y: 195, endPoint x: 376, endPoint y: 307, distance: 124.2
click at [376, 307] on pre "// src/app/api/inngest/route.ts import { serve } from "inngest/next" ; import {…" at bounding box center [576, 309] width 538 height 146
drag, startPoint x: 321, startPoint y: 195, endPoint x: 406, endPoint y: 303, distance: 137.7
click at [406, 303] on pre "// src/app/api/inngest/route.ts import { serve } from "inngest/next" ; import {…" at bounding box center [576, 309] width 538 height 146
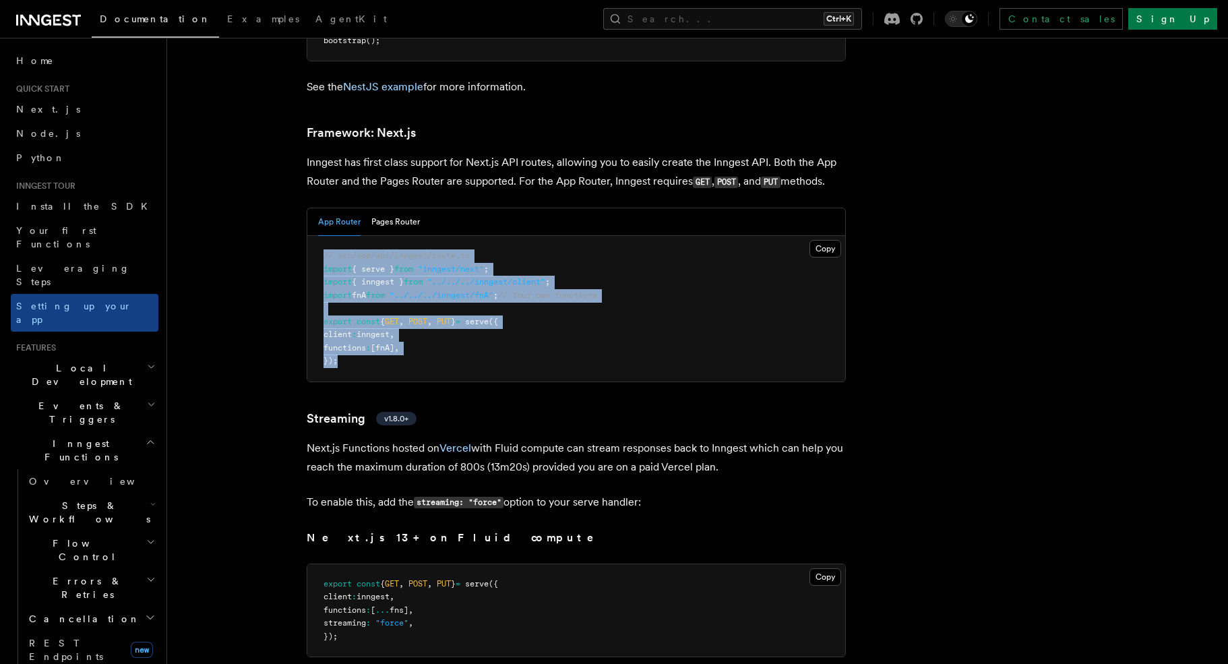
click at [406, 303] on pre "// src/app/api/inngest/route.ts import { serve } from "inngest/next" ; import {…" at bounding box center [576, 309] width 538 height 146
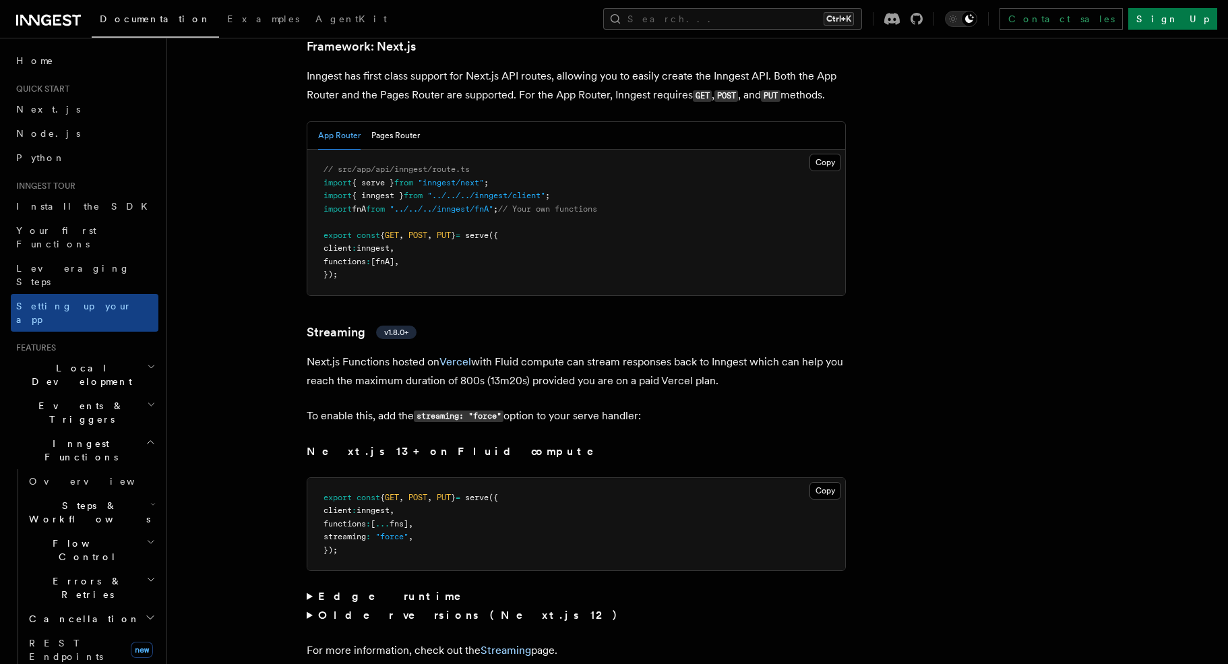
scroll to position [8909, 0]
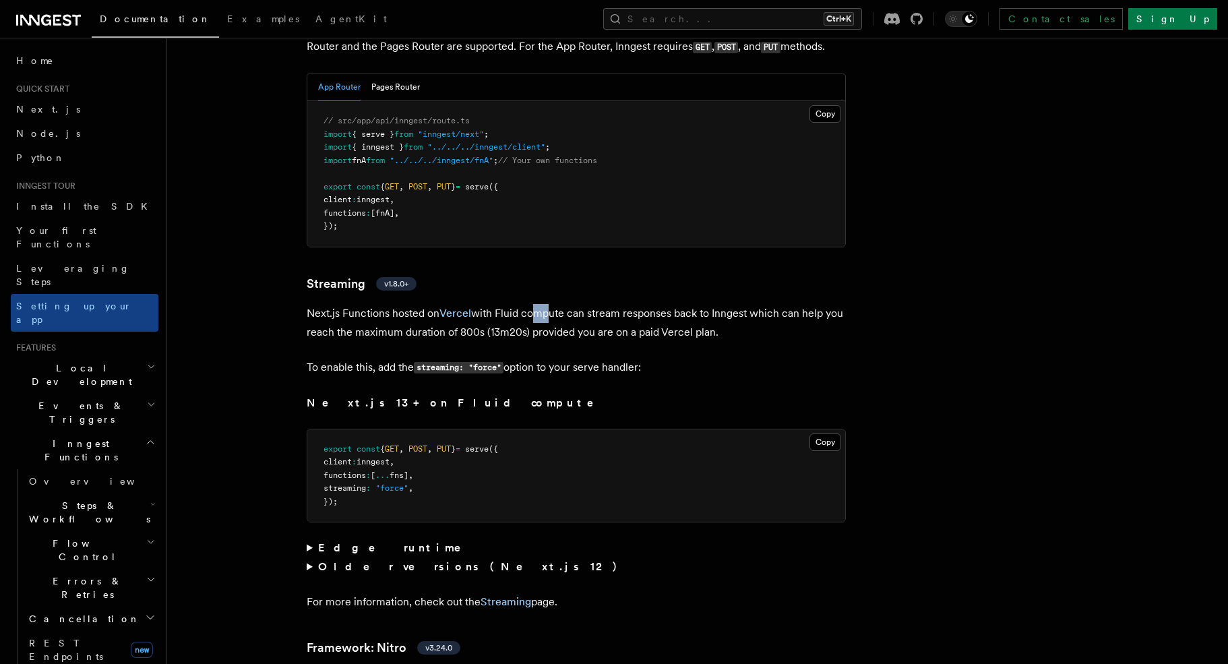
drag, startPoint x: 530, startPoint y: 253, endPoint x: 545, endPoint y: 256, distance: 15.9
click at [545, 304] on p "Next.js Functions hosted on Vercel with Fluid compute can stream responses back…" at bounding box center [576, 323] width 539 height 38
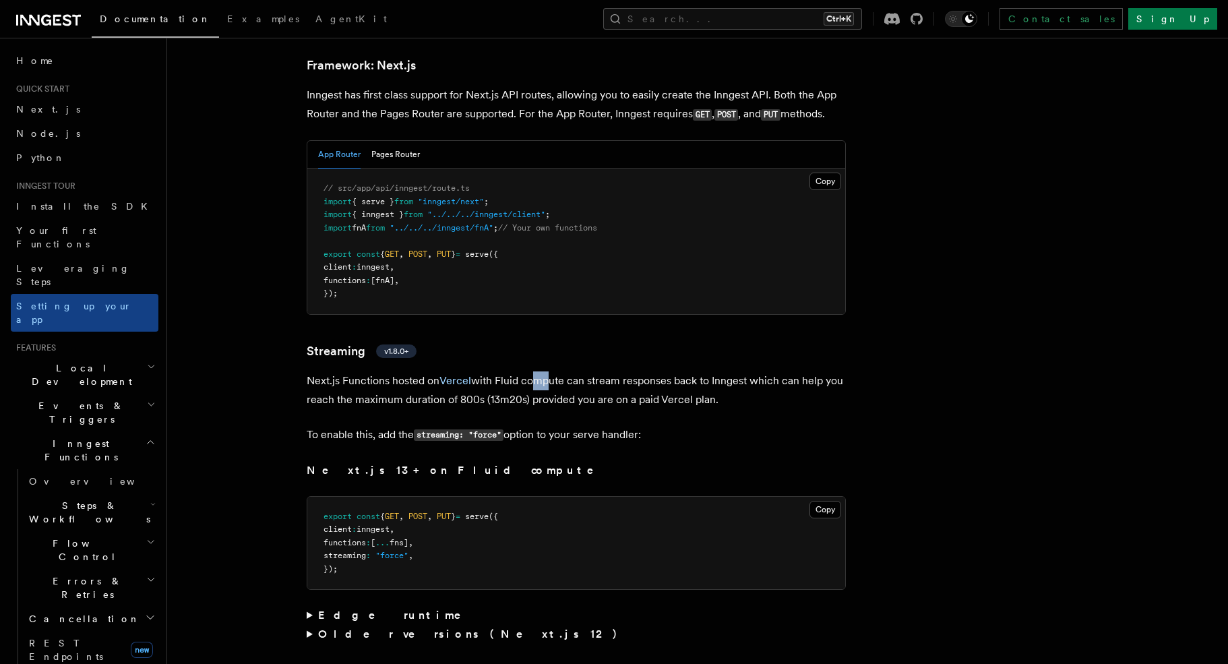
scroll to position [8774, 0]
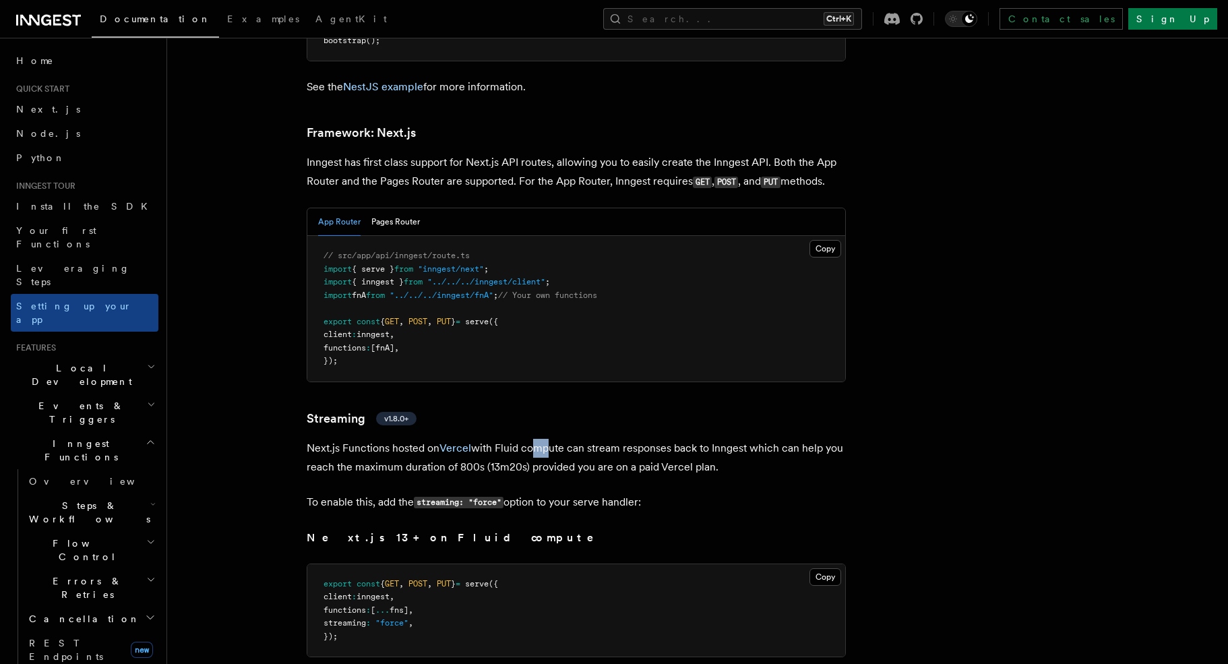
drag, startPoint x: 667, startPoint y: 385, endPoint x: 715, endPoint y: 414, distance: 55.9
click at [715, 439] on p "Next.js Functions hosted on Vercel with Fluid compute can stream responses back…" at bounding box center [576, 458] width 539 height 38
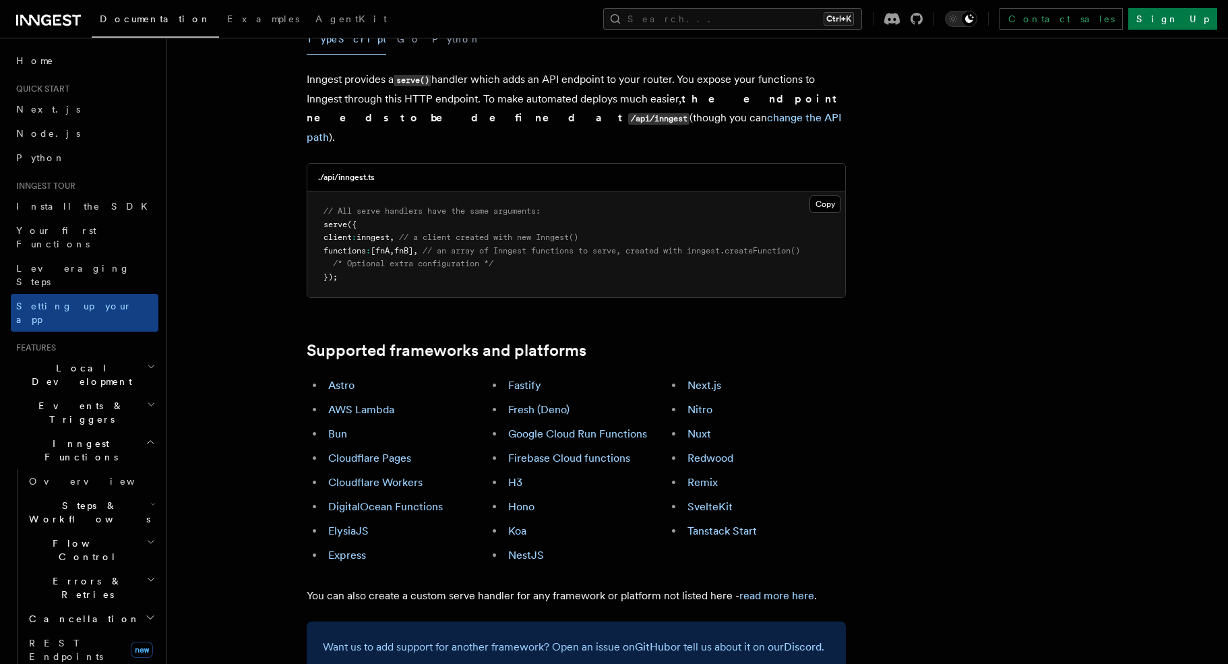
scroll to position [659, 0]
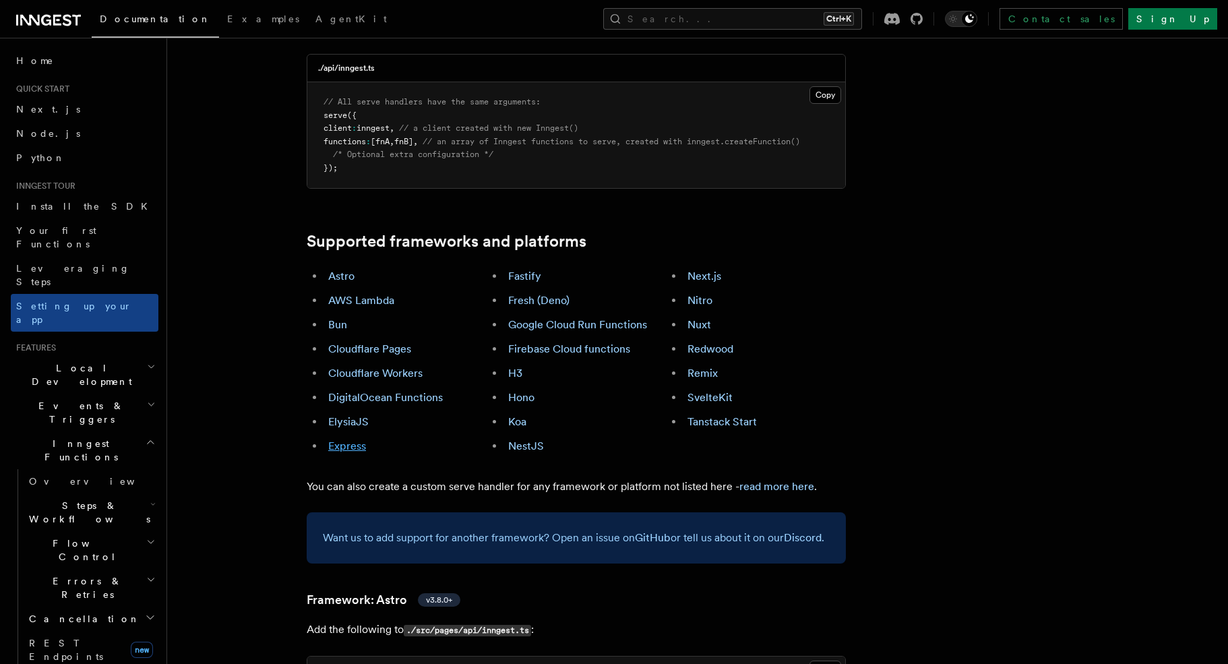
click at [338, 439] on link "Express" at bounding box center [347, 445] width 38 height 13
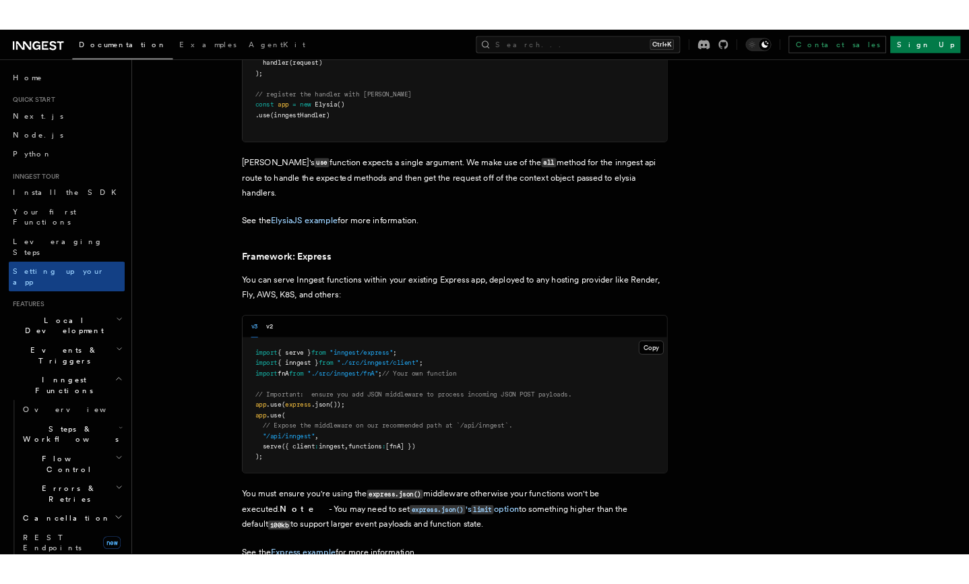
scroll to position [3992, 0]
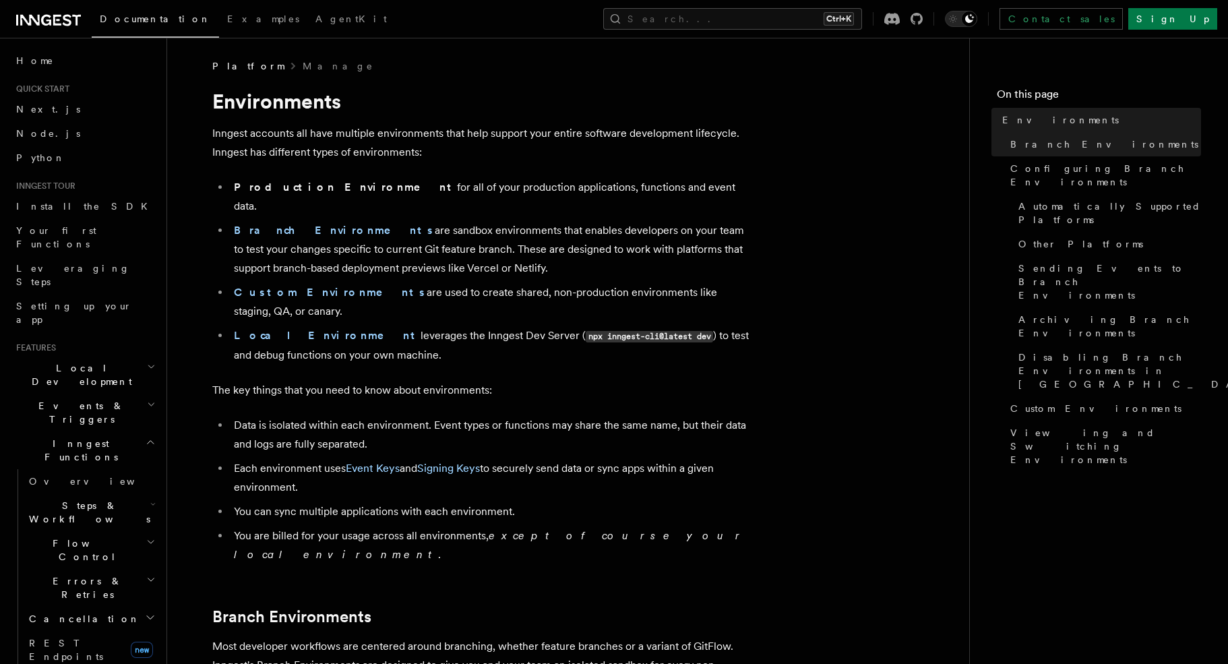
click at [394, 150] on p "Inngest accounts all have multiple environments that help support your entire s…" at bounding box center [481, 143] width 539 height 38
